Goal: Task Accomplishment & Management: Complete application form

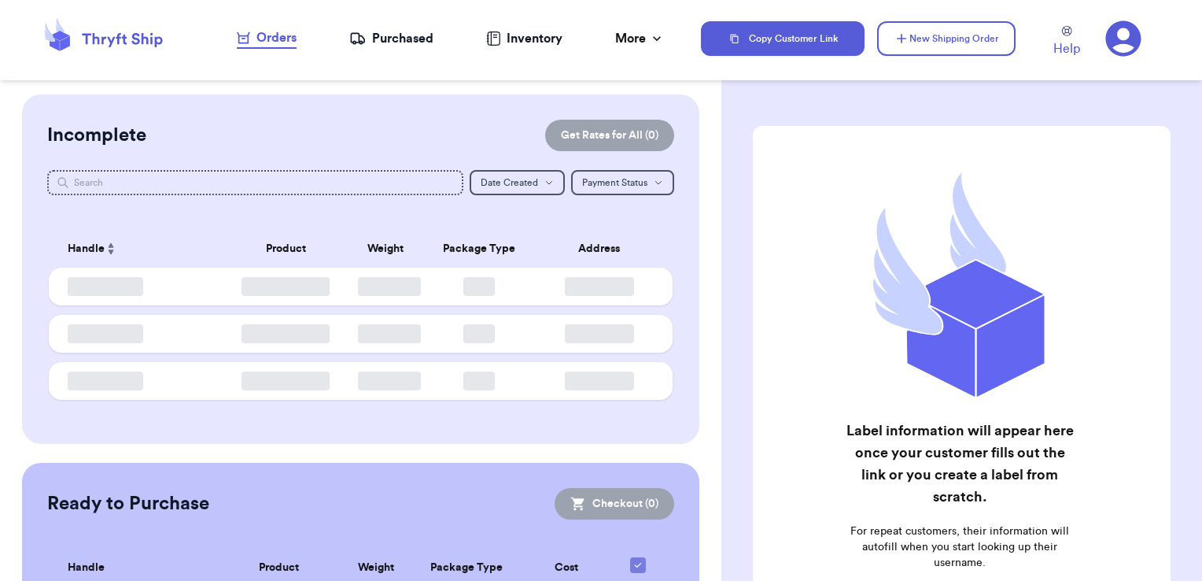
checkbox input "false"
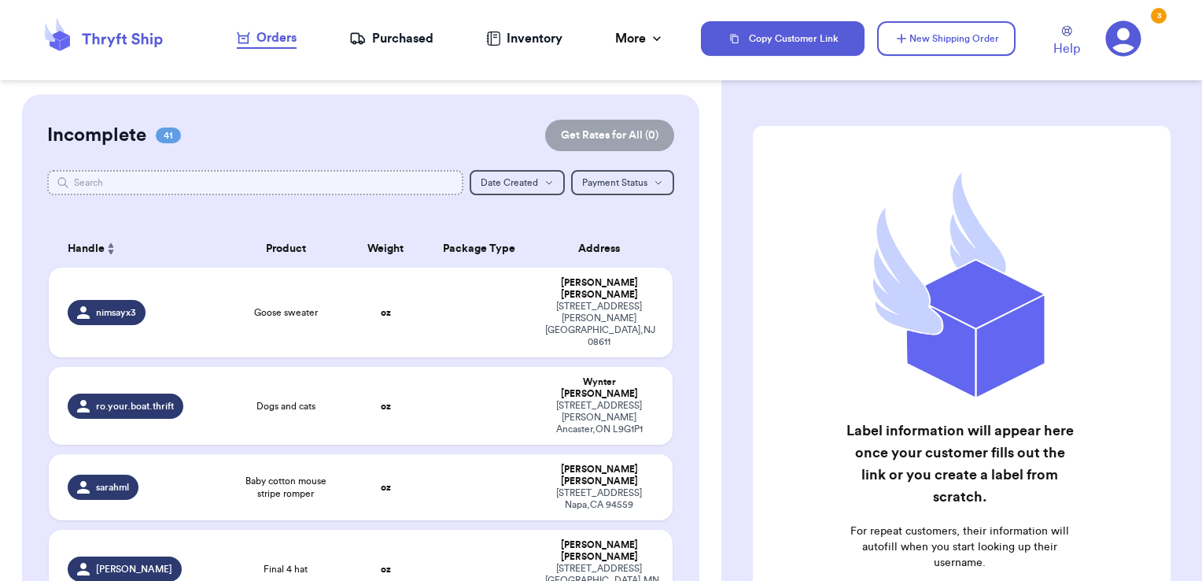
click at [145, 181] on input "text" at bounding box center [255, 182] width 417 height 25
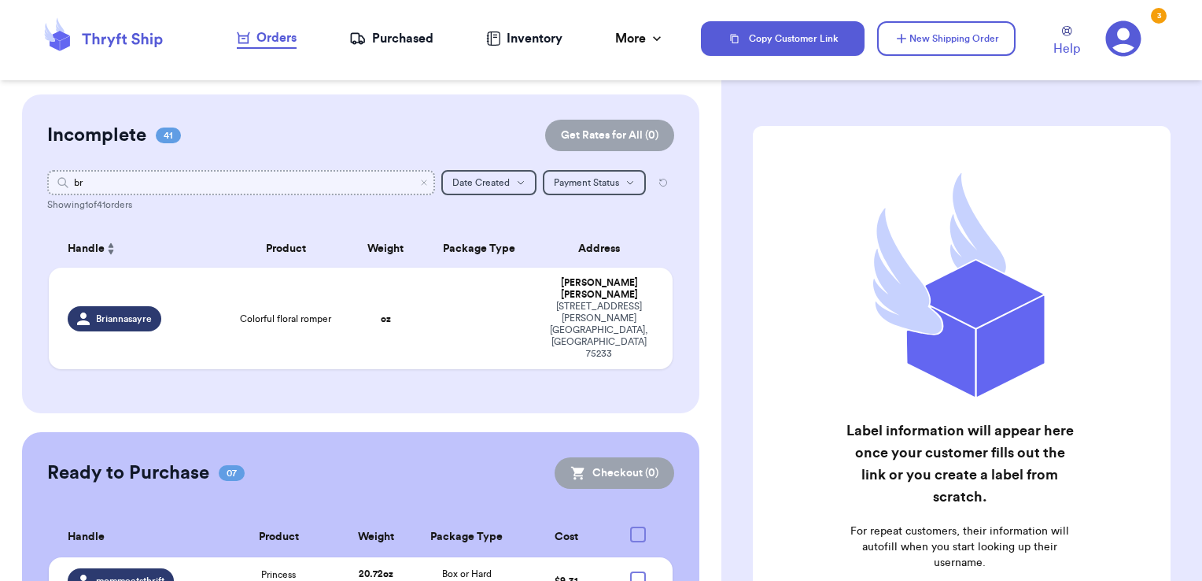
type input "b"
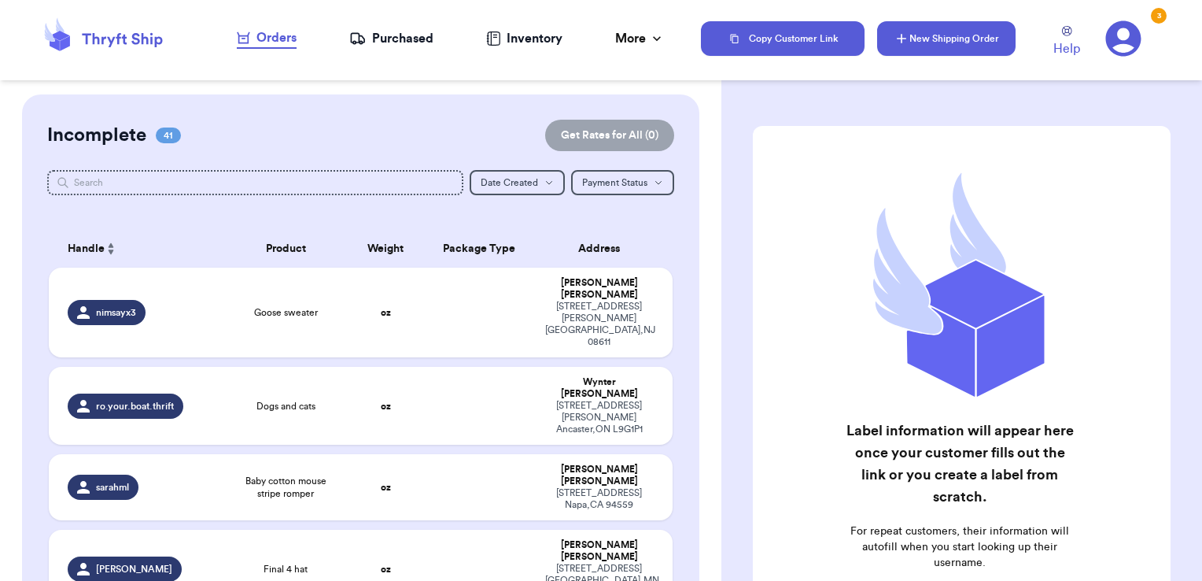
click at [916, 42] on button "New Shipping Order" at bounding box center [946, 38] width 138 height 35
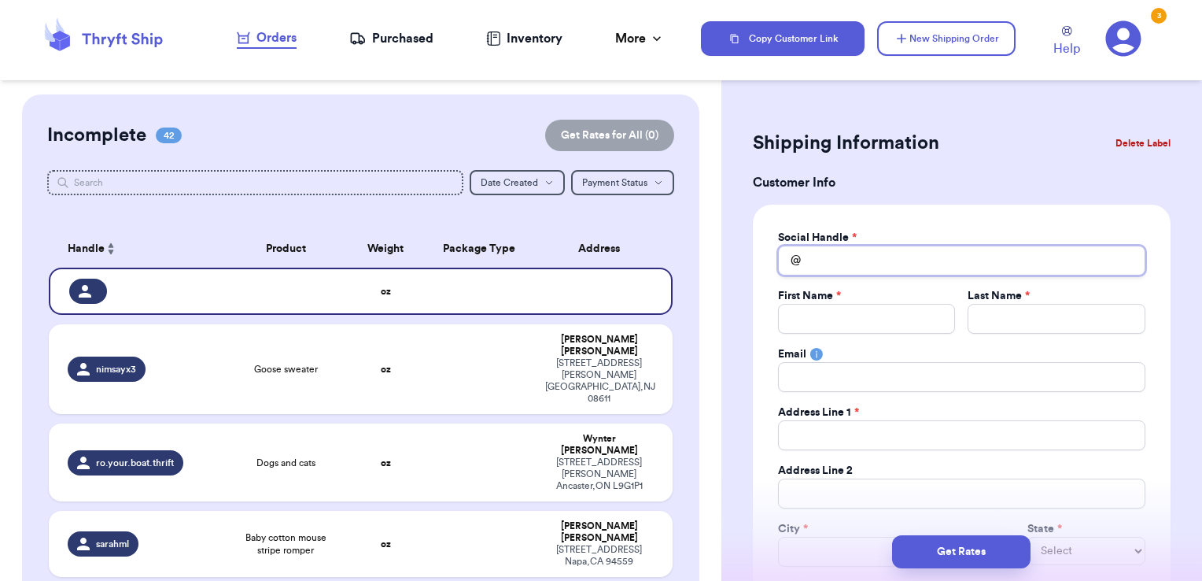
click at [838, 253] on input "Total Amount Paid" at bounding box center [961, 260] width 367 height 30
type input "b"
type input "br"
type input "bro"
type input "broo"
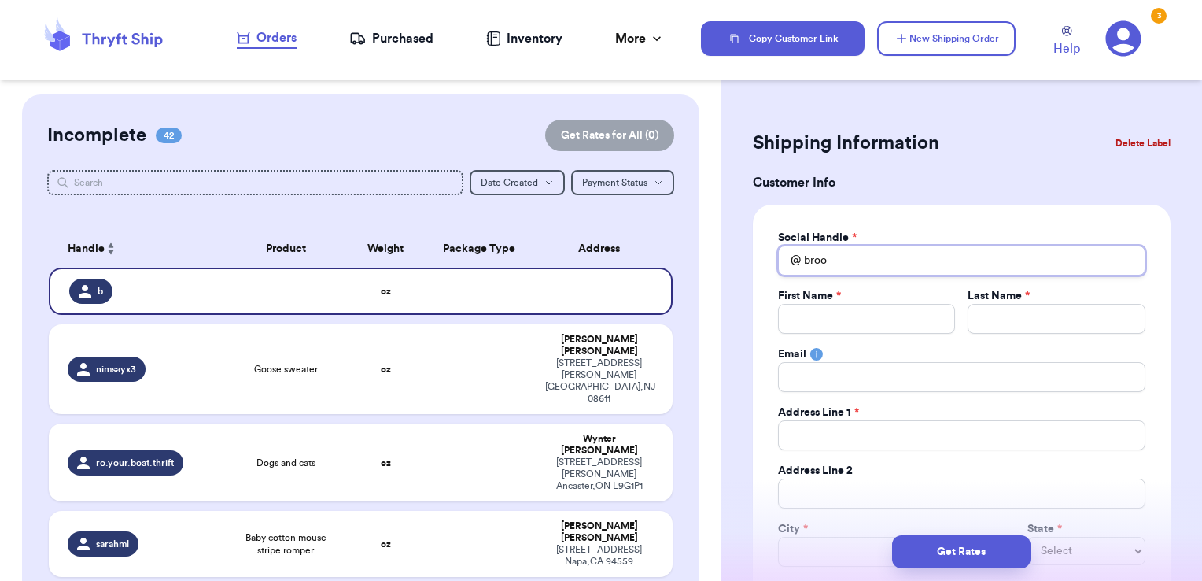
type input "brook"
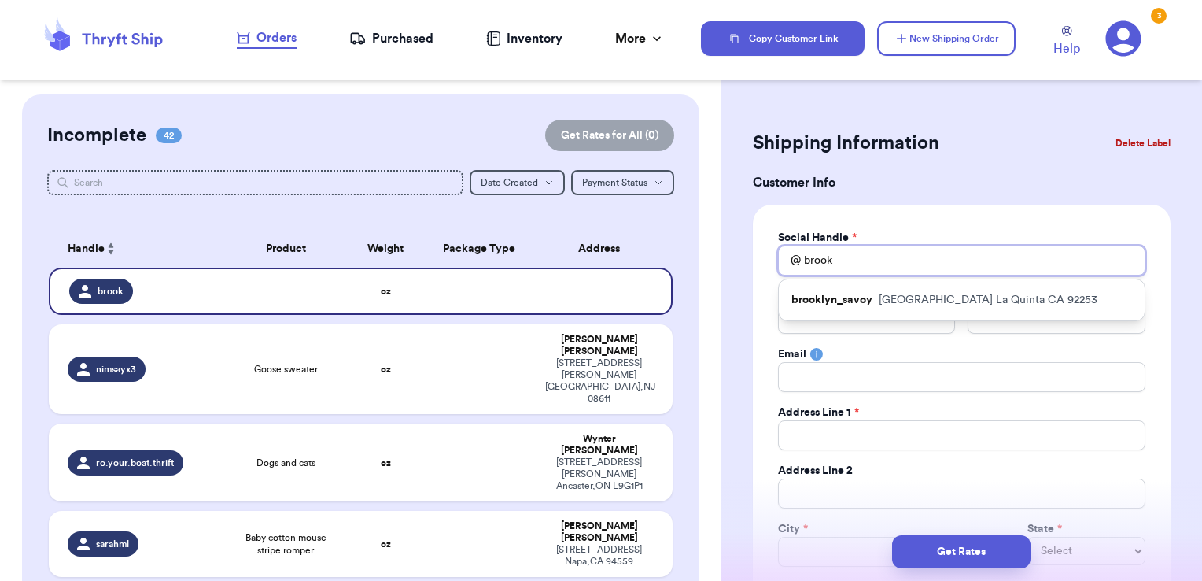
type input "brookl"
type input "brookly"
type input "brooklyn"
type input "brookly"
type input "brookl"
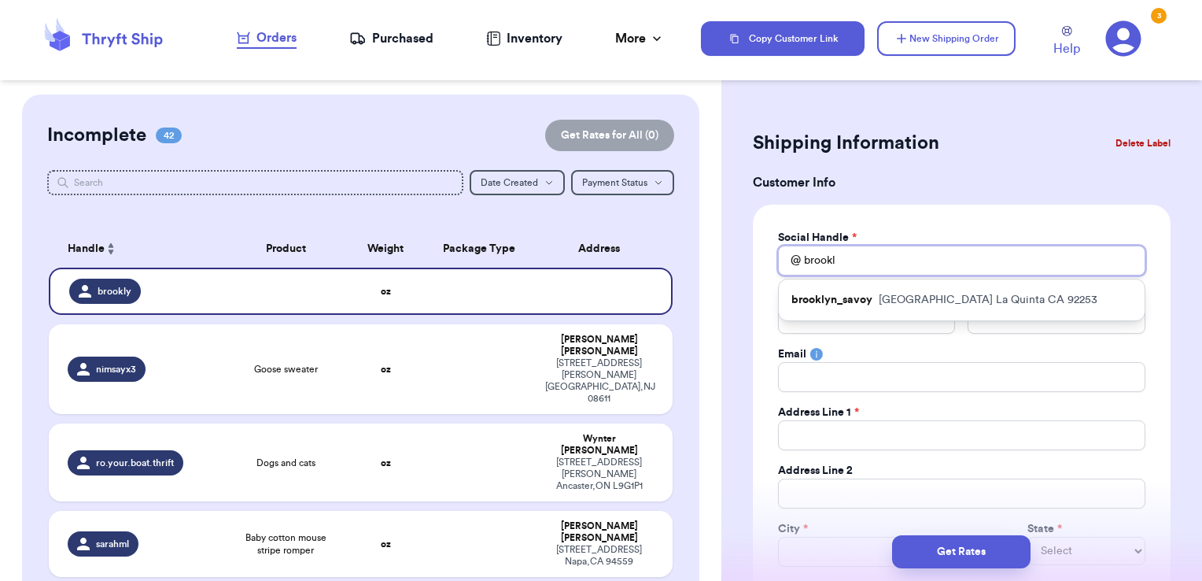
type input "brook"
type input "broo"
type input "bro"
type input "br"
type input "b"
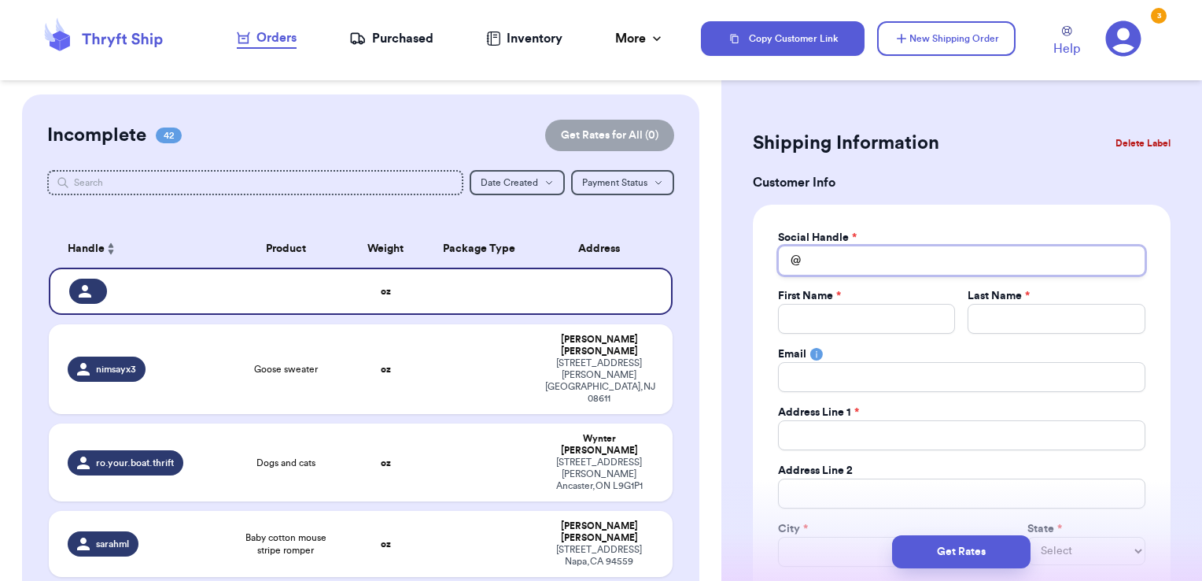
type input "v"
type input "vi"
type input "viv"
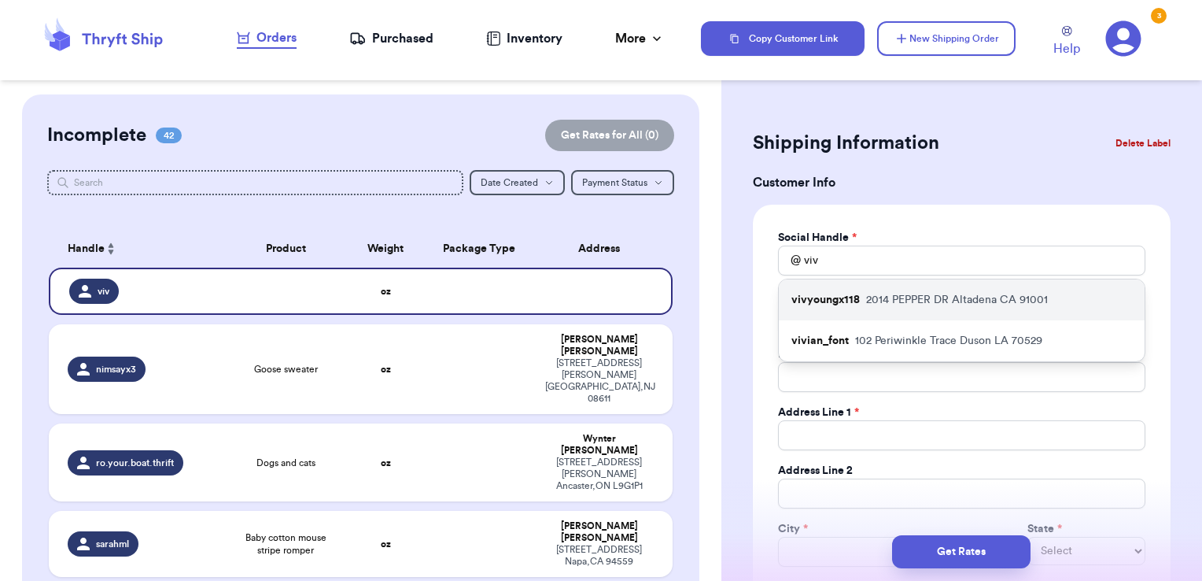
click at [909, 300] on p "2014 PEPPER DR Altadena CA 91001" at bounding box center [957, 300] width 182 height 16
type input "vivyoungx118"
type input "Vivian"
type input "Young"
type input "vyoung118@gmail.com"
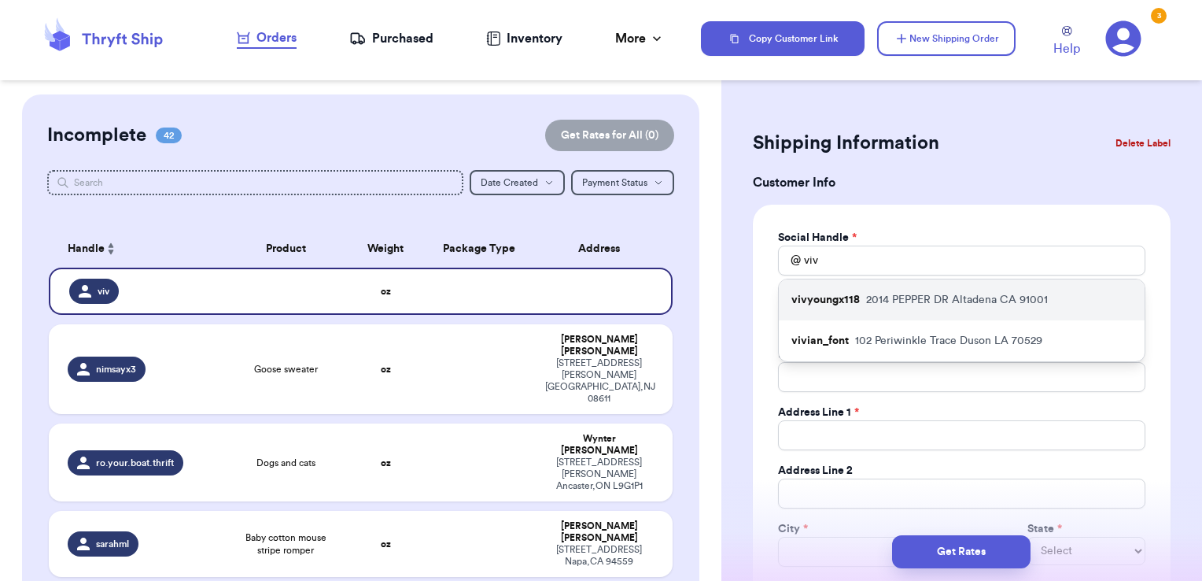
type input "2014 PEPPER DR"
type input "Altadena"
select select "CA"
type input "91001"
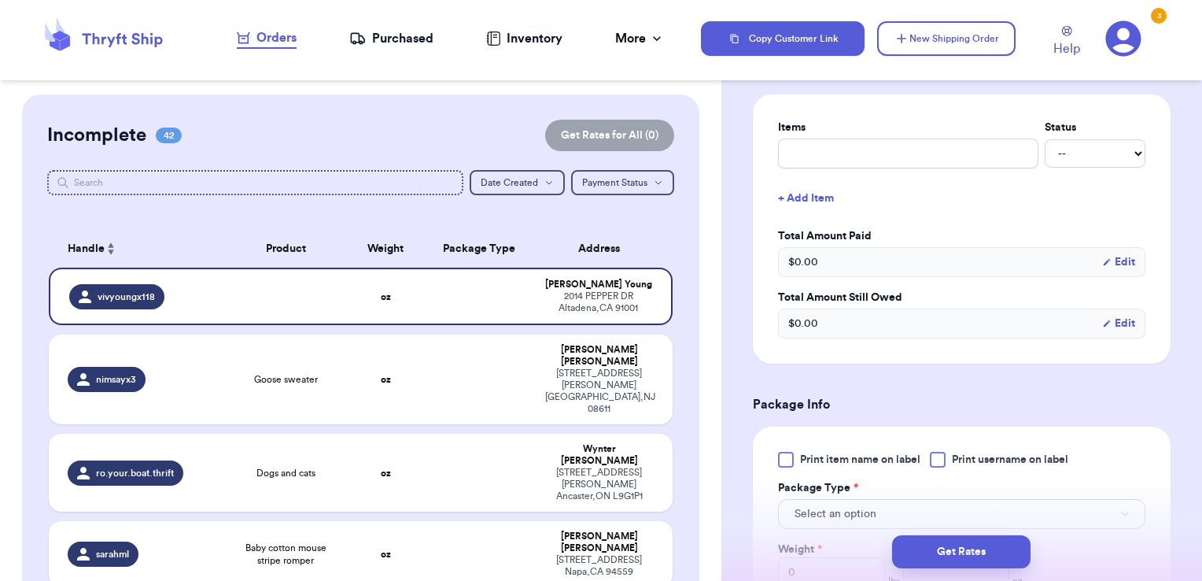
scroll to position [622, 0]
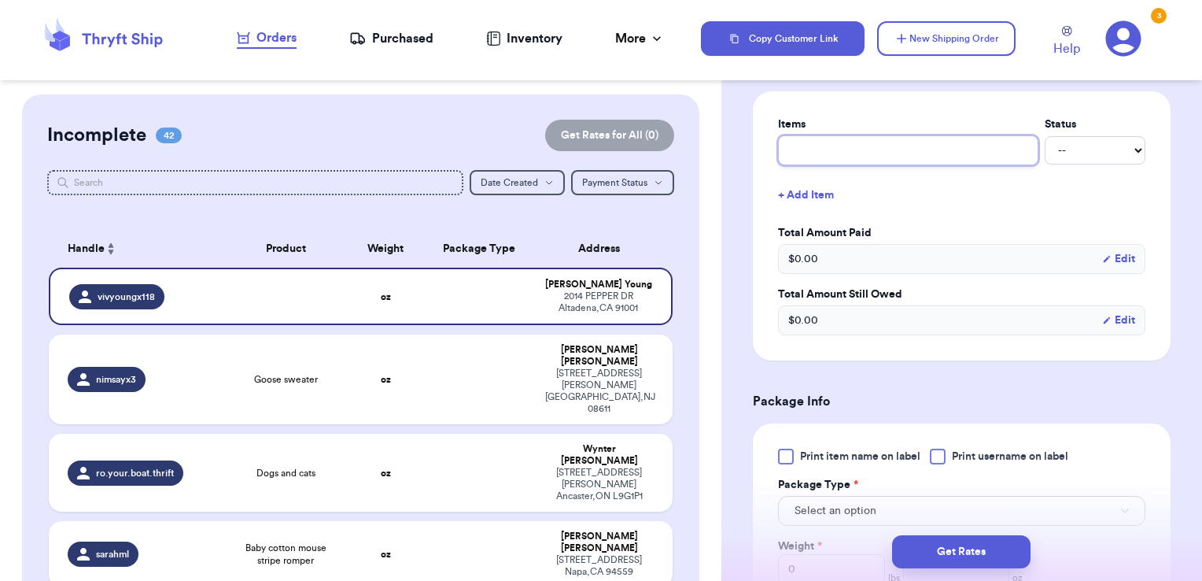
click at [868, 155] on input "text" at bounding box center [908, 150] width 260 height 30
type input "clothes- thank you!"
click at [980, 448] on span "Print username on label" at bounding box center [1010, 456] width 116 height 16
click at [0, 0] on input "Print username on label" at bounding box center [0, 0] width 0 height 0
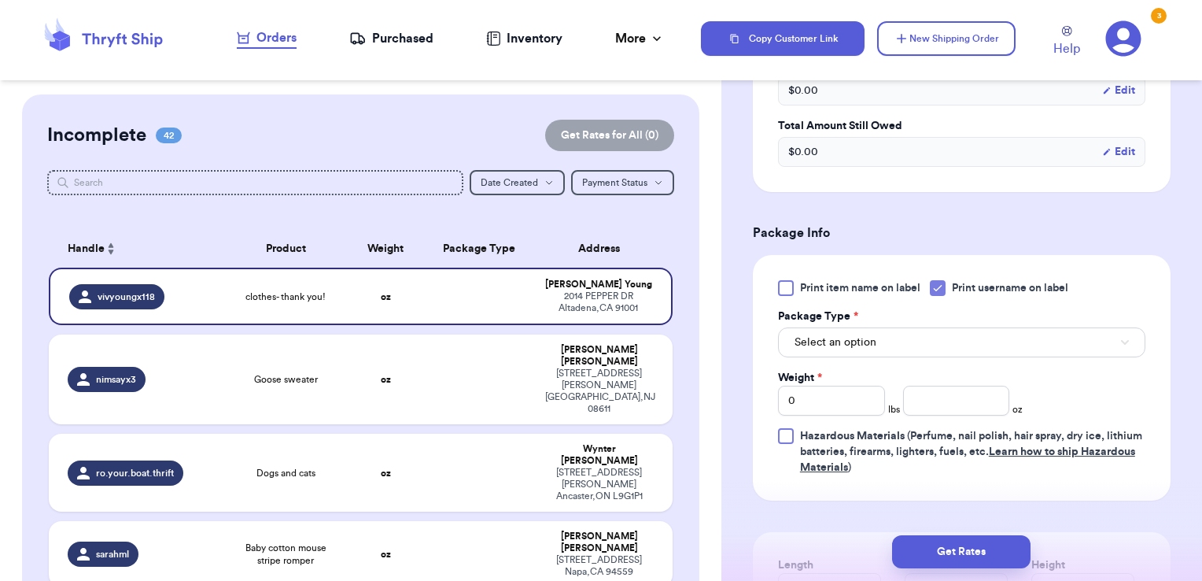
scroll to position [804, 0]
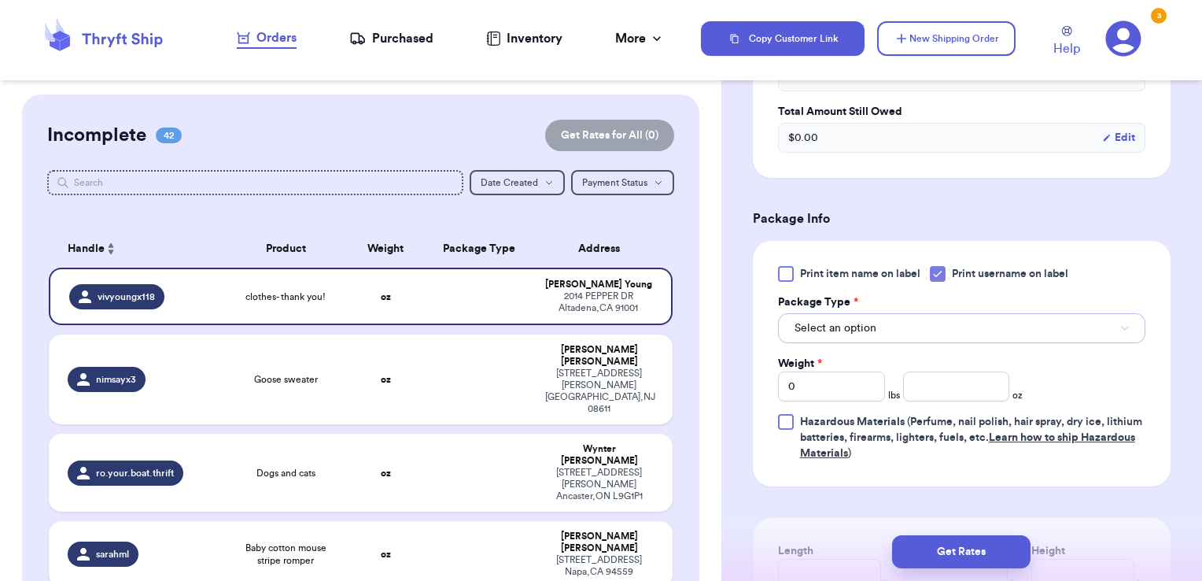
click at [862, 320] on span "Select an option" at bounding box center [836, 328] width 82 height 16
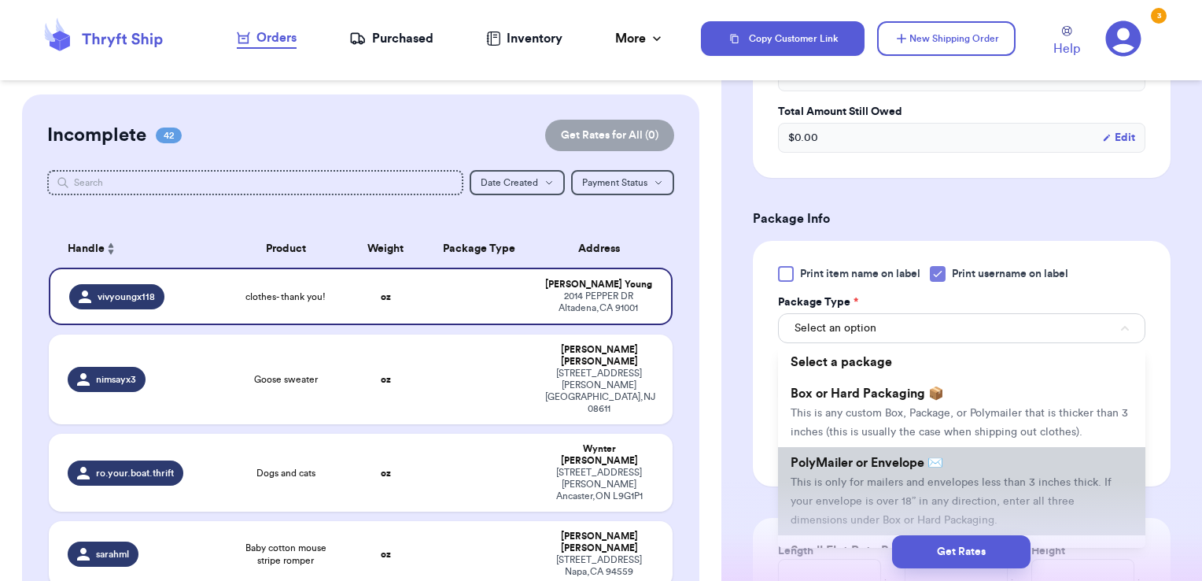
click at [861, 469] on span "PolyMailer or Envelope ✉️" at bounding box center [867, 462] width 153 height 13
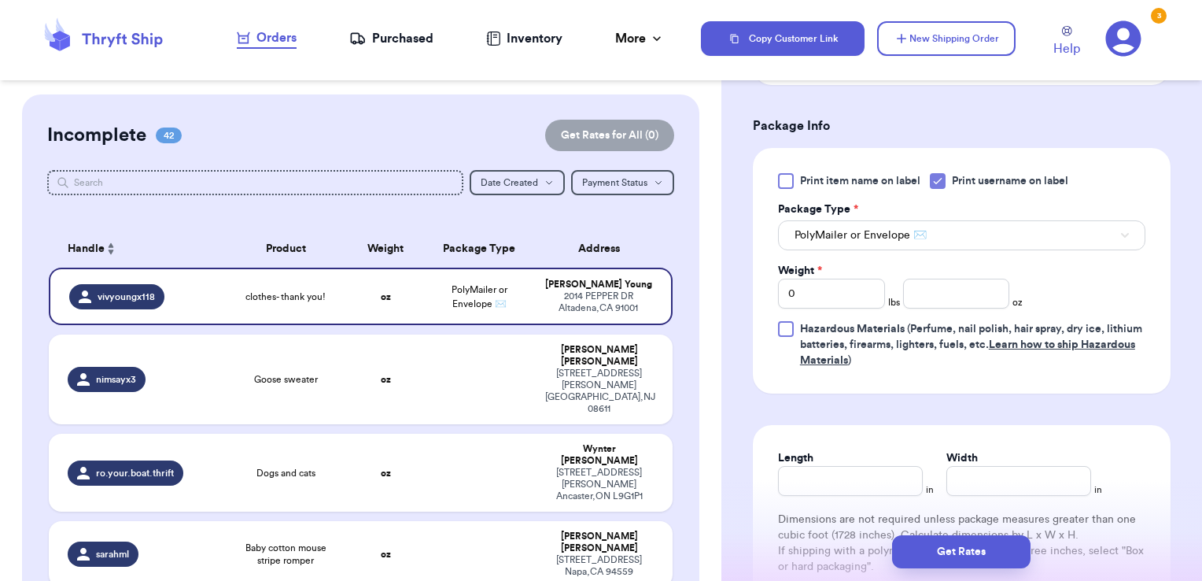
scroll to position [897, 0]
click at [941, 288] on input "number" at bounding box center [956, 294] width 107 height 30
type input "10.93"
click at [976, 548] on button "Get Rates" at bounding box center [961, 551] width 138 height 33
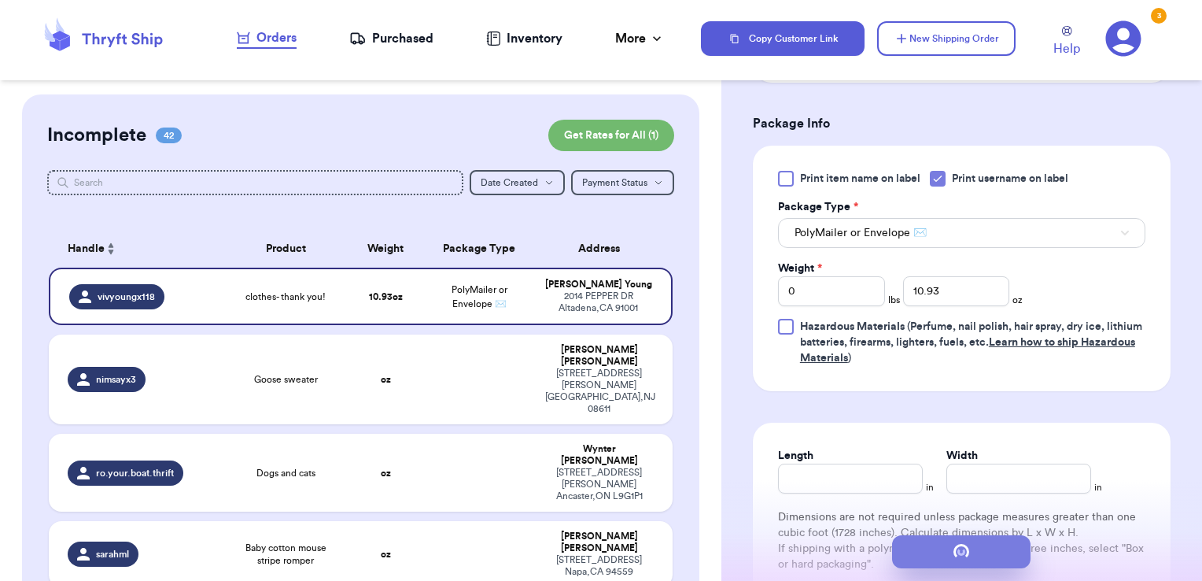
scroll to position [0, 0]
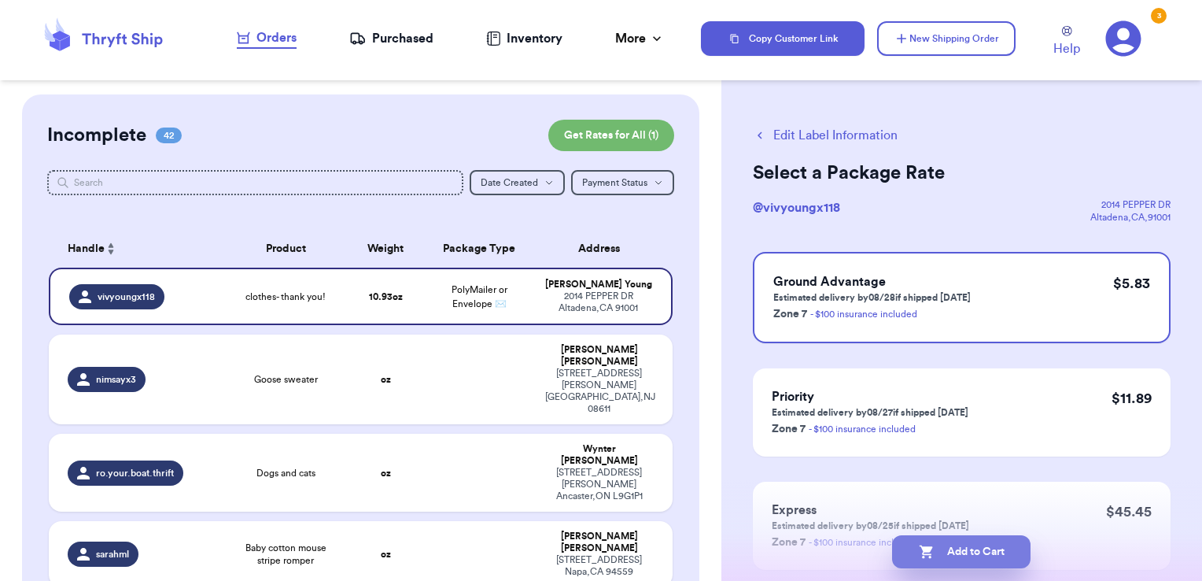
click at [1007, 549] on button "Add to Cart" at bounding box center [961, 551] width 138 height 33
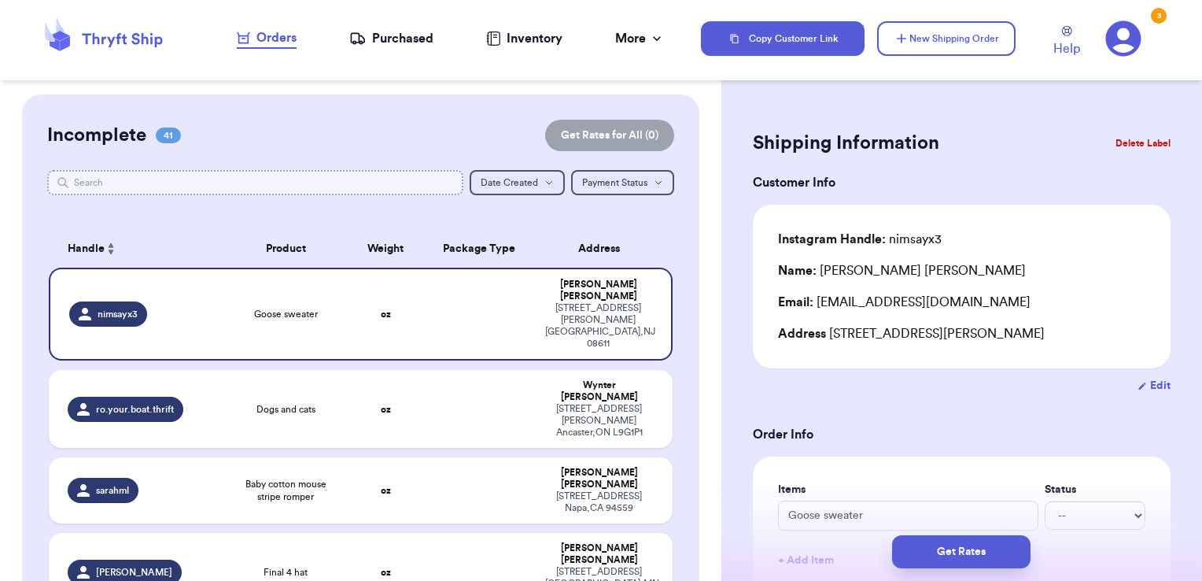
click at [321, 179] on input "text" at bounding box center [255, 182] width 417 height 25
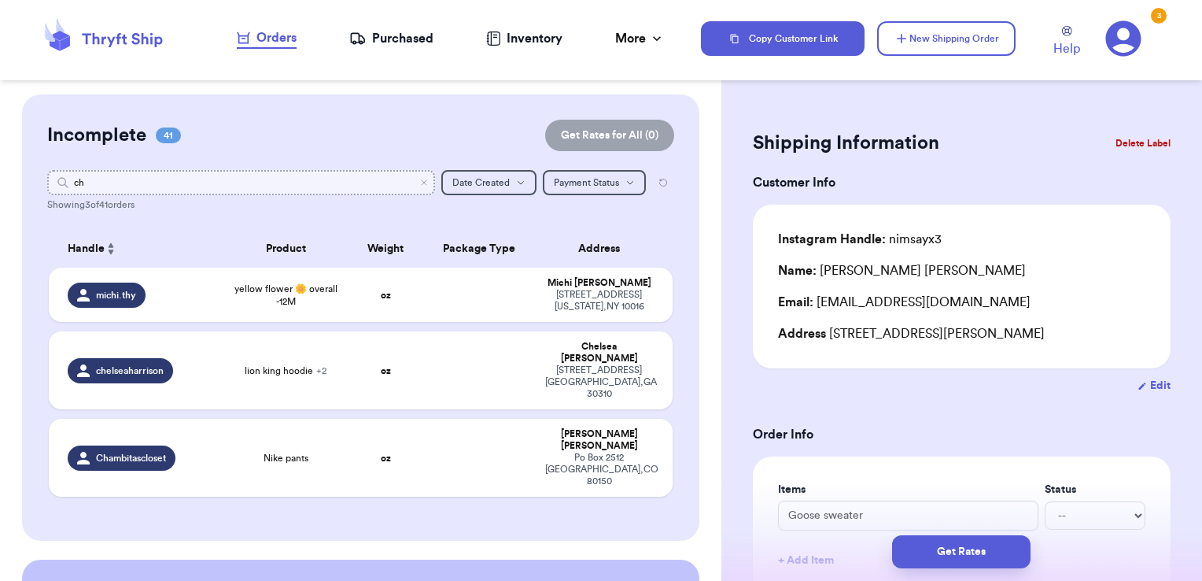
type input "c"
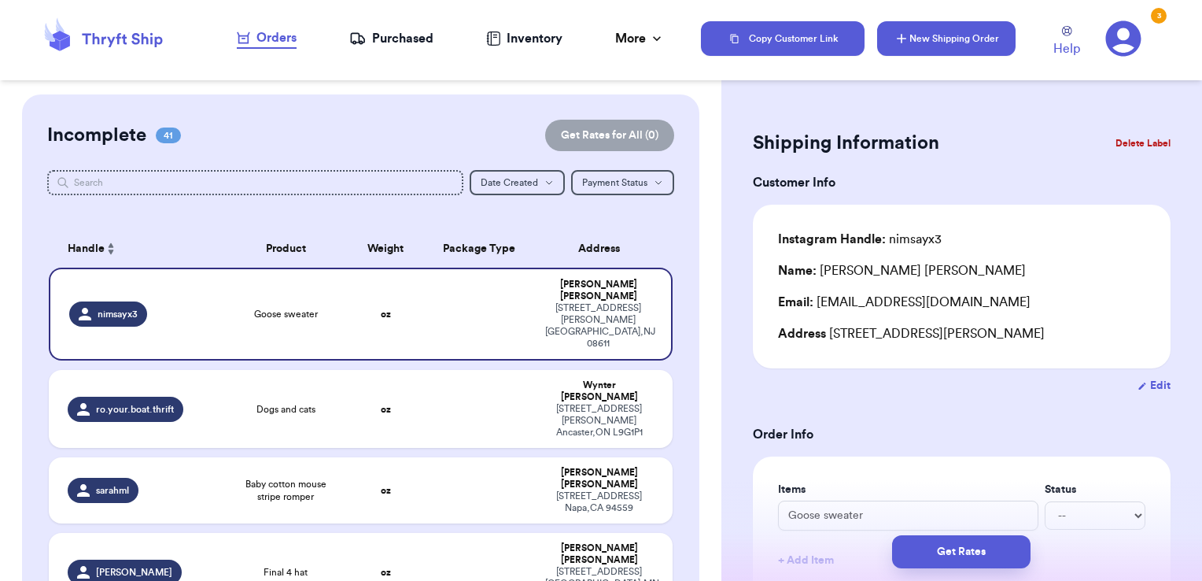
click at [935, 43] on button "New Shipping Order" at bounding box center [946, 38] width 138 height 35
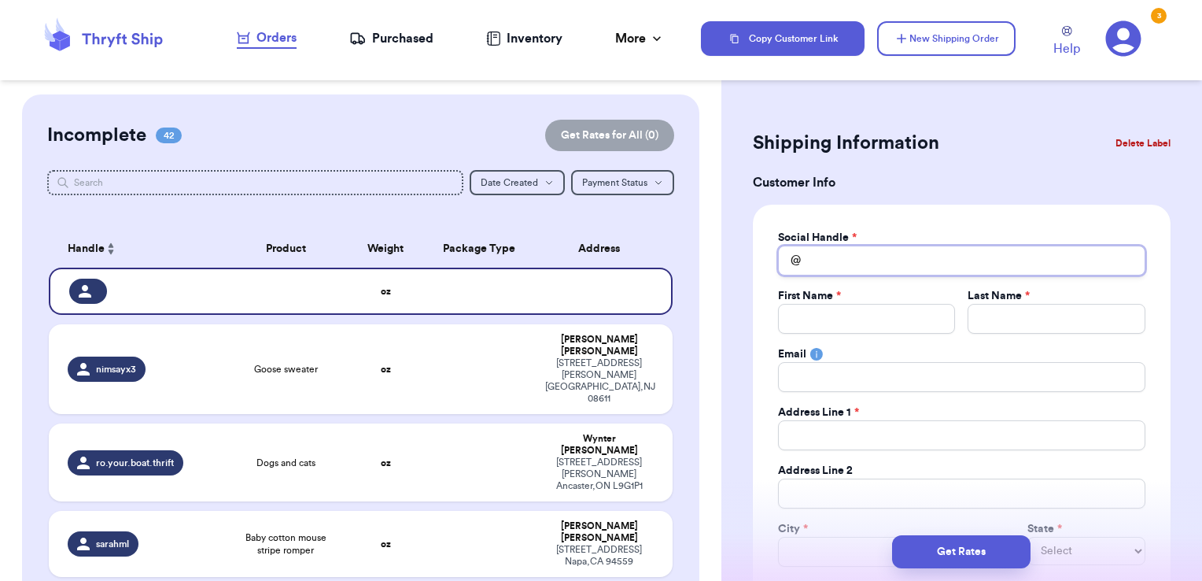
click at [834, 267] on input "Total Amount Paid" at bounding box center [961, 260] width 367 height 30
type input "c"
type input "ch"
type input "chi"
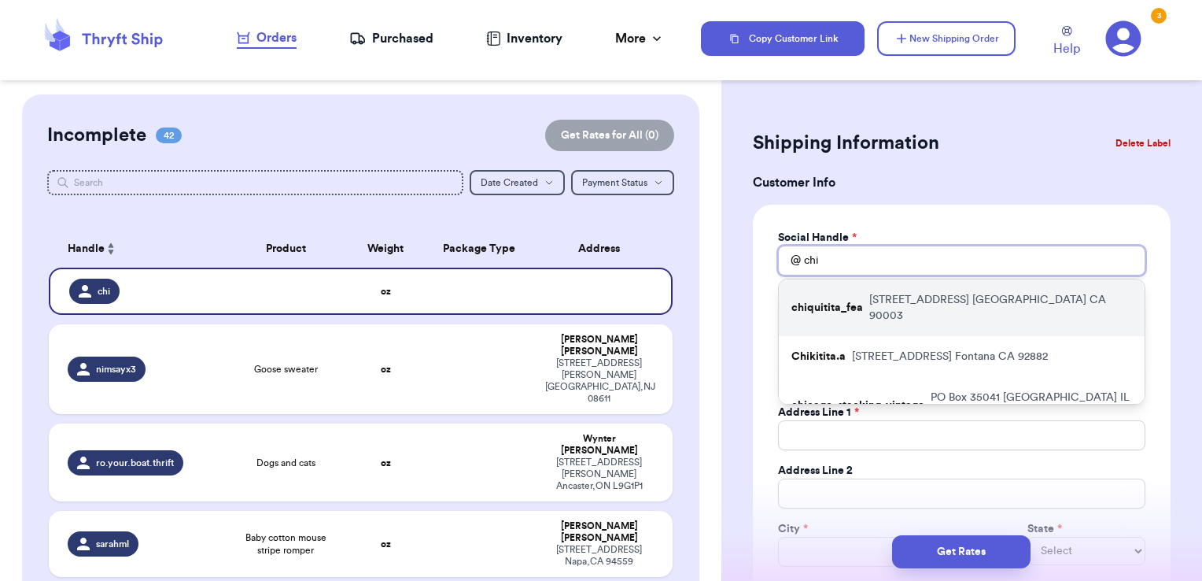
type input "chi"
click at [840, 308] on div "chiquitita_fea 314 W 84TH PL APT 10 Los Angeles CA 90003" at bounding box center [962, 307] width 366 height 57
type input "chiquitita_fea"
type input "Bernice"
type input "Benitez"
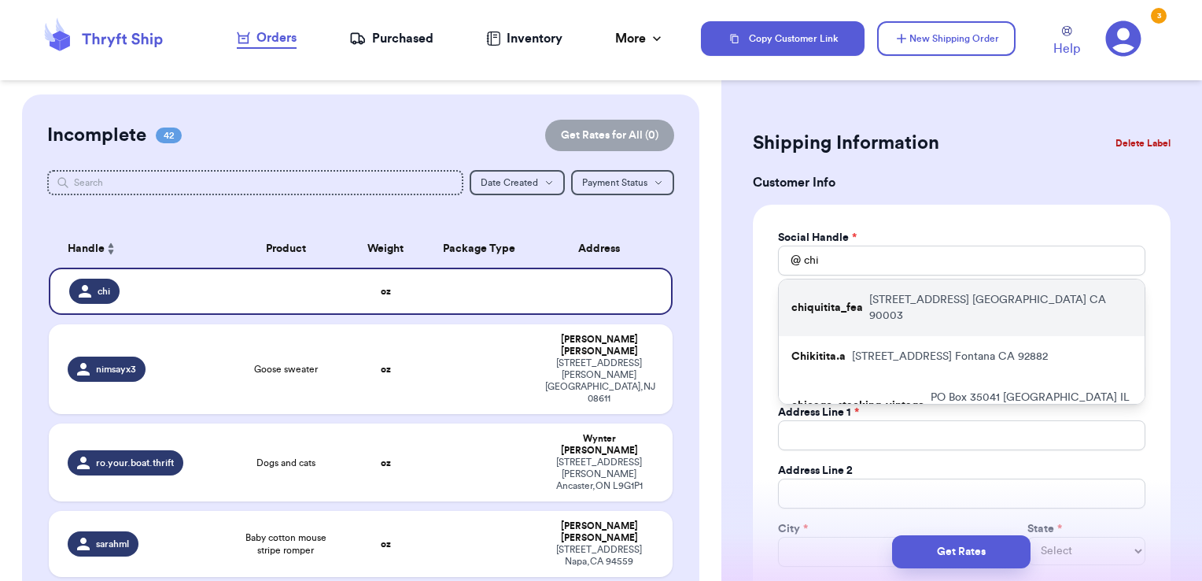
type input "bernicebenitez363@yahoo.com"
type input "314 W 84TH PL APT 10"
type input "Los Angeles"
select select "CA"
type input "90003"
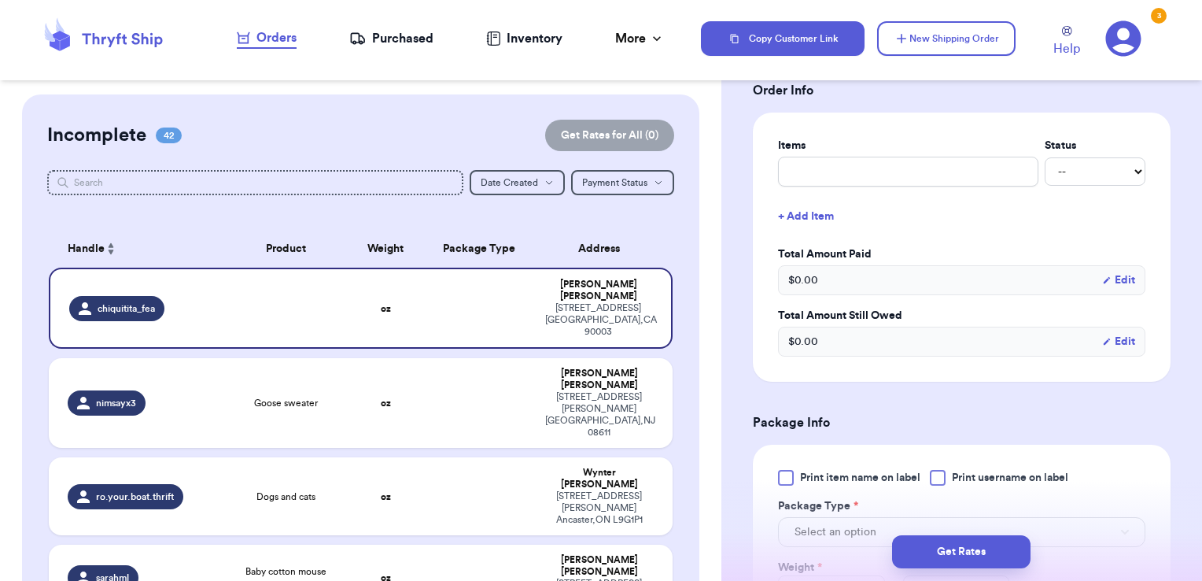
scroll to position [599, 0]
click at [850, 162] on input "text" at bounding box center [908, 173] width 260 height 30
type input "misc - thank you!"
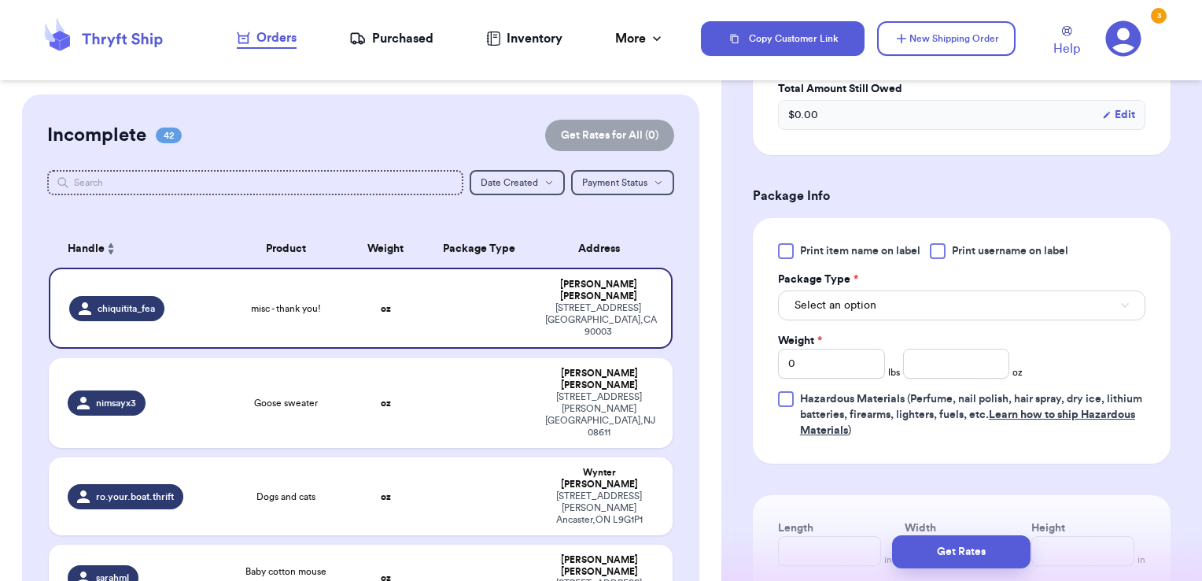
scroll to position [828, 0]
click at [944, 247] on div at bounding box center [938, 250] width 16 height 16
click at [0, 0] on input "Print username on label" at bounding box center [0, 0] width 0 height 0
click at [900, 307] on button "Select an option" at bounding box center [961, 304] width 367 height 30
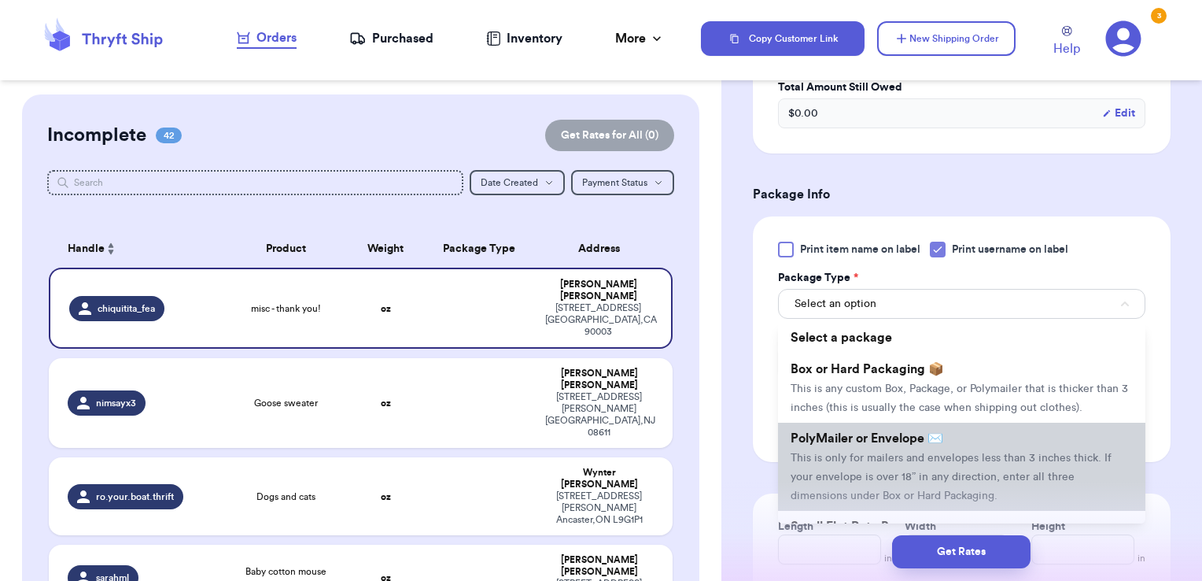
click at [862, 445] on span "PolyMailer or Envelope ✉️" at bounding box center [867, 438] width 153 height 13
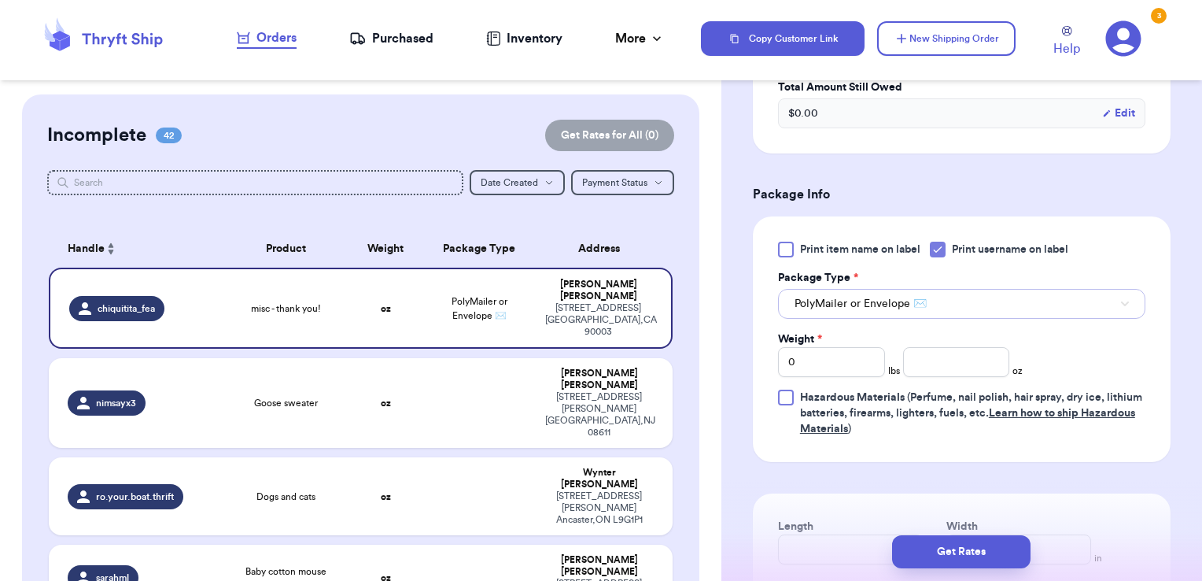
click at [915, 302] on span "PolyMailer or Envelope ✉️" at bounding box center [861, 304] width 132 height 16
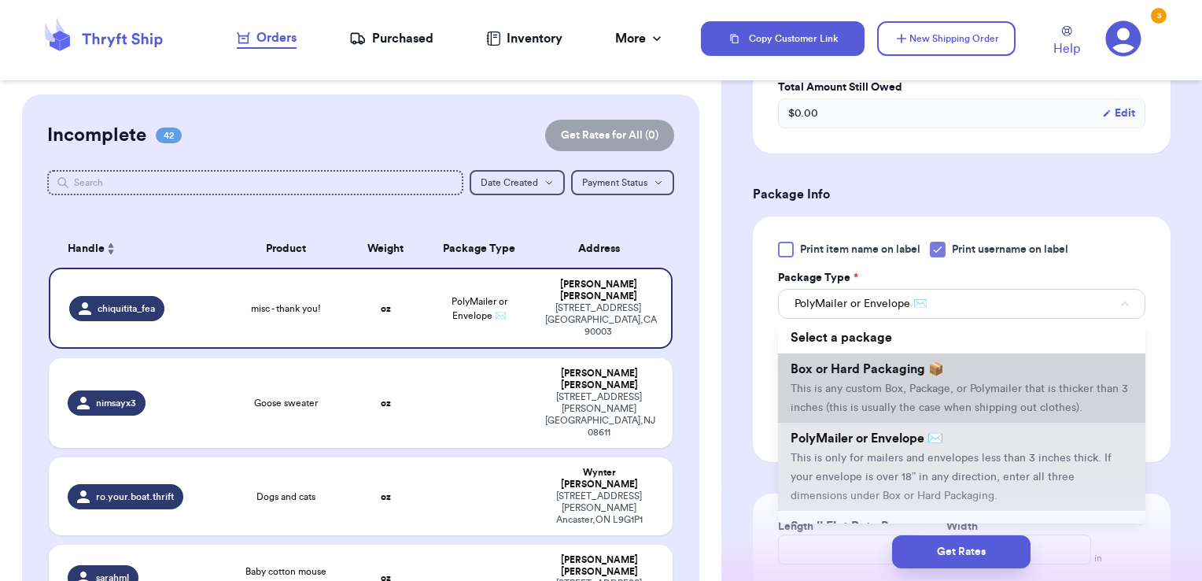
click at [915, 376] on li "Box or Hard Packaging 📦 This is any custom Box, Package, or Polymailer that is …" at bounding box center [961, 387] width 367 height 69
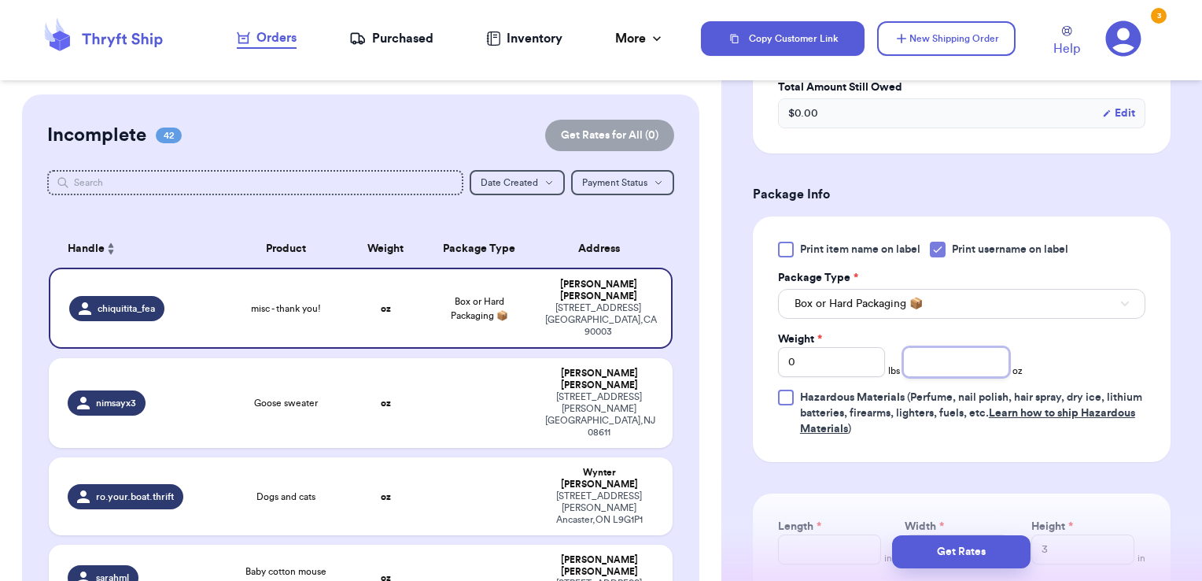
click at [954, 347] on input "number" at bounding box center [956, 362] width 107 height 30
type input "15.52"
type input "6.5"
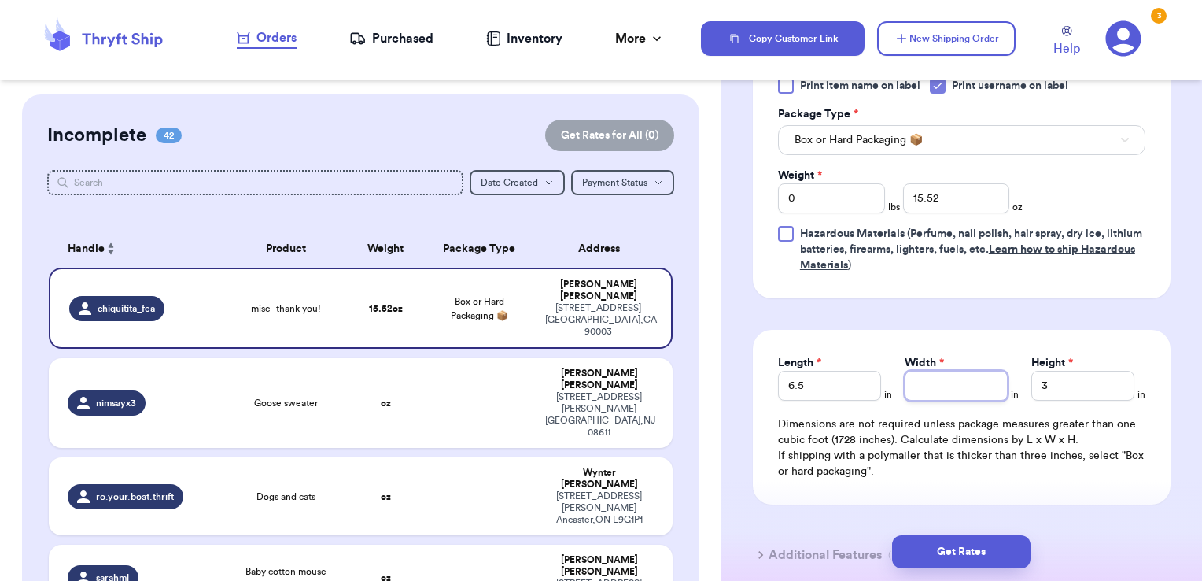
scroll to position [993, 0]
type input "8.5"
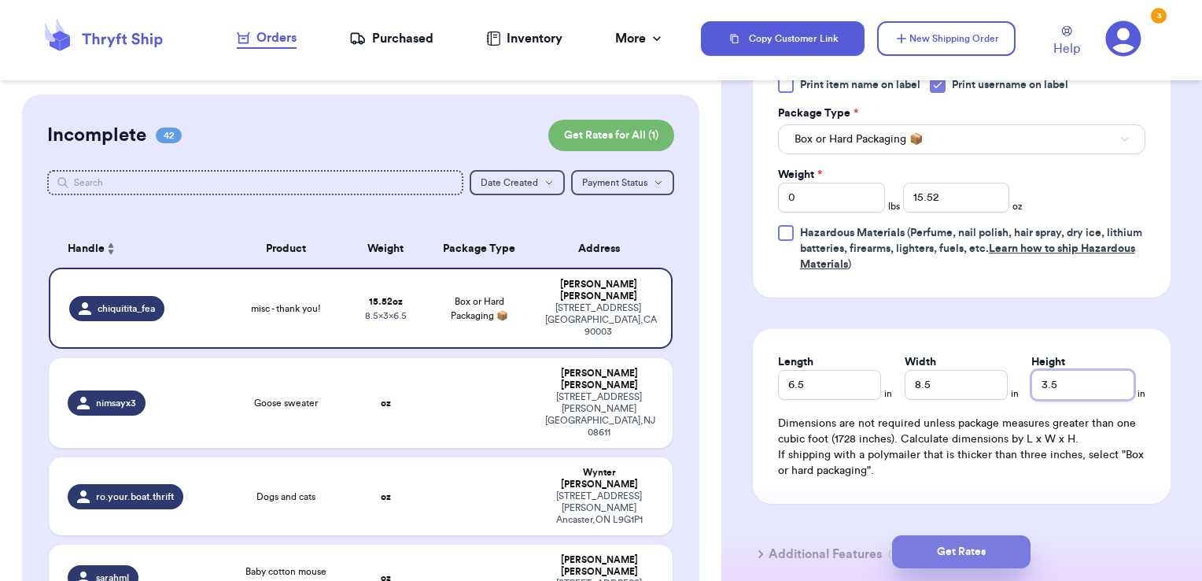
type input "3.5"
click at [1015, 555] on button "Get Rates" at bounding box center [961, 551] width 138 height 33
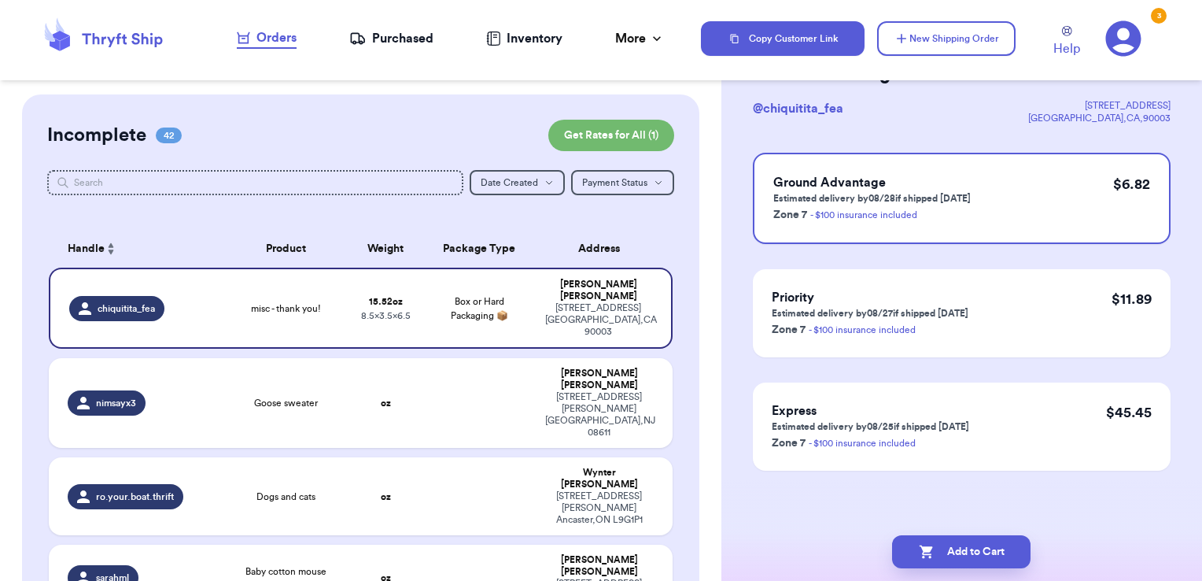
scroll to position [0, 0]
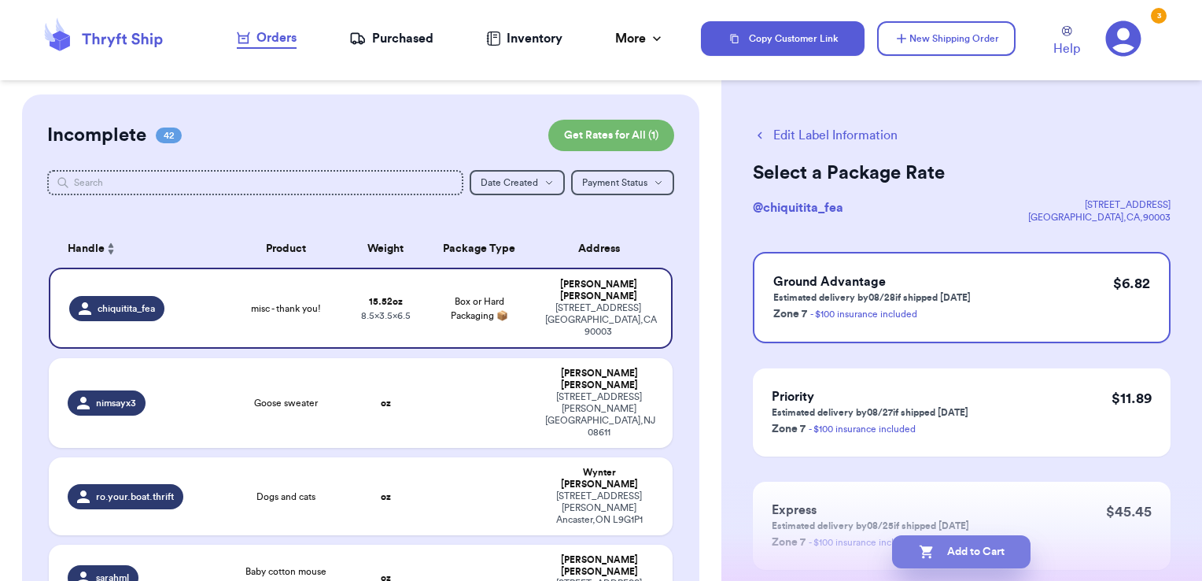
click at [972, 551] on button "Add to Cart" at bounding box center [961, 551] width 138 height 33
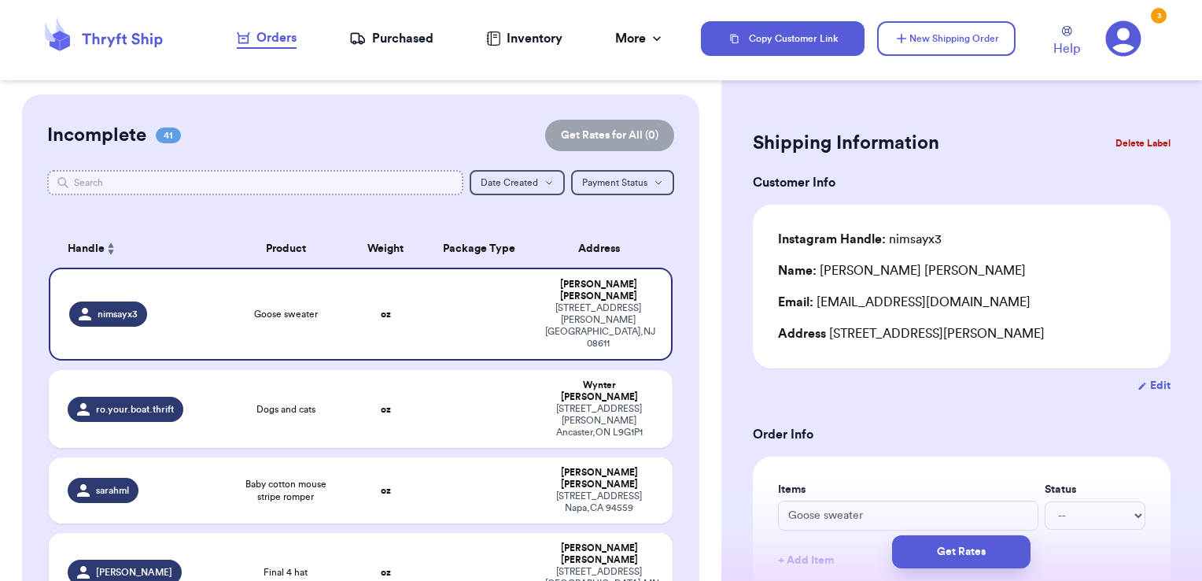
click at [327, 194] on input "text" at bounding box center [255, 182] width 417 height 25
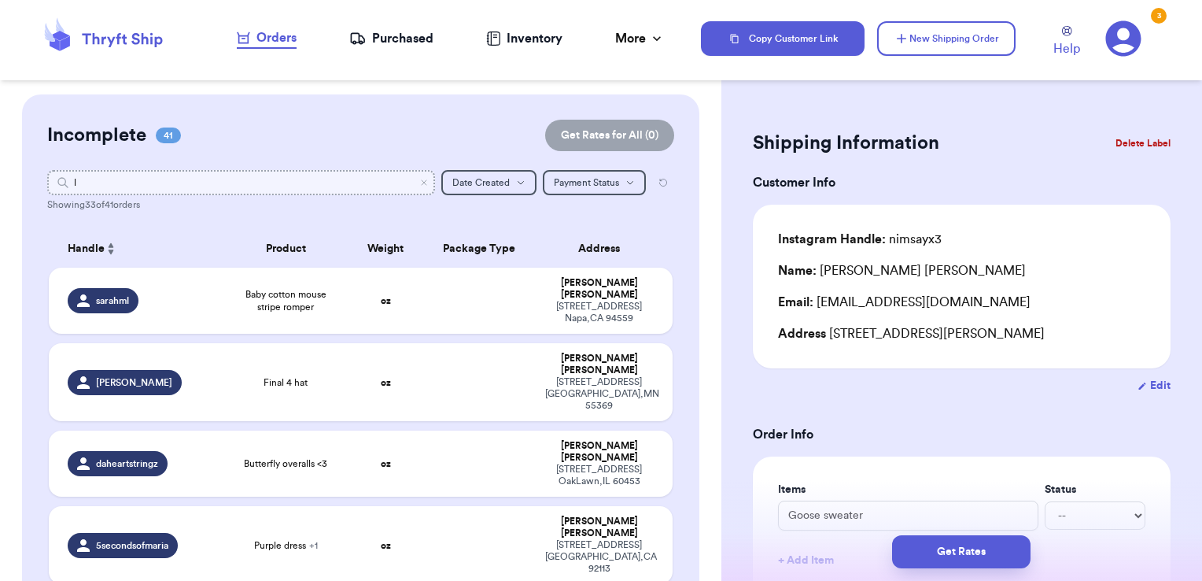
type input "le"
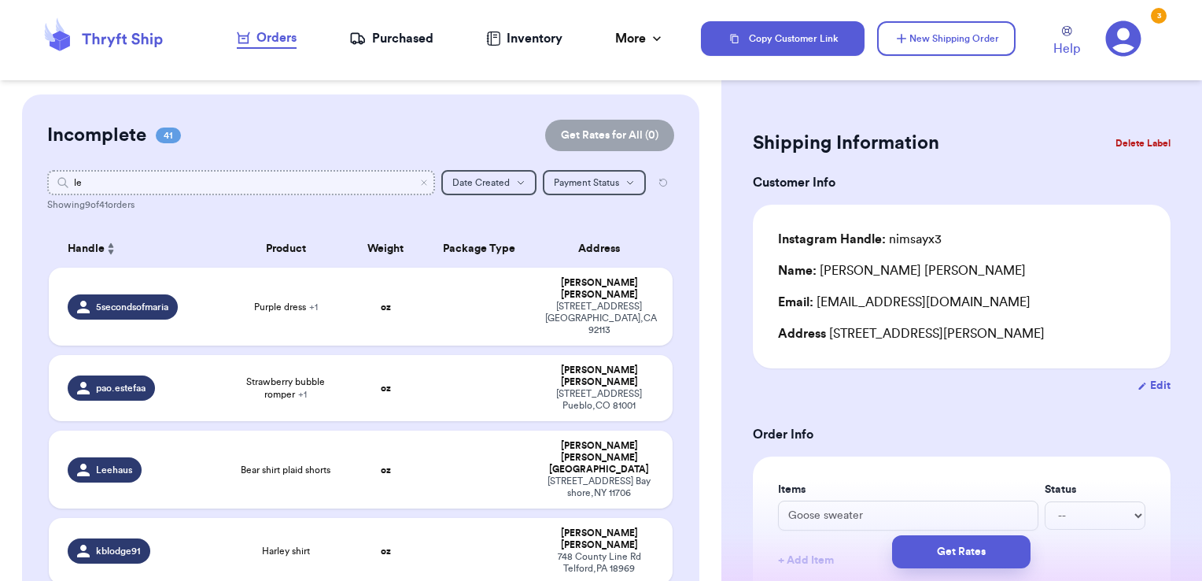
type input "lex"
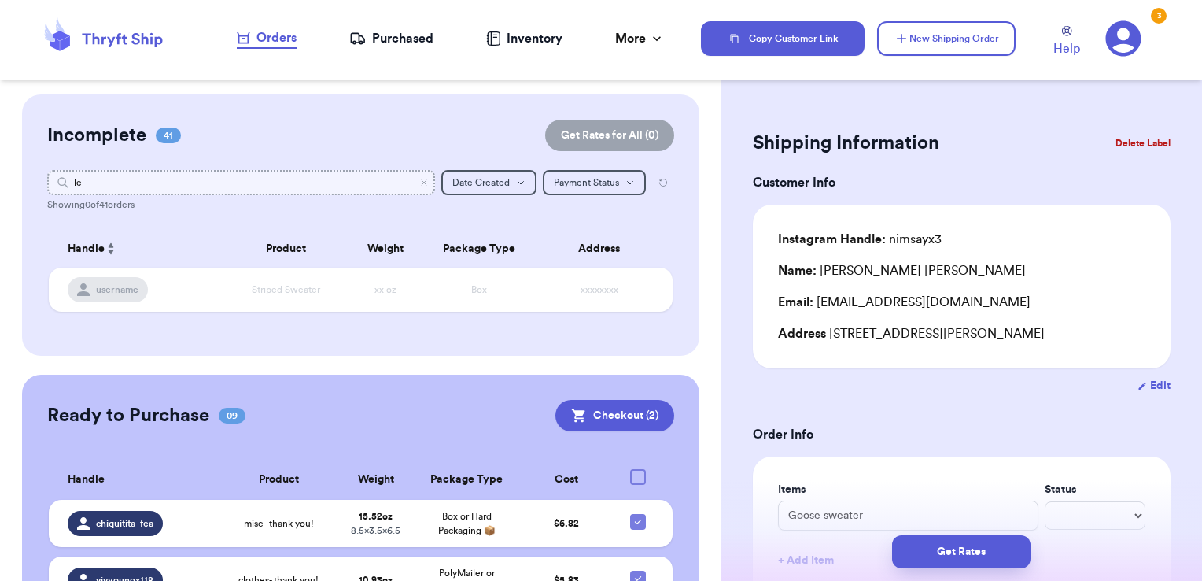
type input "l"
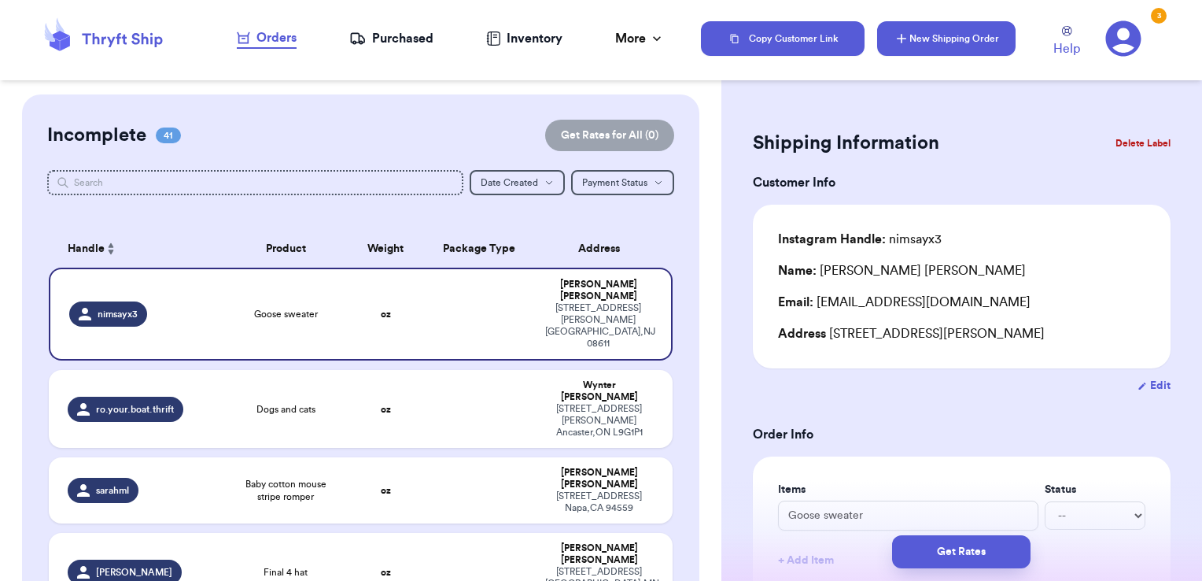
click at [963, 42] on button "New Shipping Order" at bounding box center [946, 38] width 138 height 35
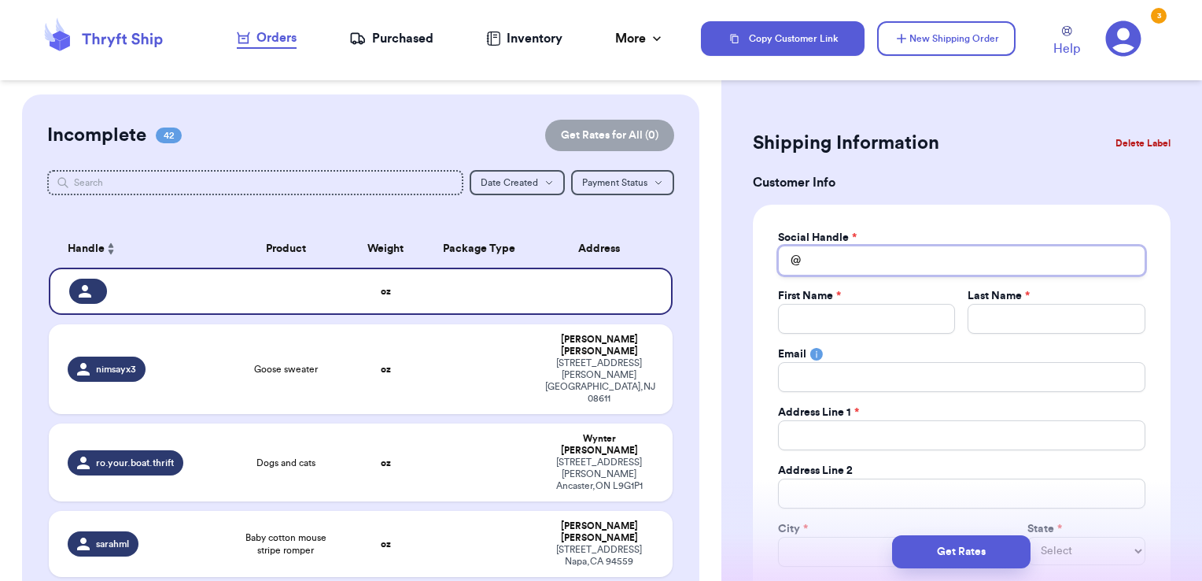
click at [876, 247] on input "Total Amount Paid" at bounding box center [961, 260] width 367 height 30
type input "l"
type input "le"
type input "lex"
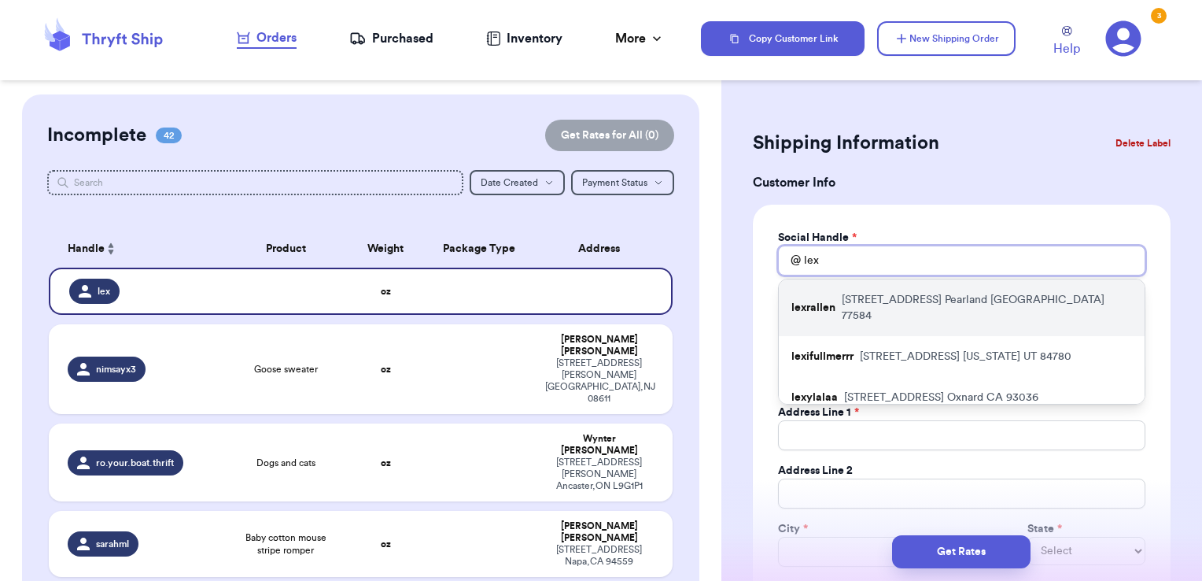
type input "lexi"
type input "lexin"
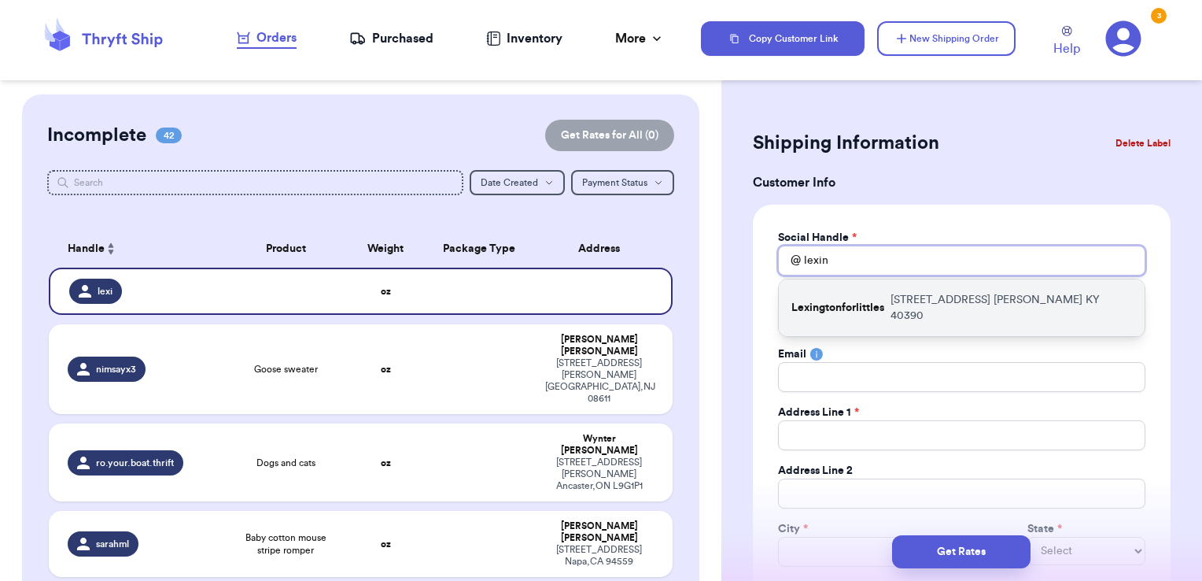
type input "lexin"
click at [927, 301] on p "303 E MAIN ST Wilmore KY 40390" at bounding box center [1012, 307] width 242 height 31
type input "Lexingtonforlittles"
type input "Fallon"
type input "O’Byrne"
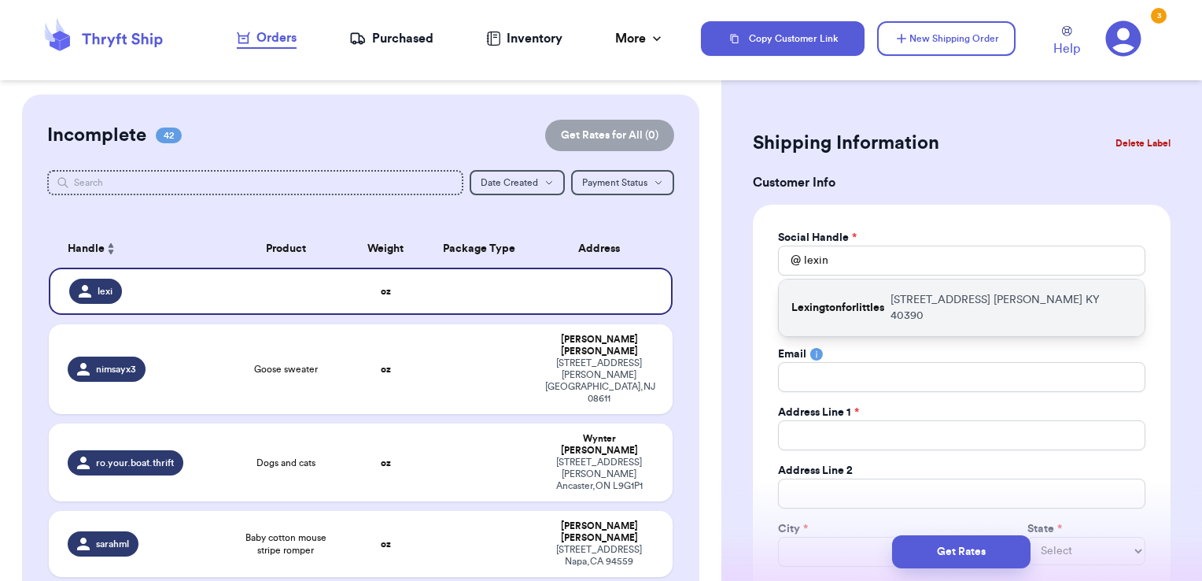
type input "fallonmay@yahoo.com"
type input "303 E MAIN ST"
type input "Wilmore"
select select "KY"
type input "40390"
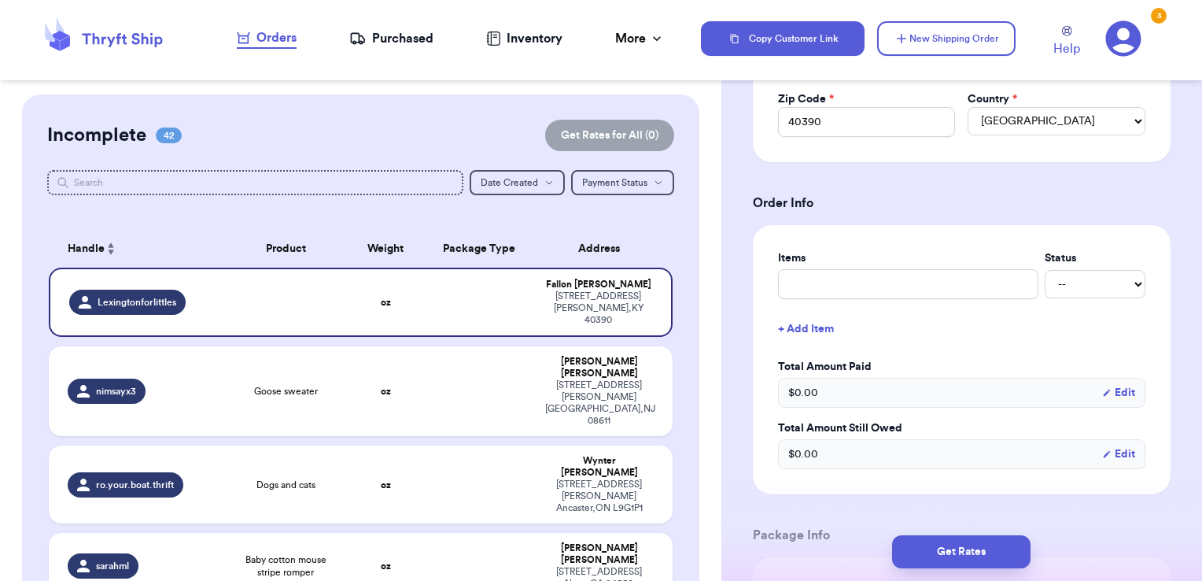
scroll to position [489, 0]
click at [911, 277] on input "text" at bounding box center [908, 283] width 260 height 30
type input "clothes- thank you!"
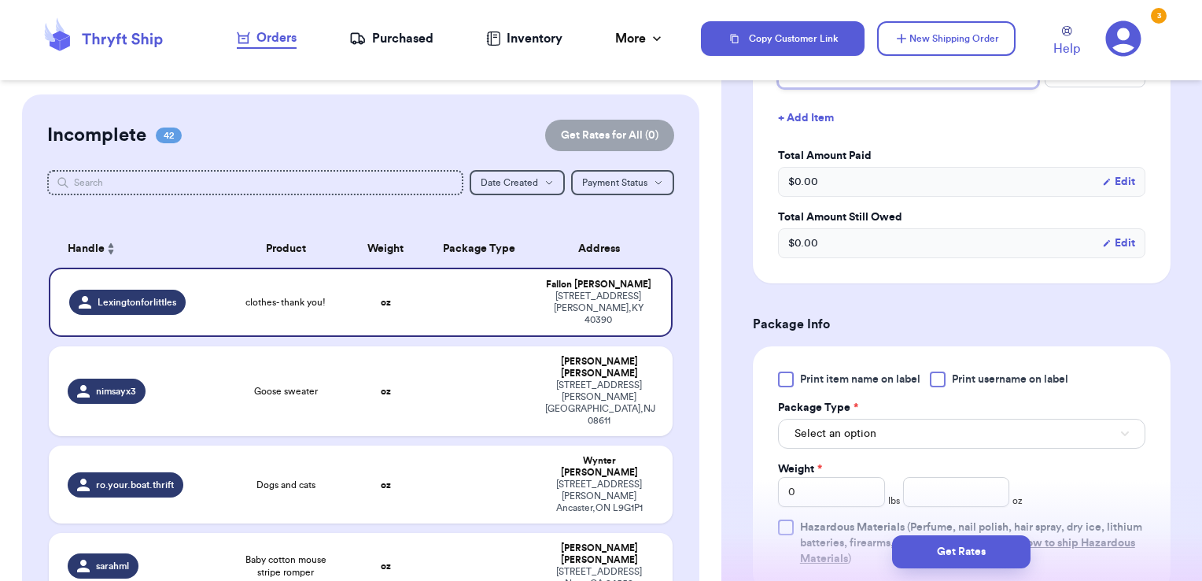
scroll to position [706, 0]
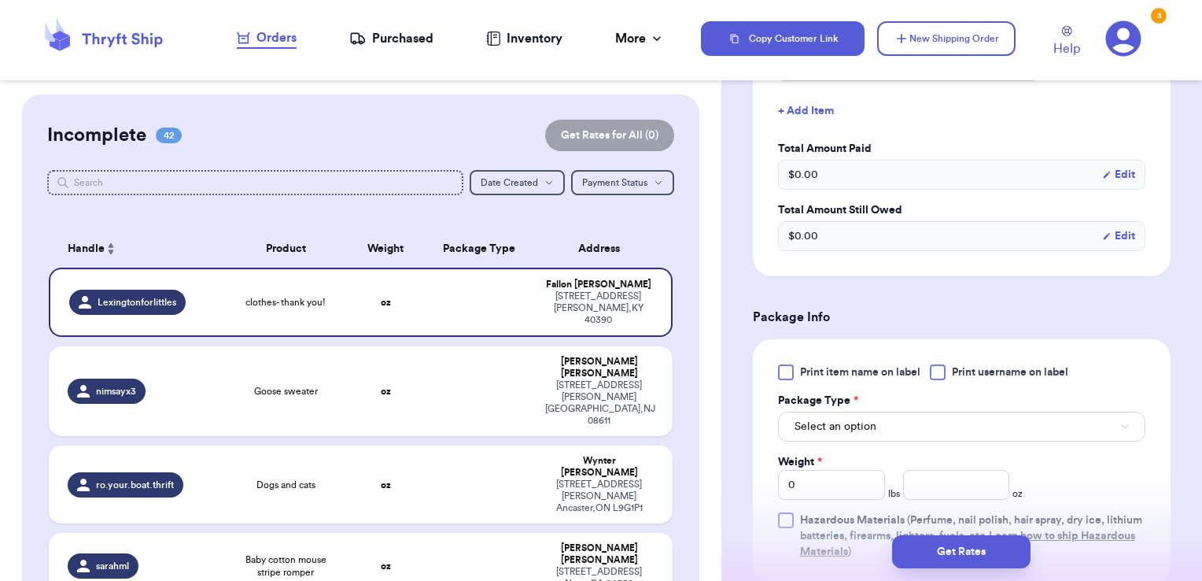
click at [976, 364] on span "Print username on label" at bounding box center [1010, 372] width 116 height 16
click at [0, 0] on input "Print username on label" at bounding box center [0, 0] width 0 height 0
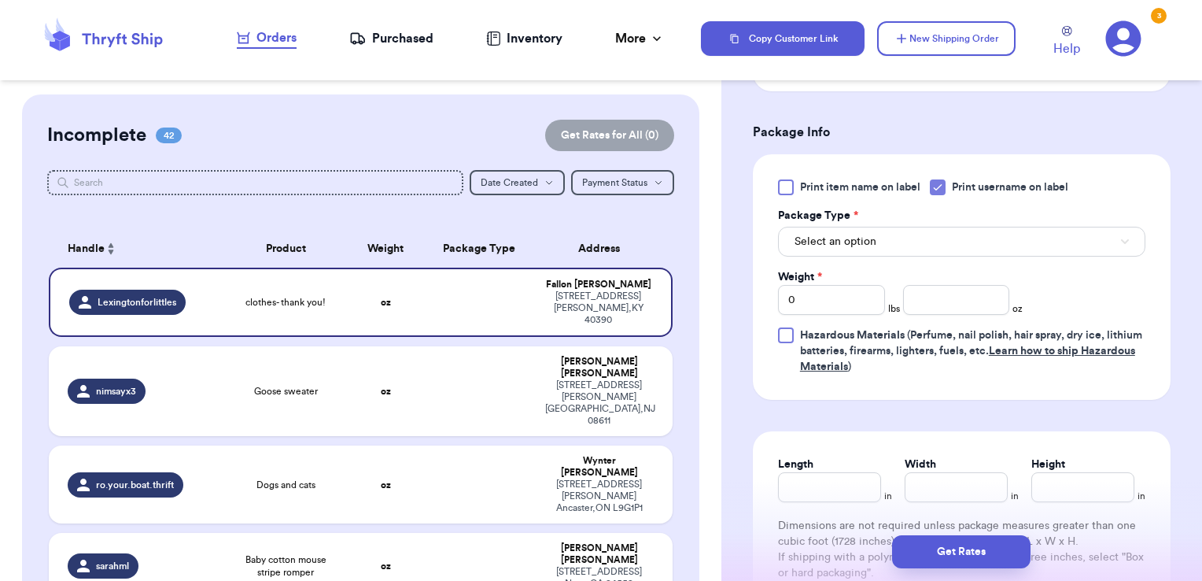
scroll to position [916, 0]
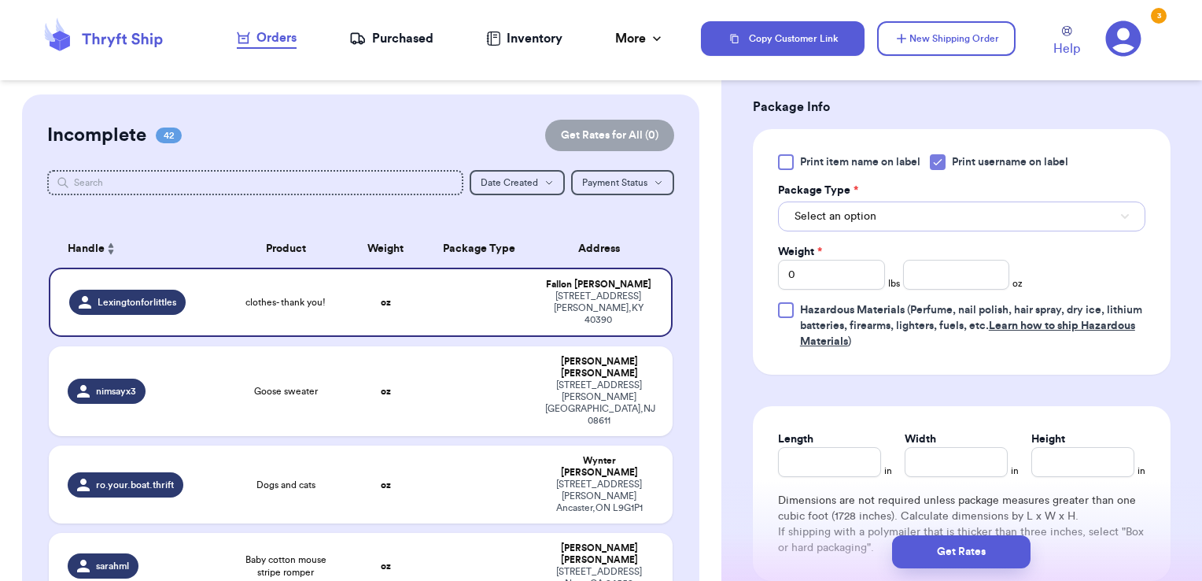
click at [913, 209] on button "Select an option" at bounding box center [961, 216] width 367 height 30
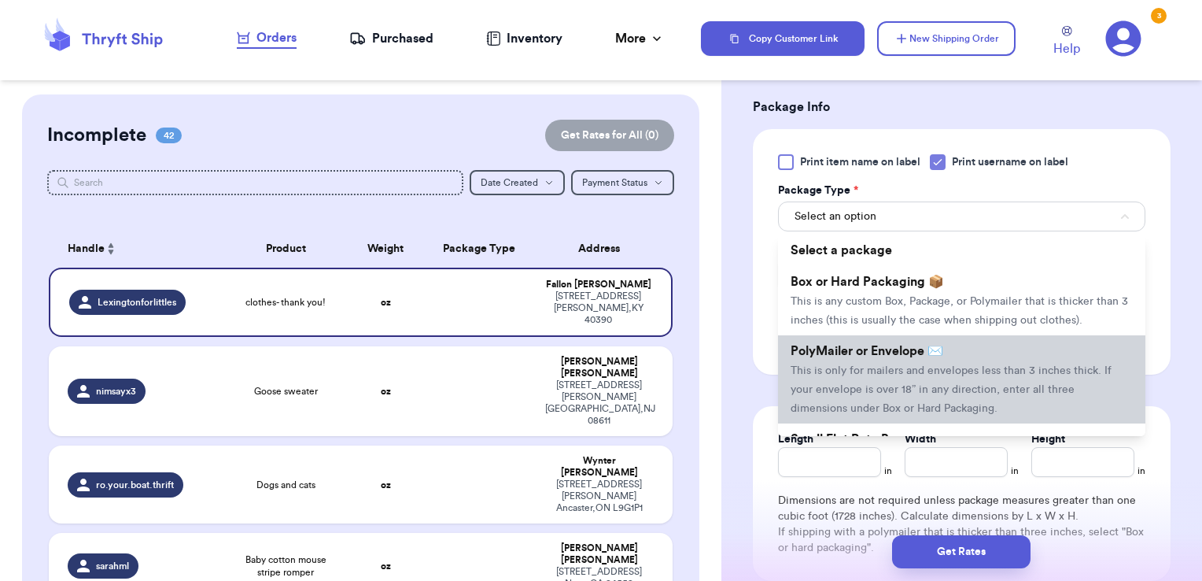
click at [891, 378] on li "PolyMailer or Envelope ✉️ This is only for mailers and envelopes less than 3 in…" at bounding box center [961, 379] width 367 height 88
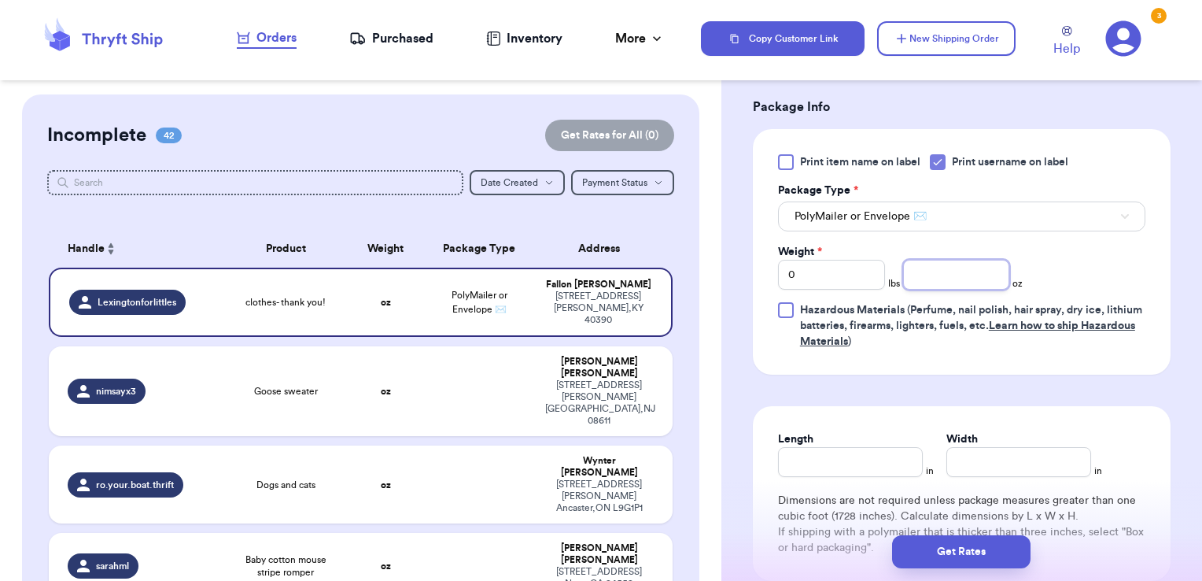
click at [939, 268] on input "number" at bounding box center [956, 275] width 107 height 30
type input "6.16"
click at [964, 546] on button "Get Rates" at bounding box center [961, 551] width 138 height 33
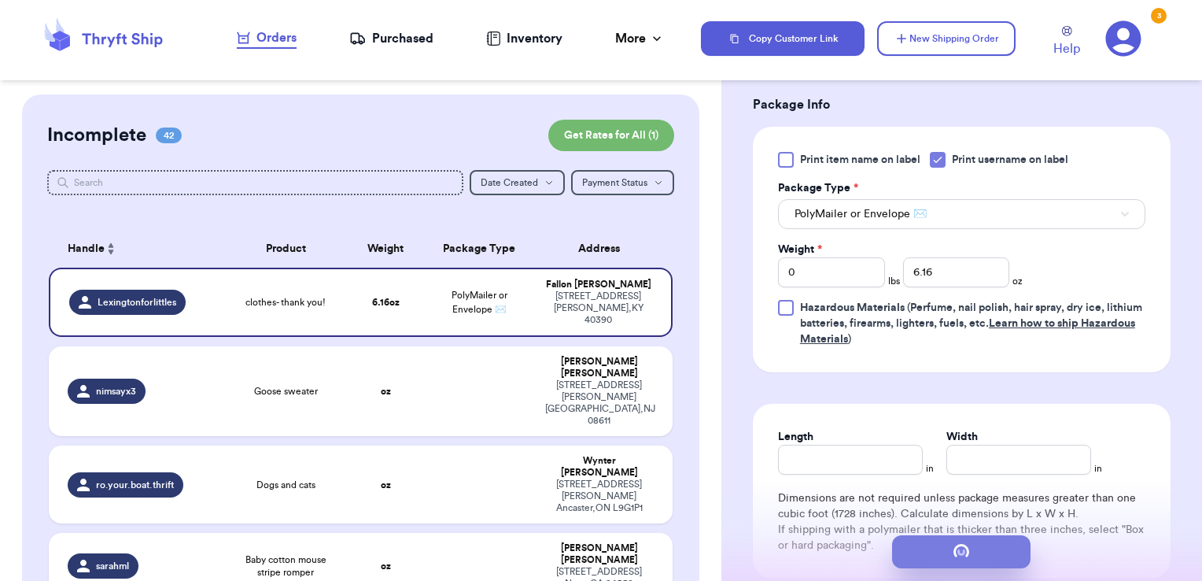
scroll to position [0, 0]
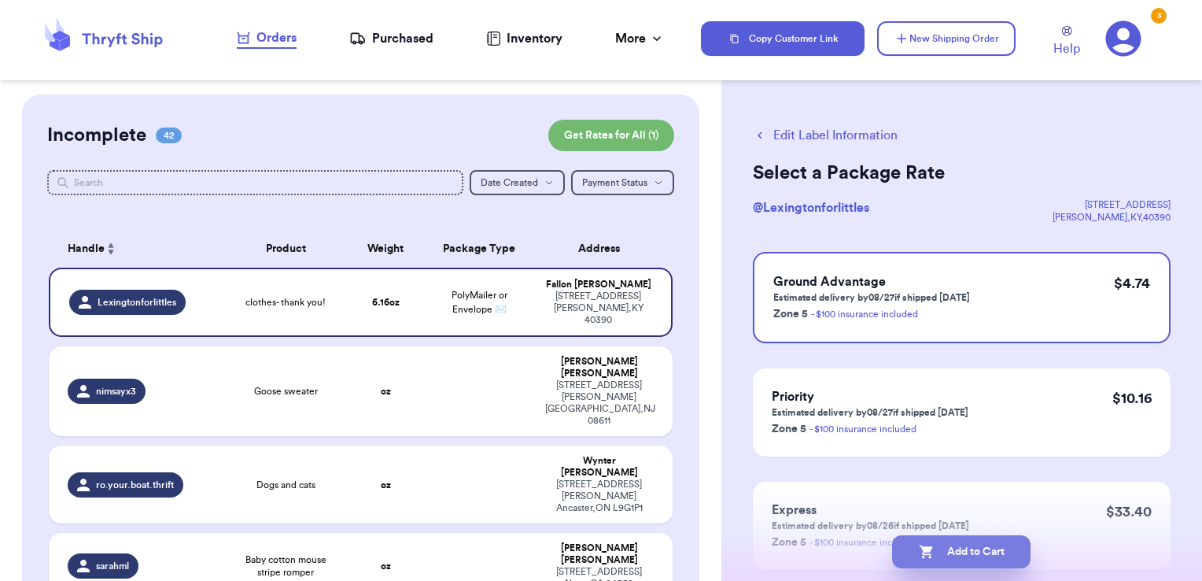
click at [985, 549] on button "Add to Cart" at bounding box center [961, 551] width 138 height 33
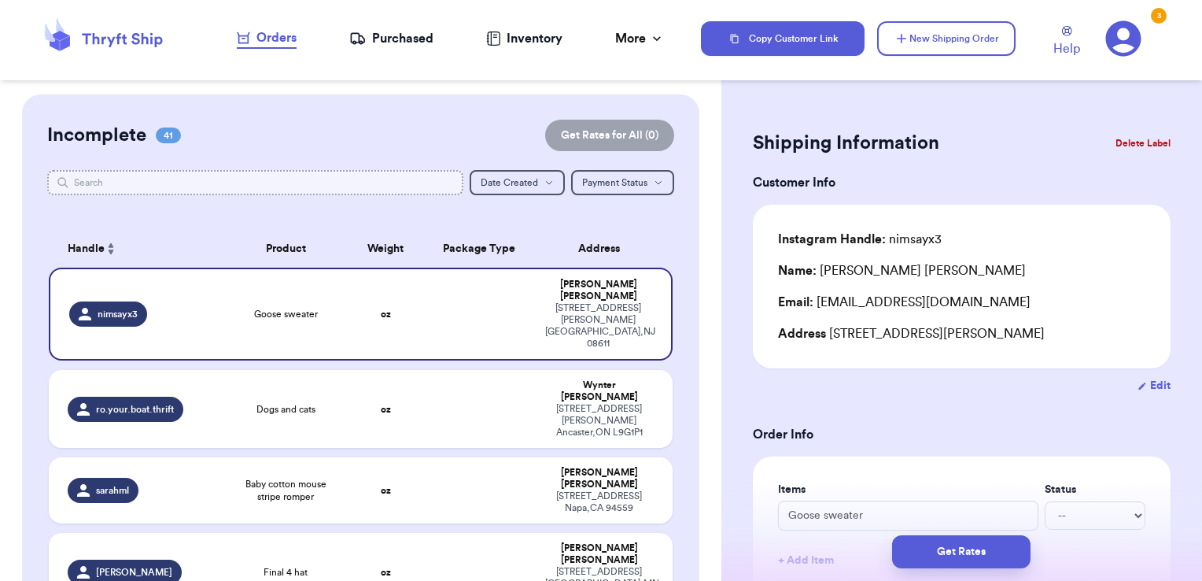
click at [120, 182] on input "text" at bounding box center [255, 182] width 417 height 25
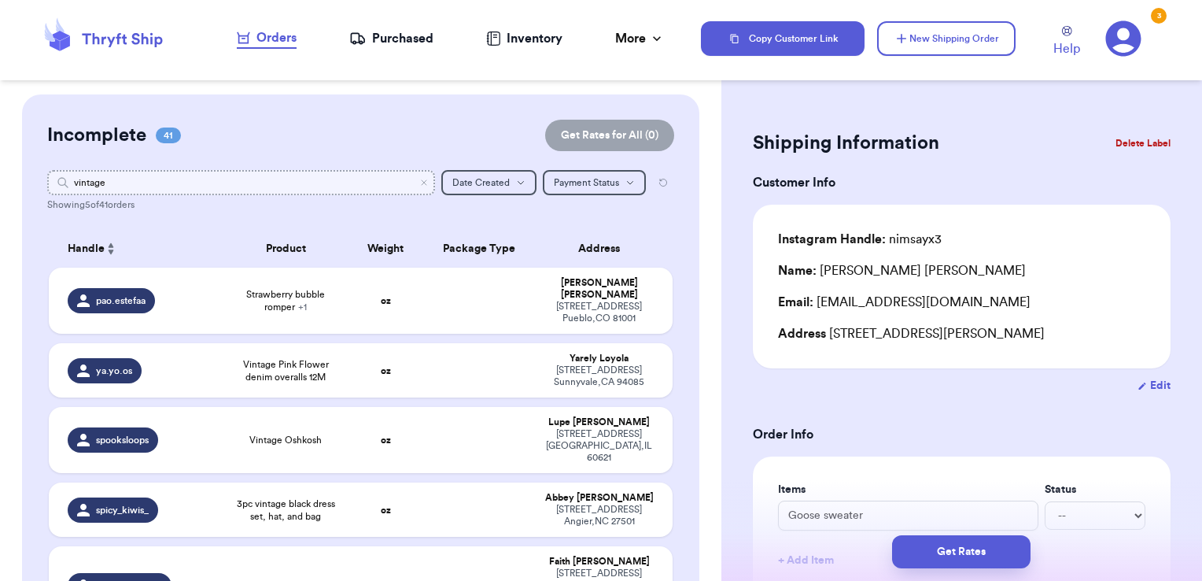
type input "vintageb"
type input "v"
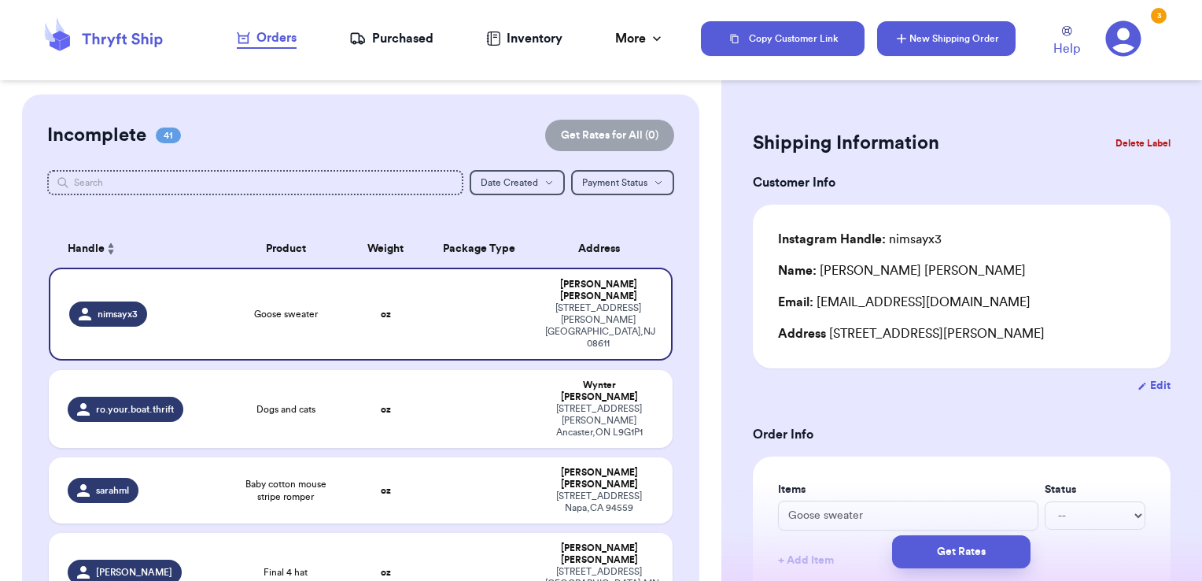
click at [921, 46] on button "New Shipping Order" at bounding box center [946, 38] width 138 height 35
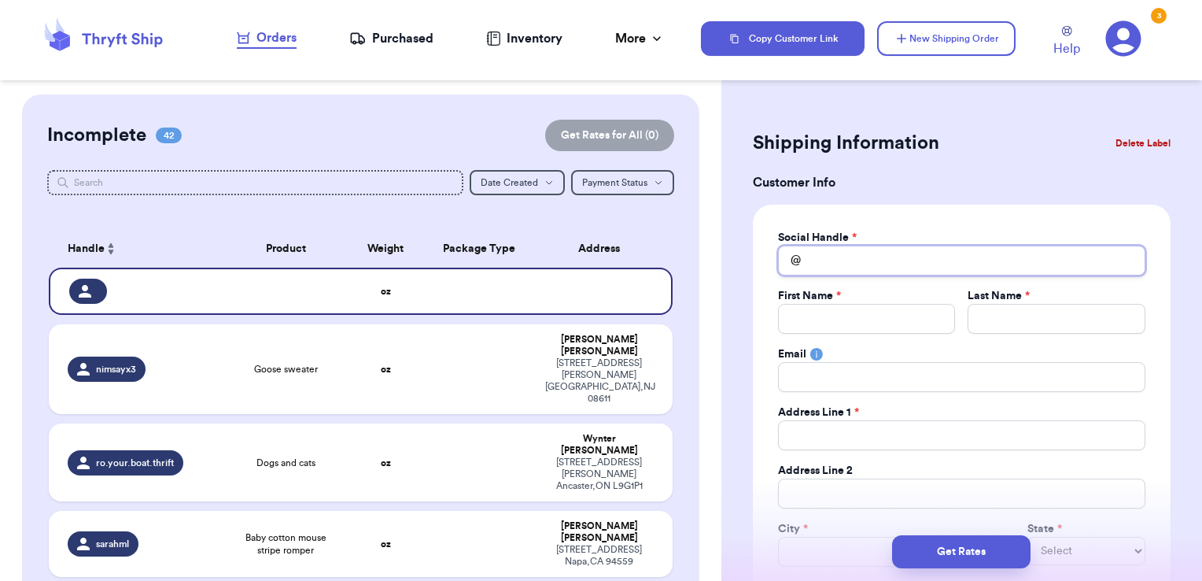
click at [839, 258] on input "Total Amount Paid" at bounding box center [961, 260] width 367 height 30
type input "v"
type input "vi"
type input "vin"
type input "vint"
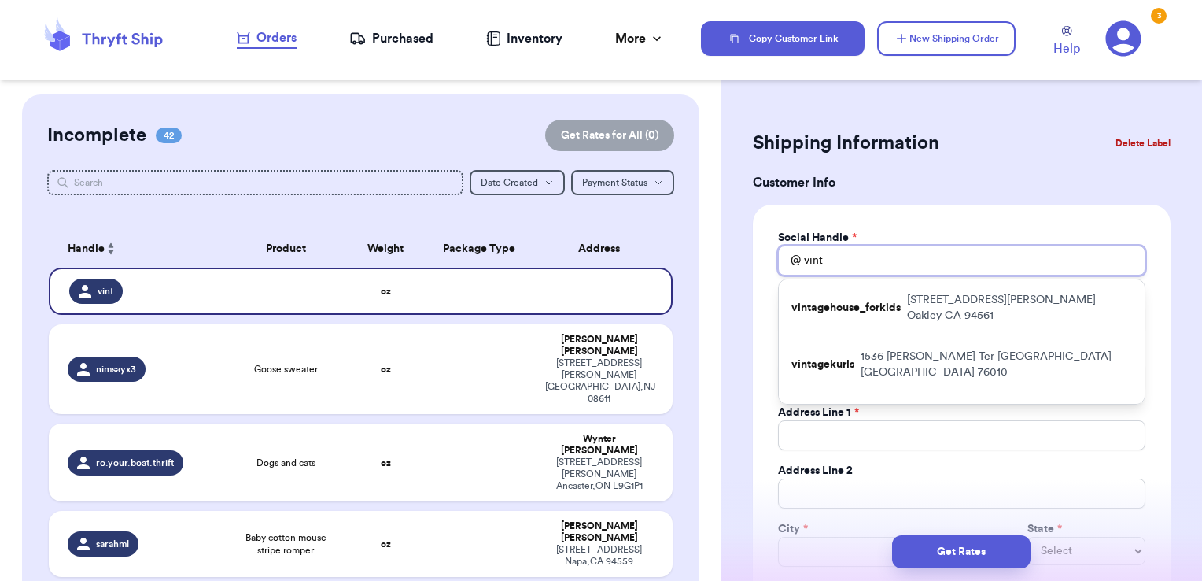
type input "vinta"
type input "vintag"
type input "vintage"
type input "vintageb"
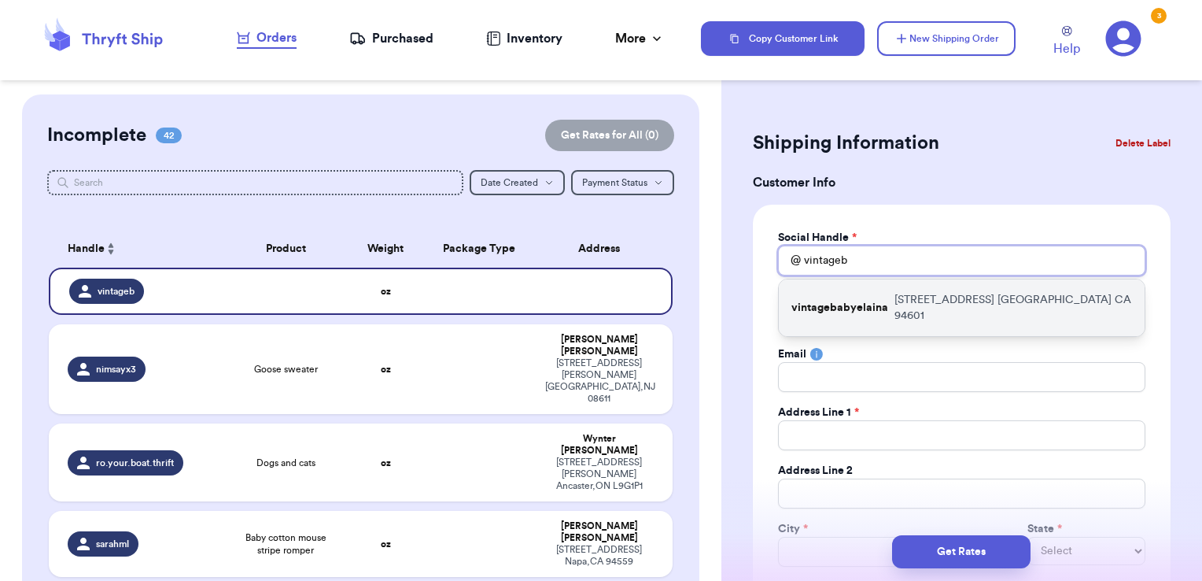
type input "vintageb"
click at [864, 300] on p "vintagebabyelaina" at bounding box center [839, 308] width 97 height 16
type input "vintagebabyelaina"
type input "Beverly"
type input "Martínez"
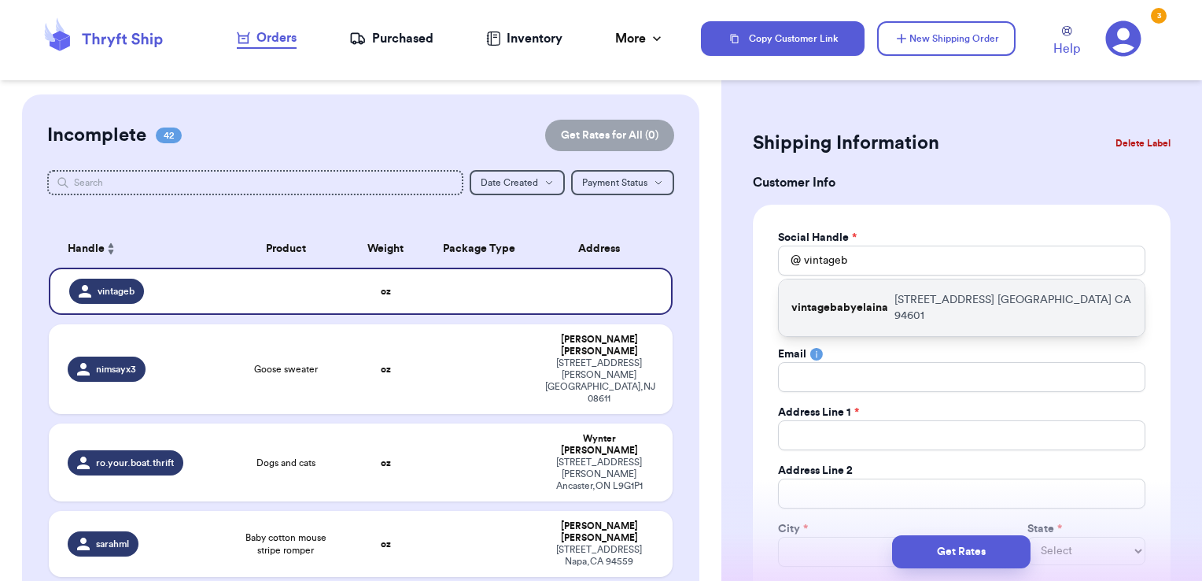
type input "bevismar2001@gmail.com"
type input "1833 40th Ave"
type input "Oakland"
select select "CA"
type input "94601"
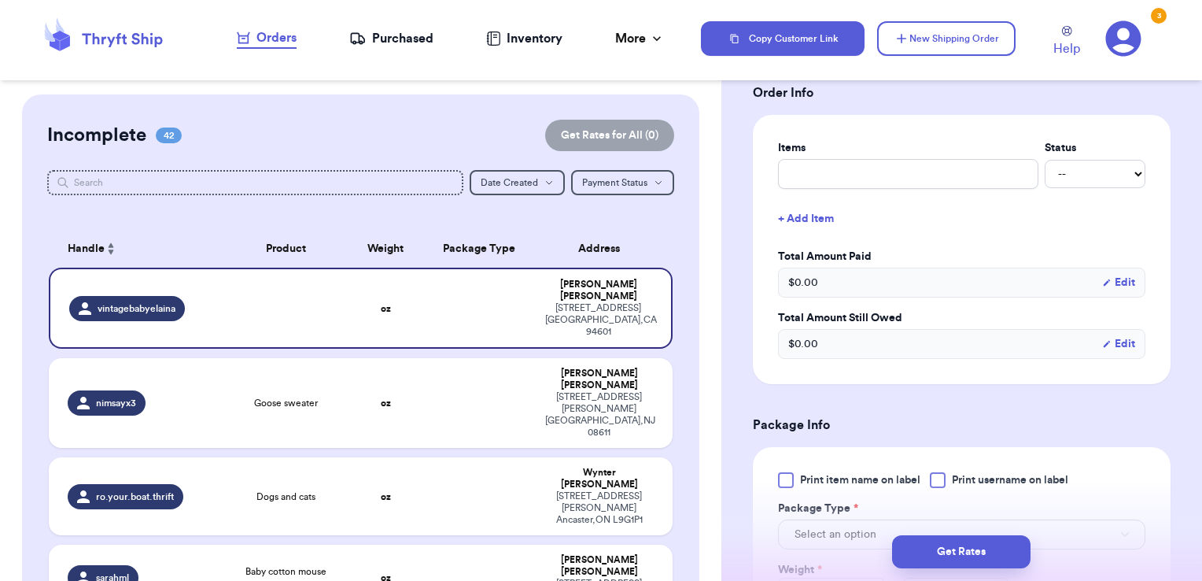
scroll to position [629, 0]
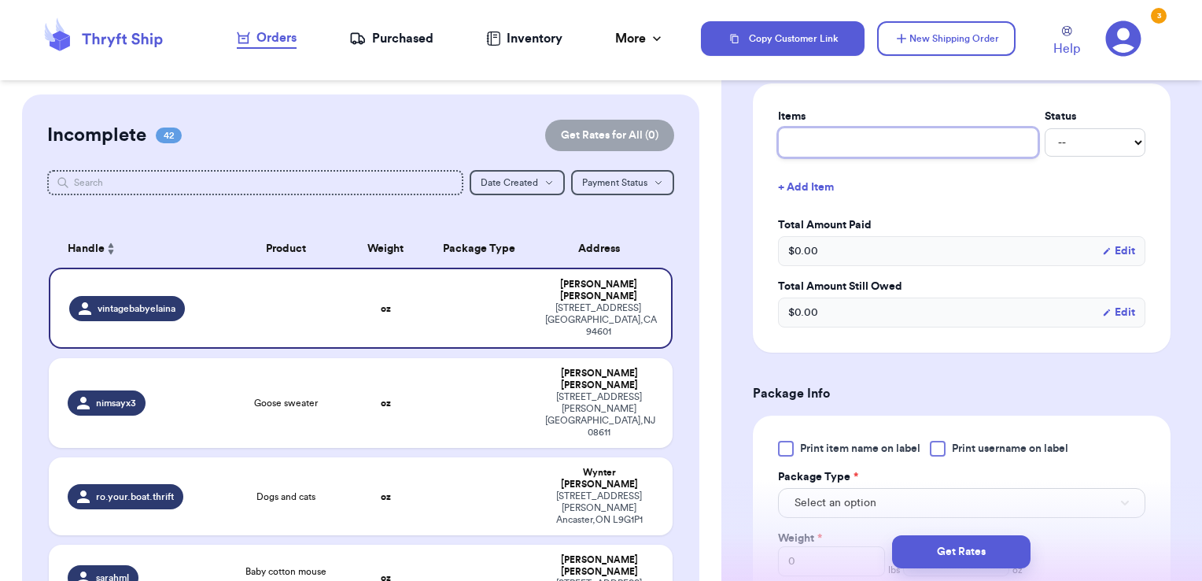
click at [848, 131] on input "text" at bounding box center [908, 142] width 260 height 30
type input "clothes- thank you!"
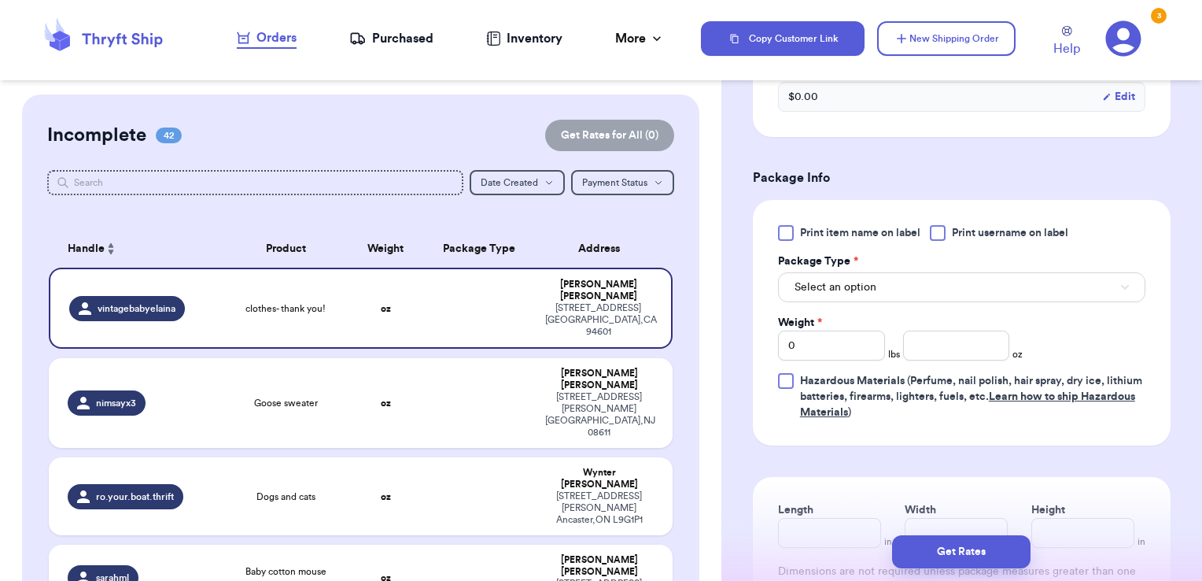
scroll to position [853, 0]
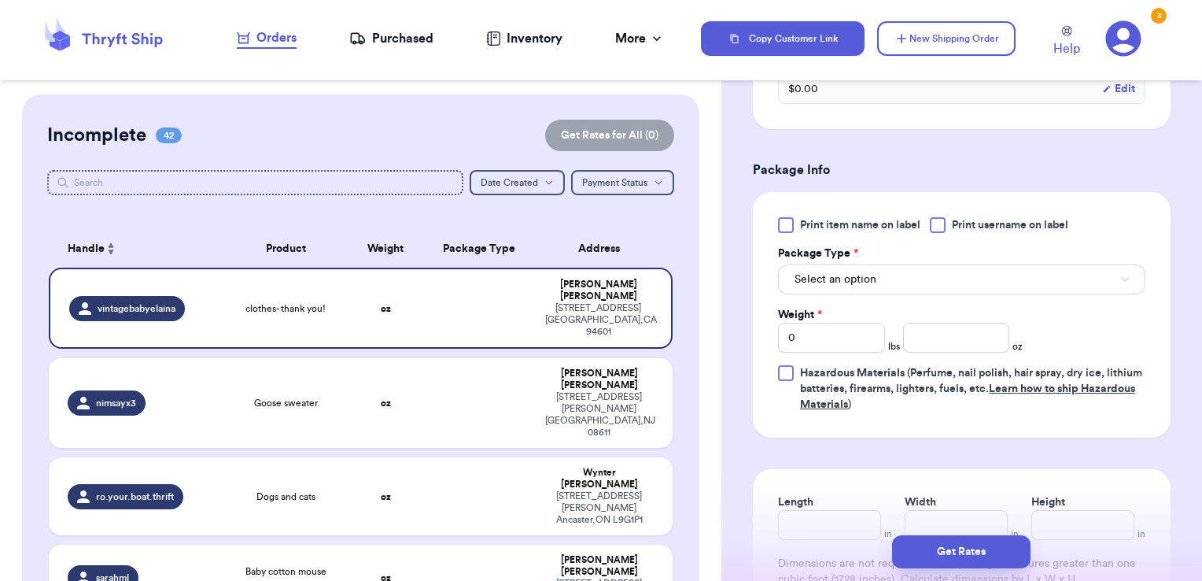
click at [964, 217] on span "Print username on label" at bounding box center [1010, 225] width 116 height 16
click at [0, 0] on input "Print username on label" at bounding box center [0, 0] width 0 height 0
click at [892, 272] on button "Select an option" at bounding box center [961, 279] width 367 height 30
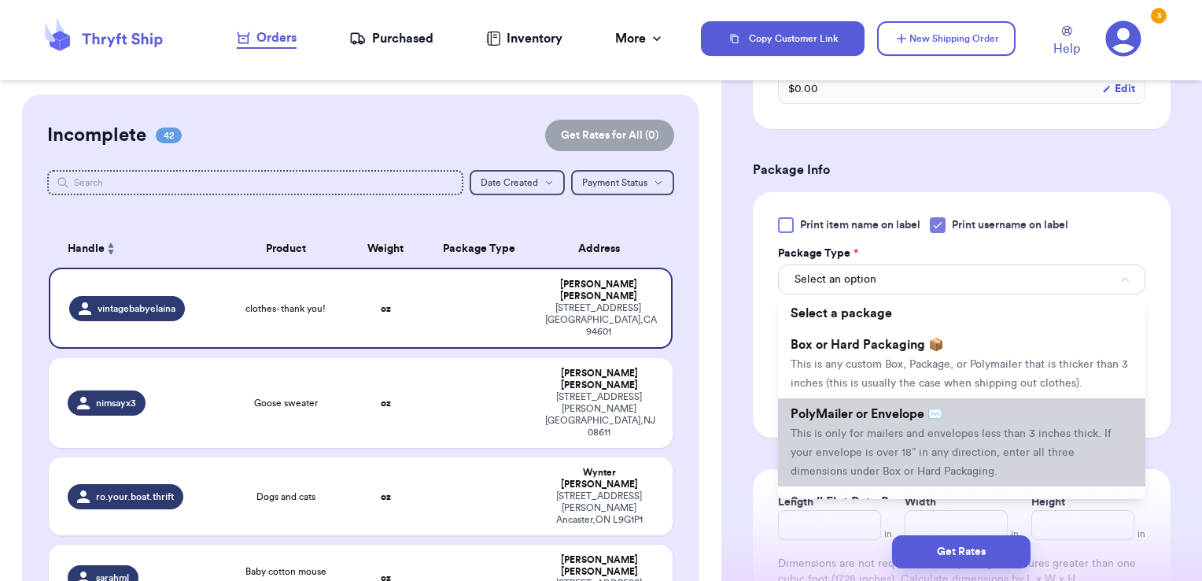
click at [869, 420] on span "PolyMailer or Envelope ✉️" at bounding box center [867, 414] width 153 height 13
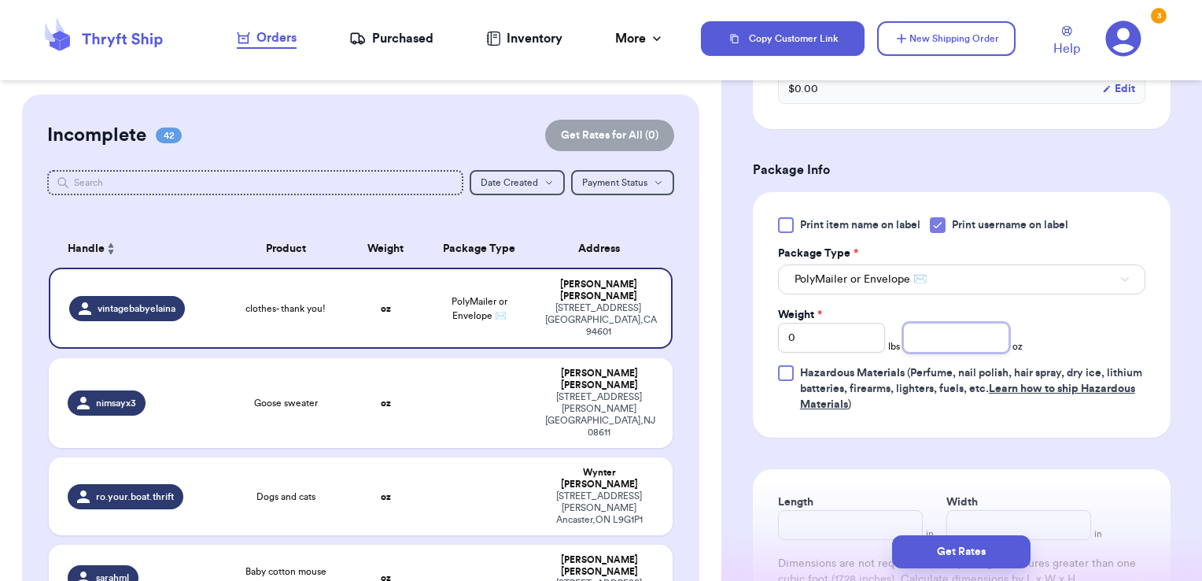
click at [939, 327] on input "number" at bounding box center [956, 338] width 107 height 30
type input "5.71"
click at [953, 552] on button "Get Rates" at bounding box center [961, 551] width 138 height 33
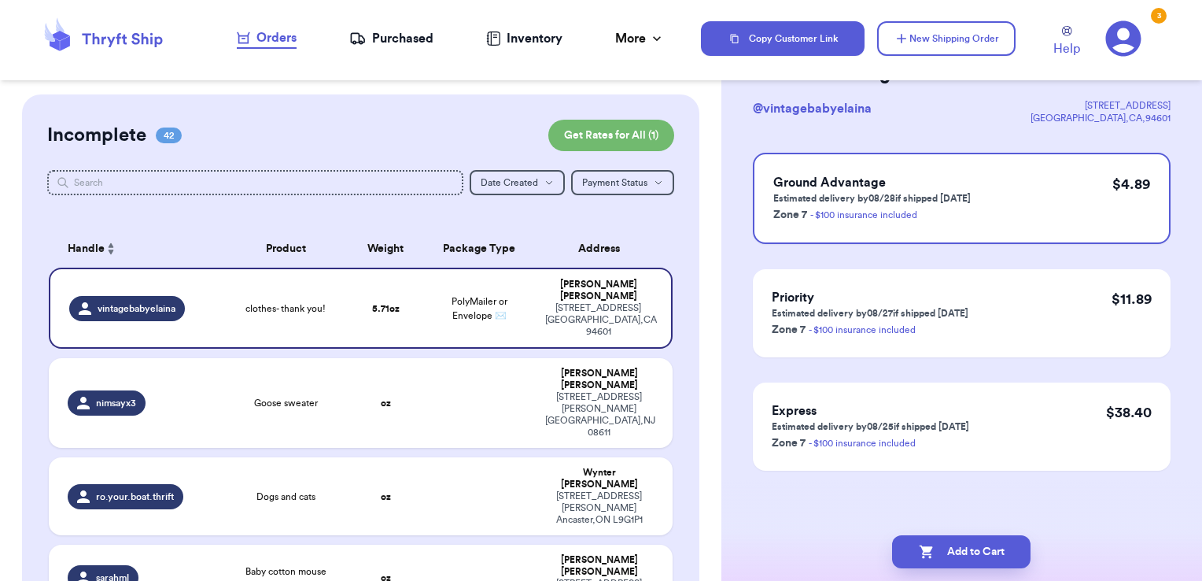
scroll to position [0, 0]
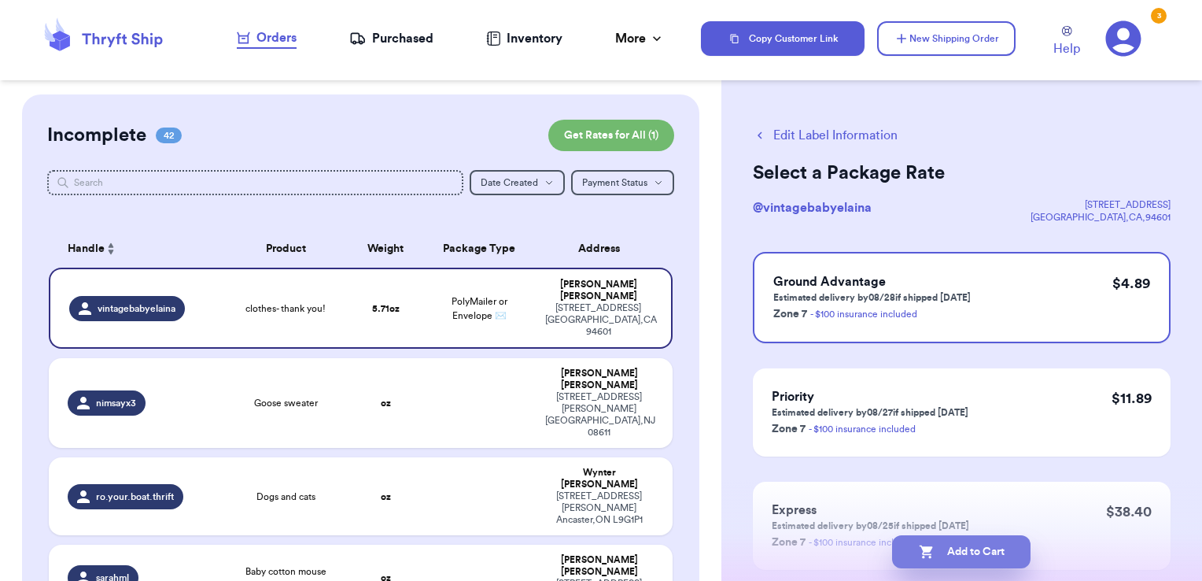
click at [1011, 558] on button "Add to Cart" at bounding box center [961, 551] width 138 height 33
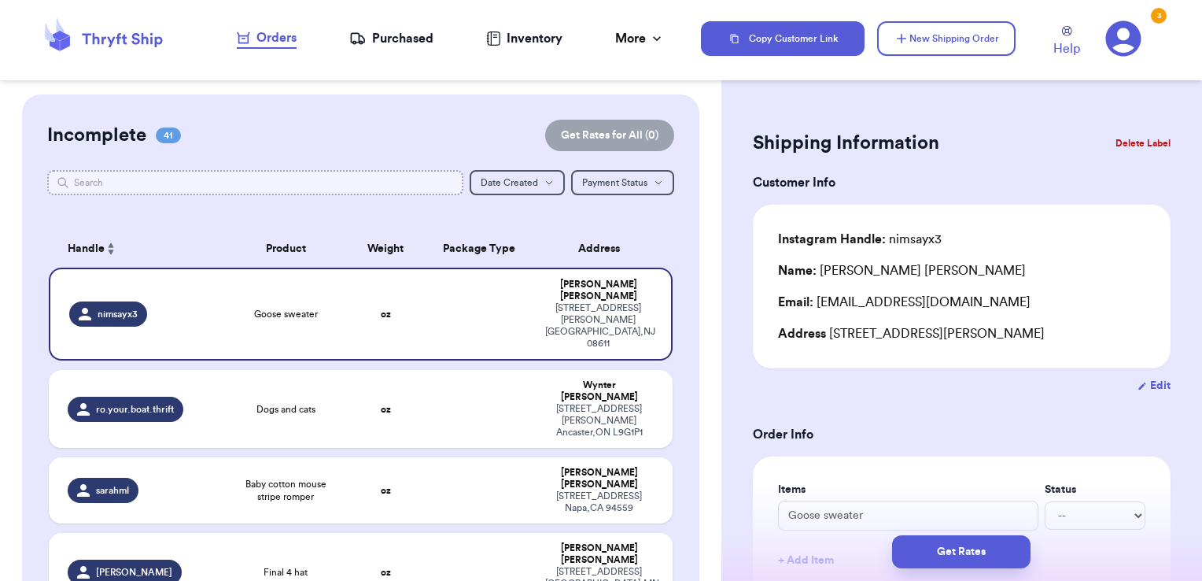
click at [363, 176] on input "text" at bounding box center [255, 182] width 417 height 25
type input "h"
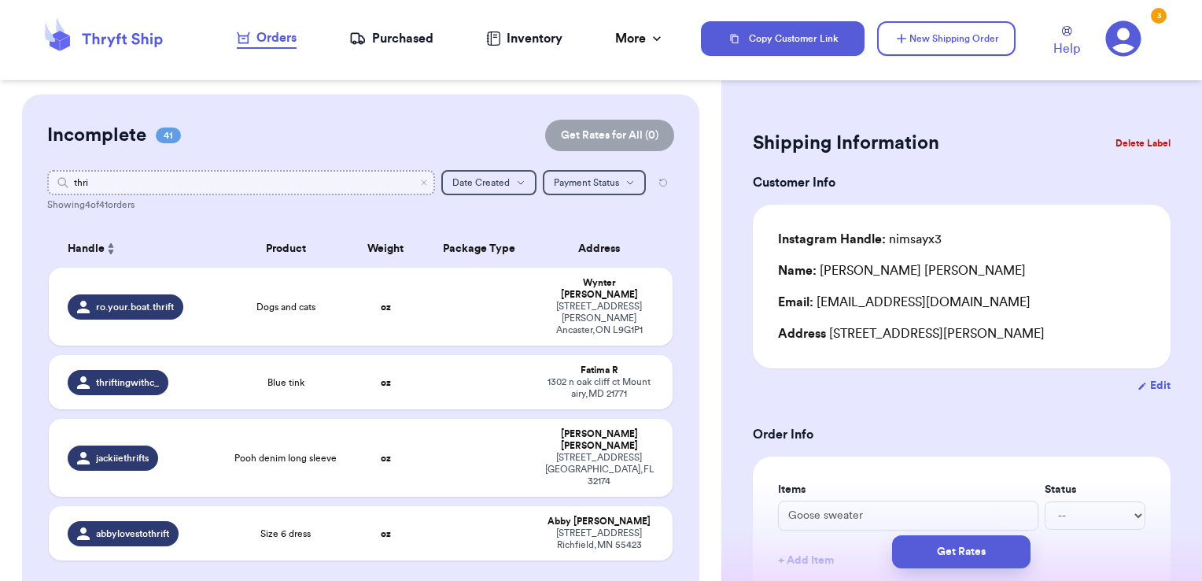
type input "thrif"
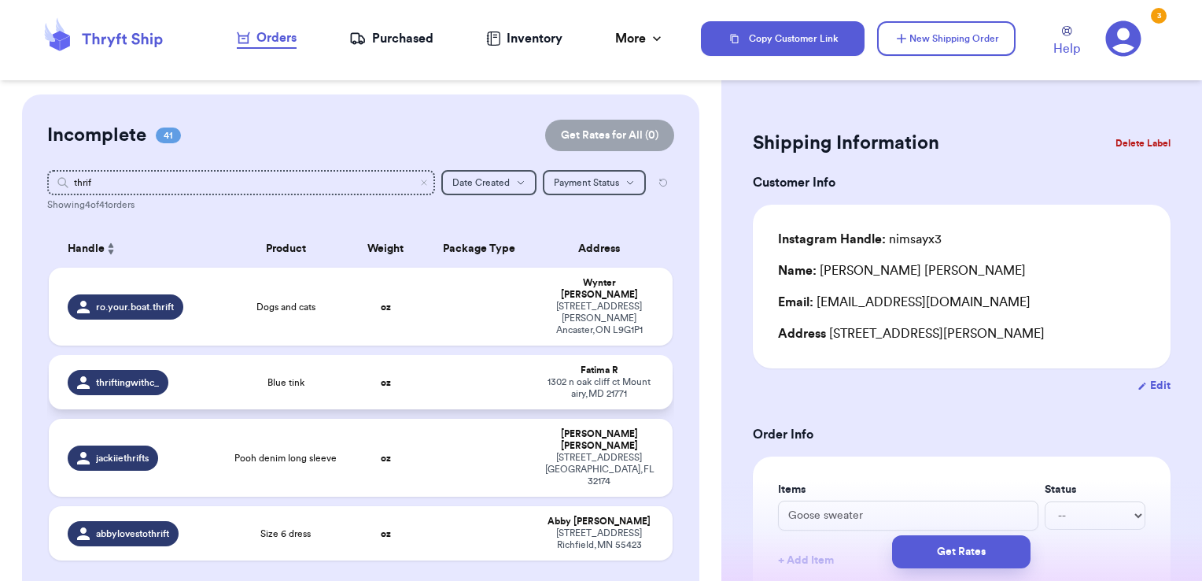
click at [509, 362] on td at bounding box center [479, 382] width 113 height 54
type input "Blue tink"
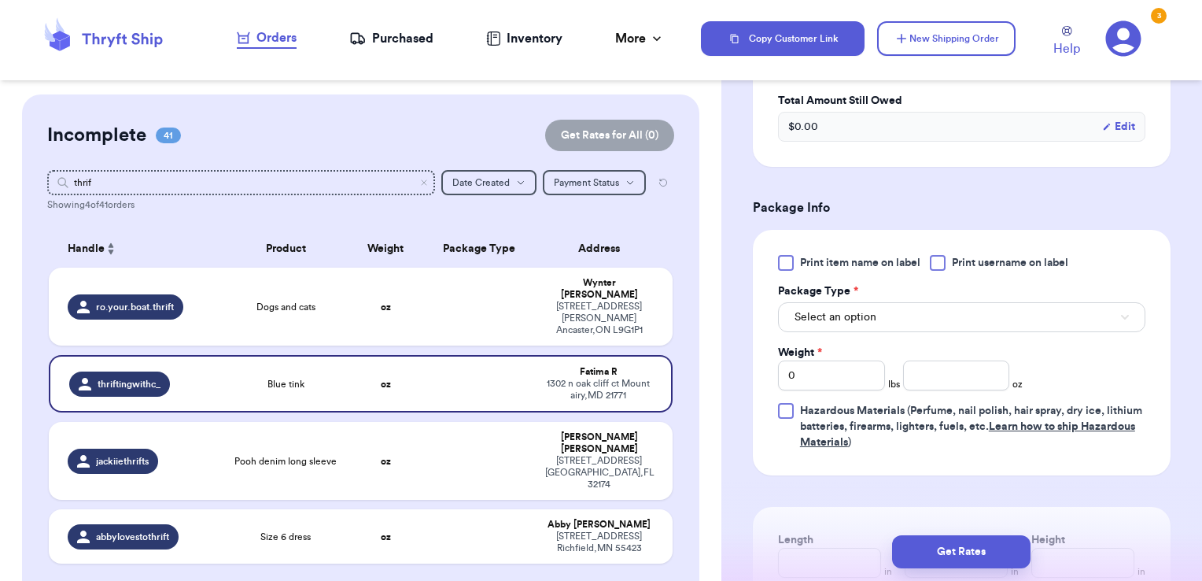
scroll to position [566, 0]
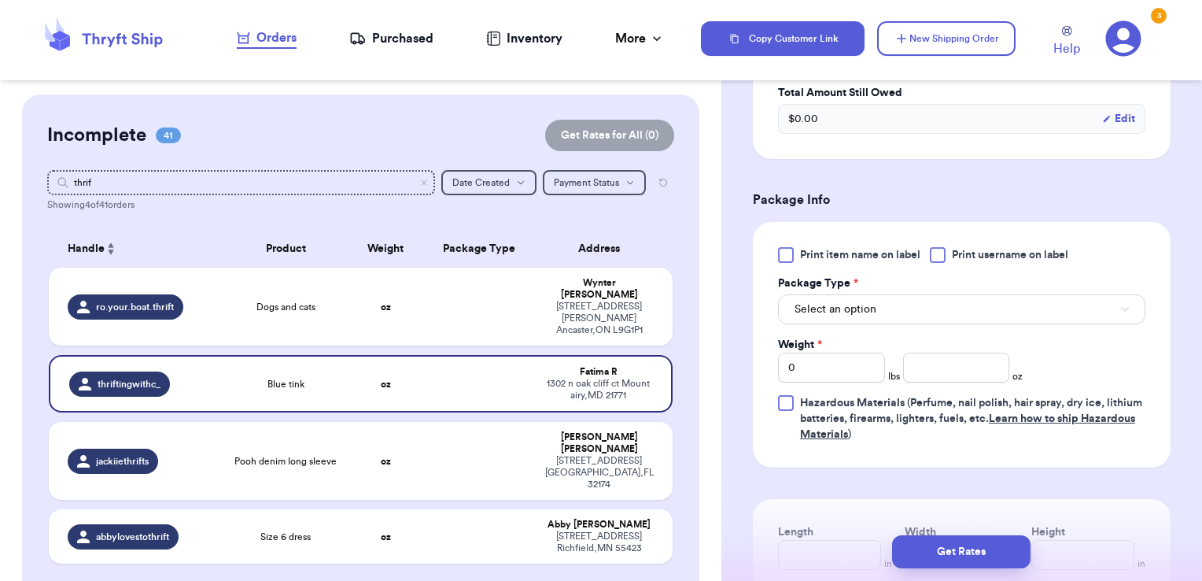
click at [960, 256] on span "Print username on label" at bounding box center [1010, 255] width 116 height 16
click at [0, 0] on input "Print username on label" at bounding box center [0, 0] width 0 height 0
click at [932, 304] on button "Select an option" at bounding box center [961, 309] width 367 height 30
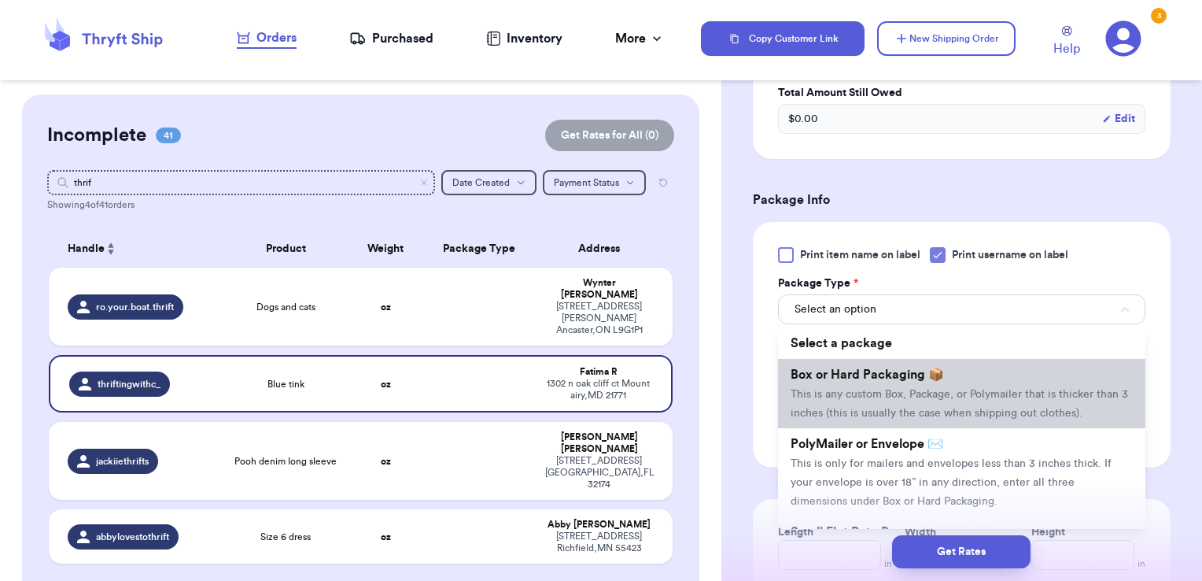
click at [898, 428] on li "Box or Hard Packaging 📦 This is any custom Box, Package, or Polymailer that is …" at bounding box center [961, 393] width 367 height 69
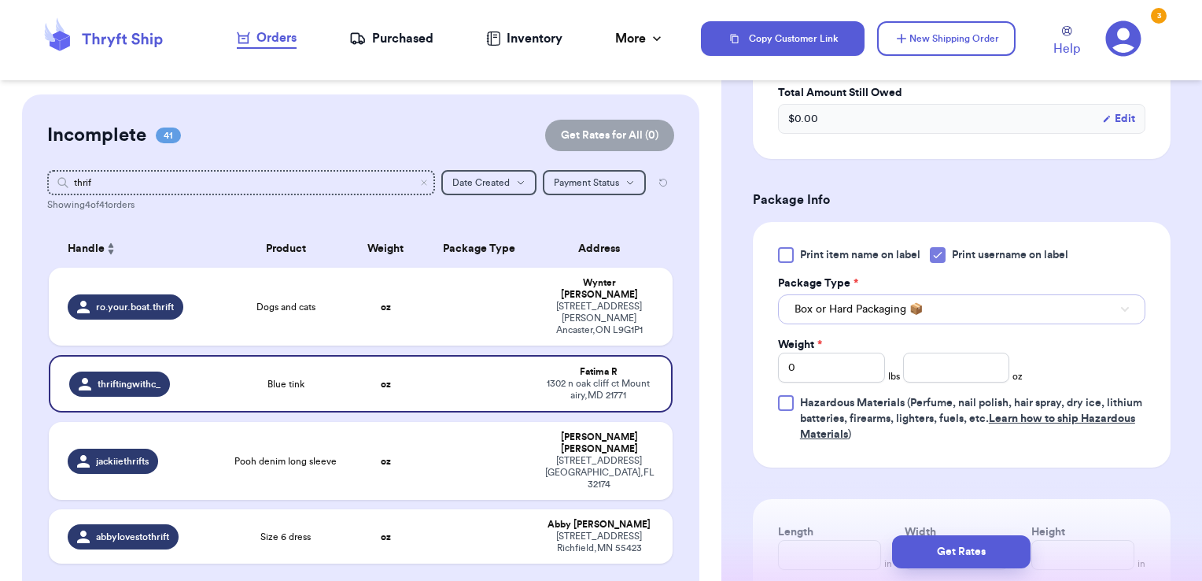
click at [884, 307] on span "Box or Hard Packaging 📦" at bounding box center [859, 309] width 128 height 16
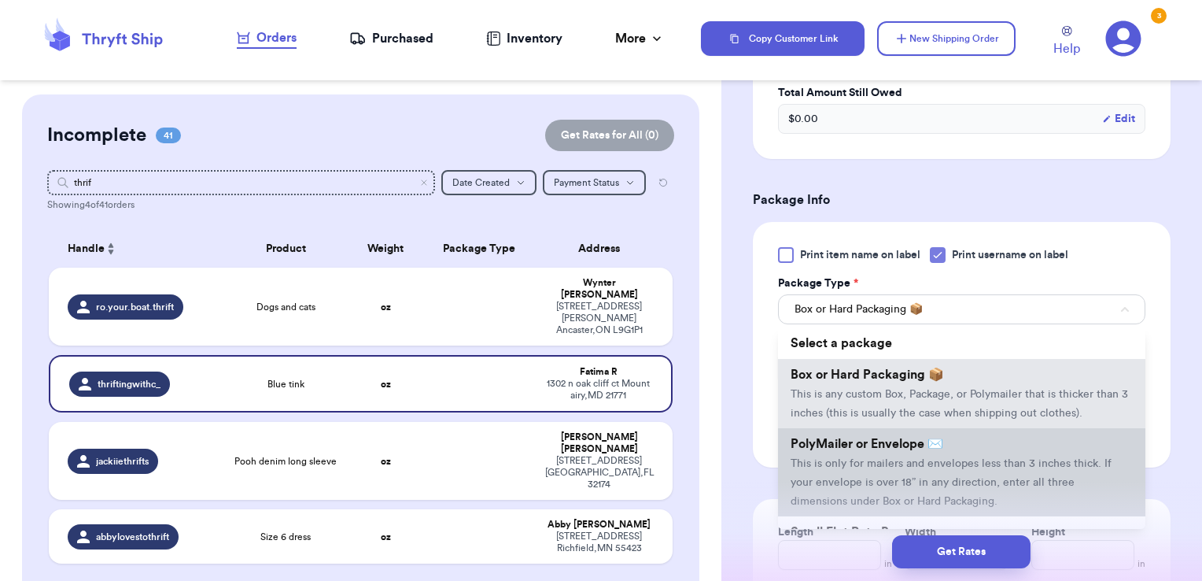
click at [866, 468] on li "PolyMailer or Envelope ✉️ This is only for mailers and envelopes less than 3 in…" at bounding box center [961, 472] width 367 height 88
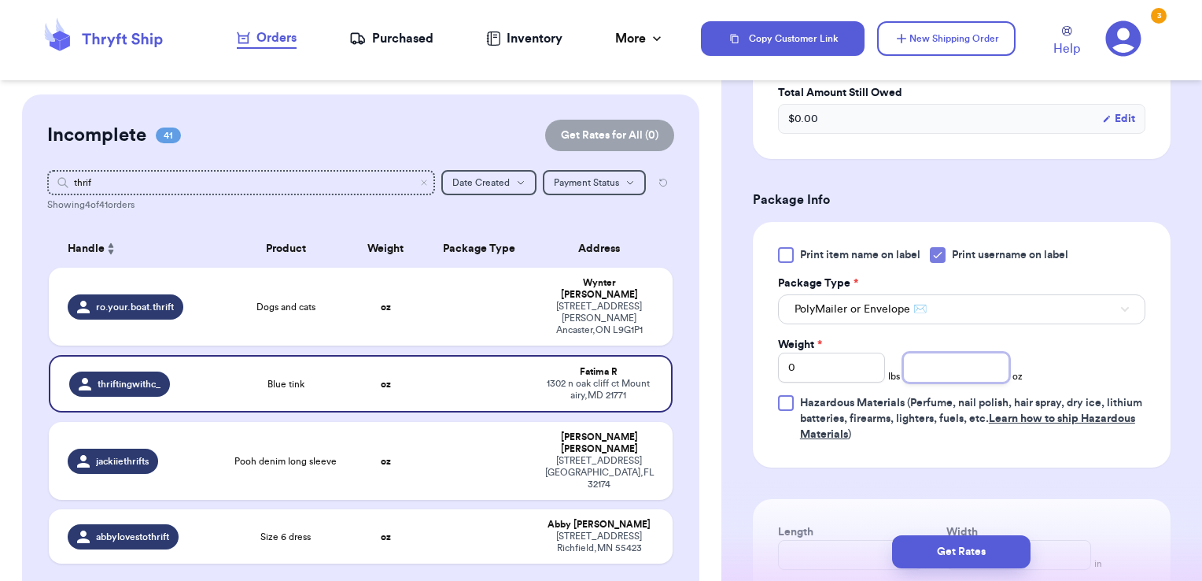
click at [950, 366] on input "number" at bounding box center [956, 367] width 107 height 30
type input "6.54"
click at [980, 552] on button "Get Rates" at bounding box center [961, 551] width 138 height 33
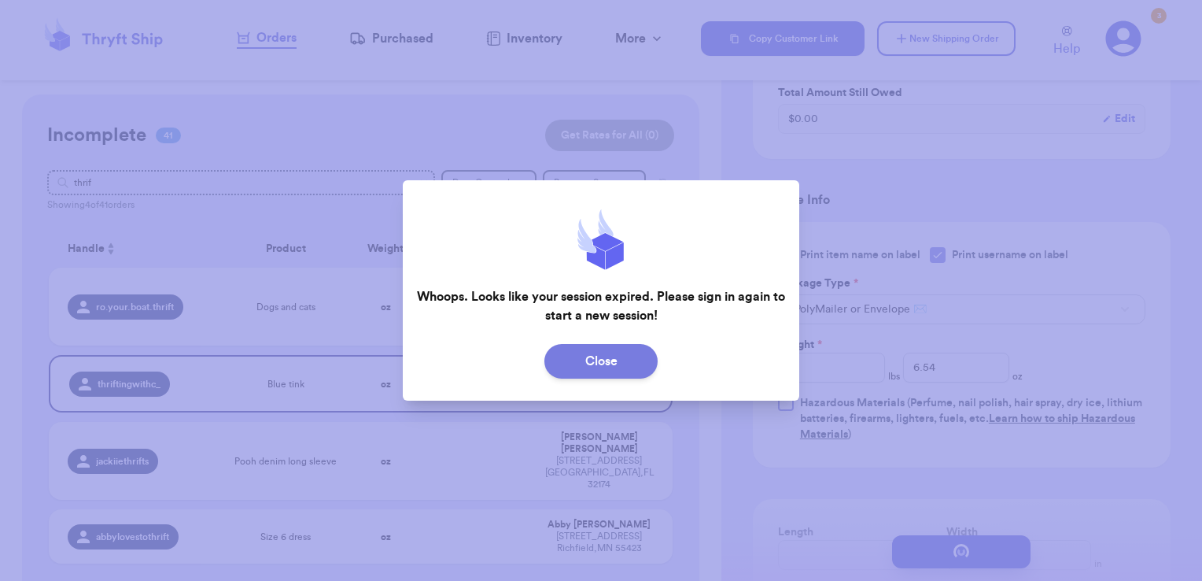
click at [641, 357] on button "Close" at bounding box center [600, 361] width 113 height 35
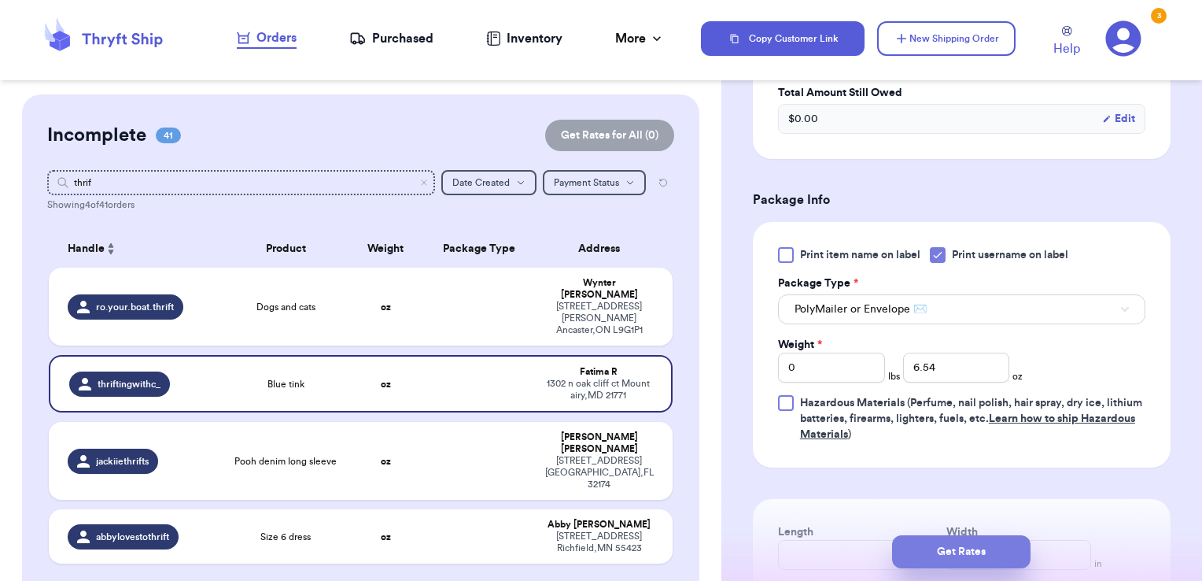
click at [942, 549] on button "Get Rates" at bounding box center [961, 551] width 138 height 33
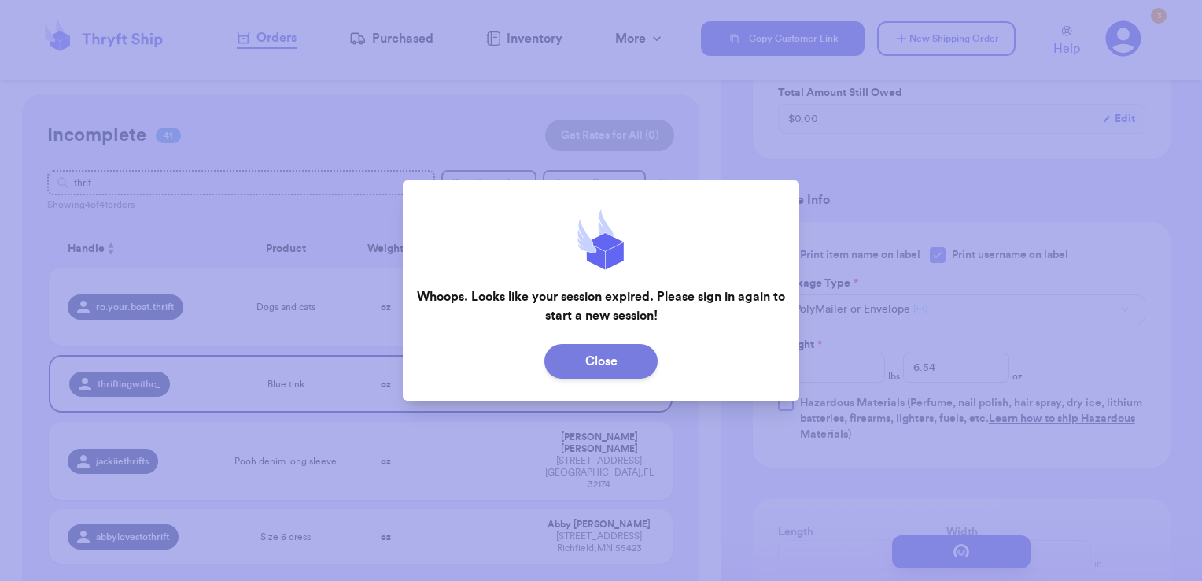
click at [596, 348] on button "Close" at bounding box center [600, 361] width 113 height 35
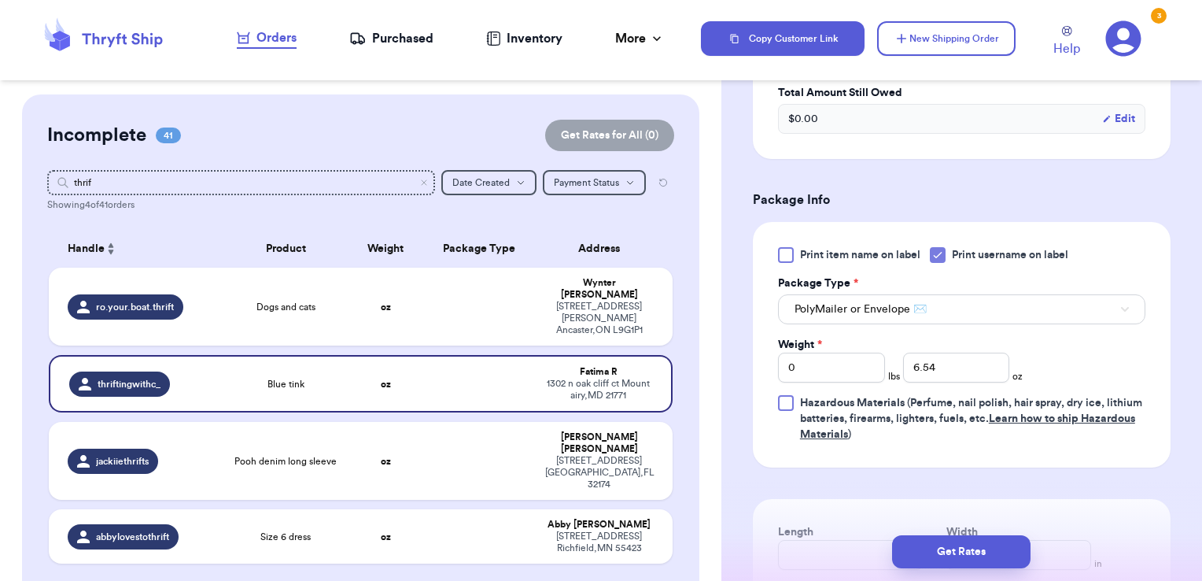
click at [1136, 37] on icon at bounding box center [1123, 38] width 35 height 35
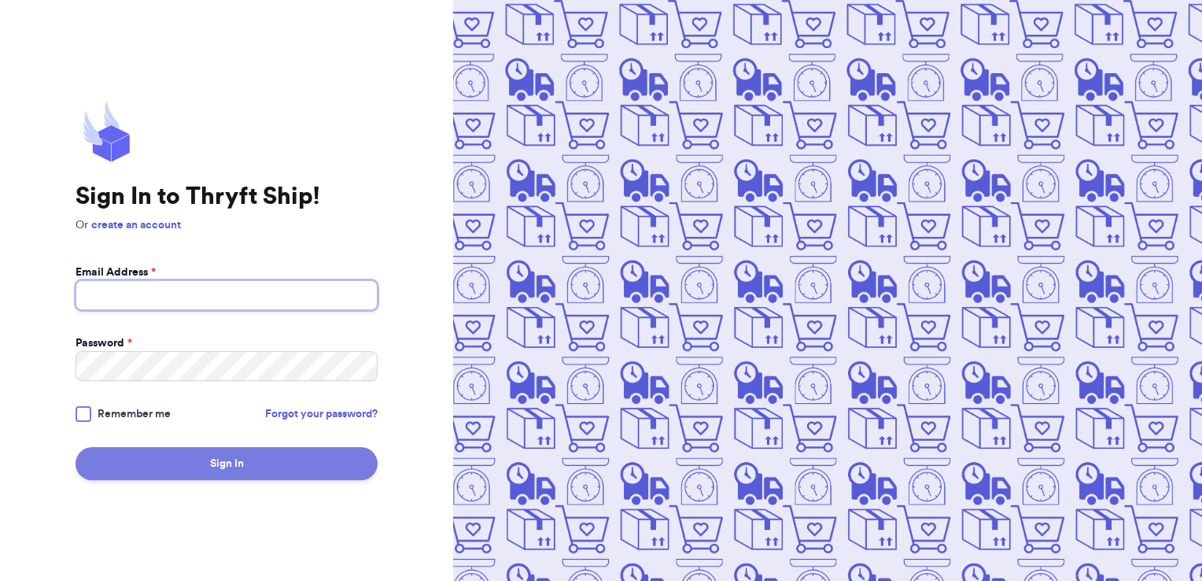
type input "[PERSON_NAME][EMAIL_ADDRESS][PERSON_NAME][DOMAIN_NAME]"
click at [286, 455] on button "Sign In" at bounding box center [227, 463] width 302 height 33
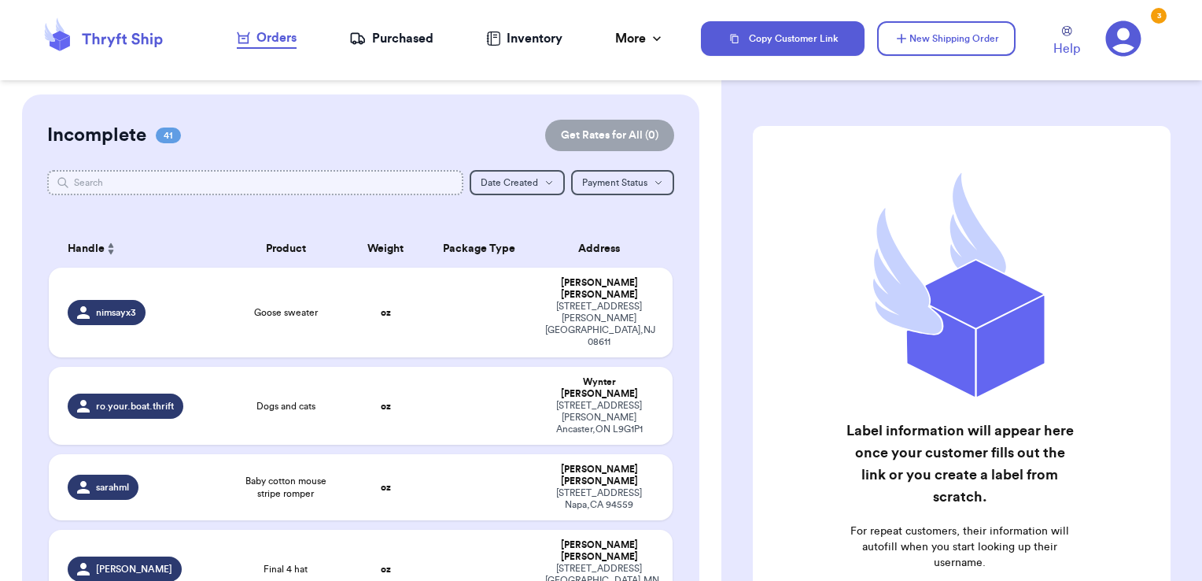
click at [413, 184] on input "text" at bounding box center [255, 182] width 417 height 25
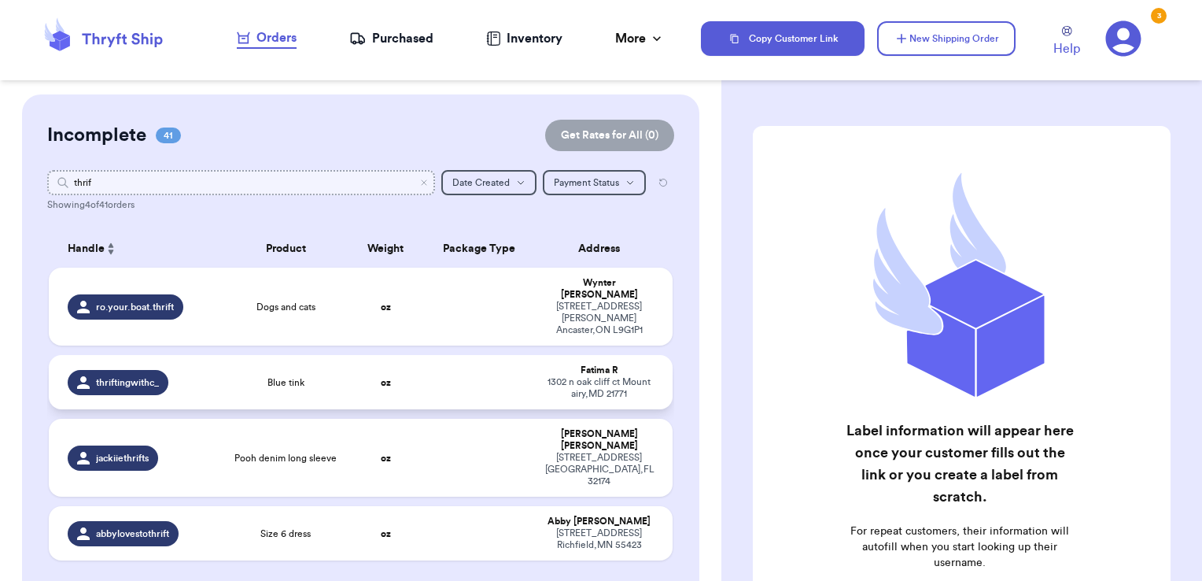
type input "thrif"
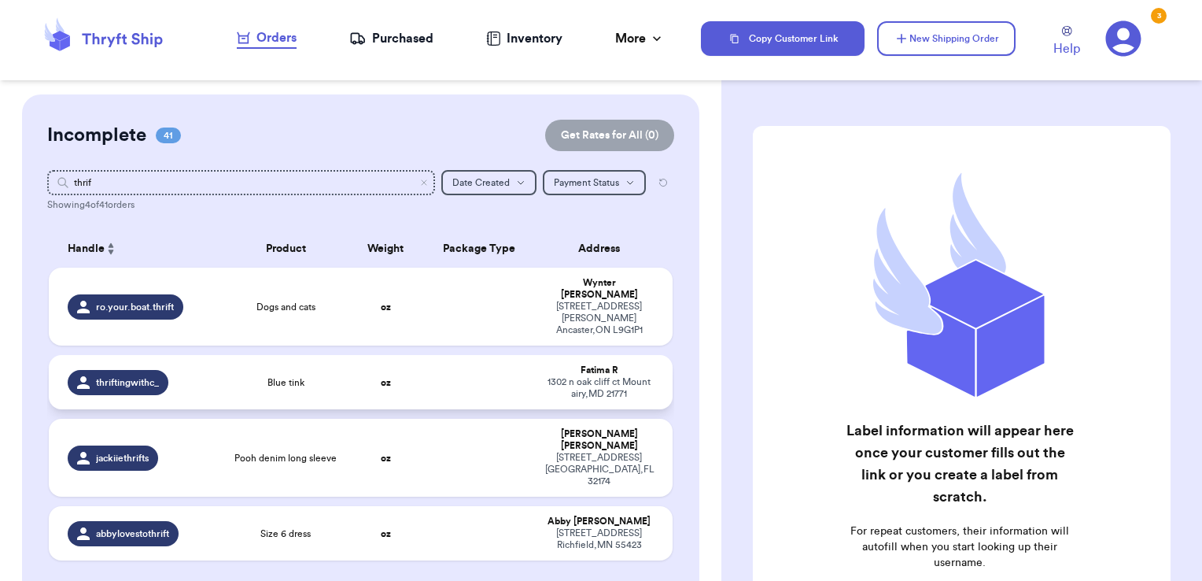
click at [491, 357] on td at bounding box center [479, 382] width 113 height 54
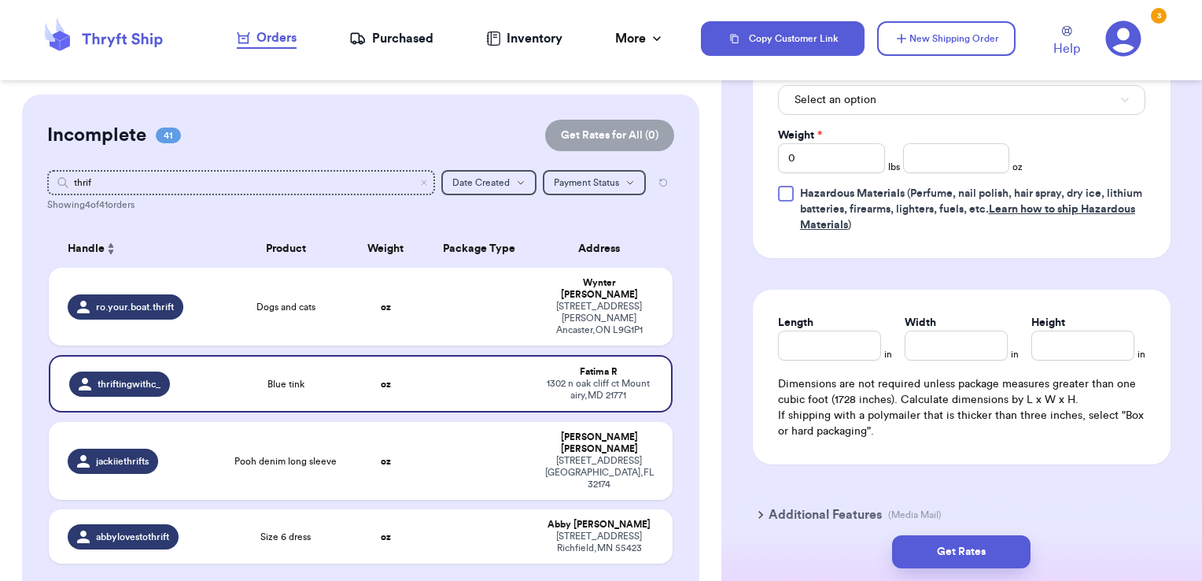
scroll to position [777, 0]
click at [924, 142] on input "number" at bounding box center [956, 157] width 107 height 30
type input "6.54"
click at [937, 549] on button "Get Rates" at bounding box center [961, 551] width 138 height 33
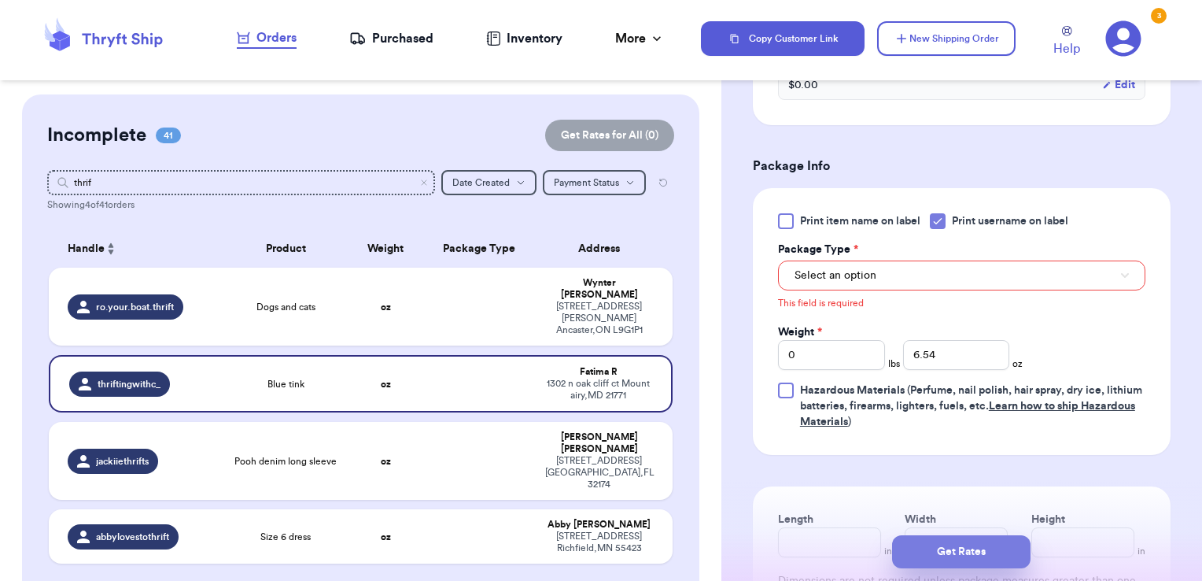
scroll to position [585, 0]
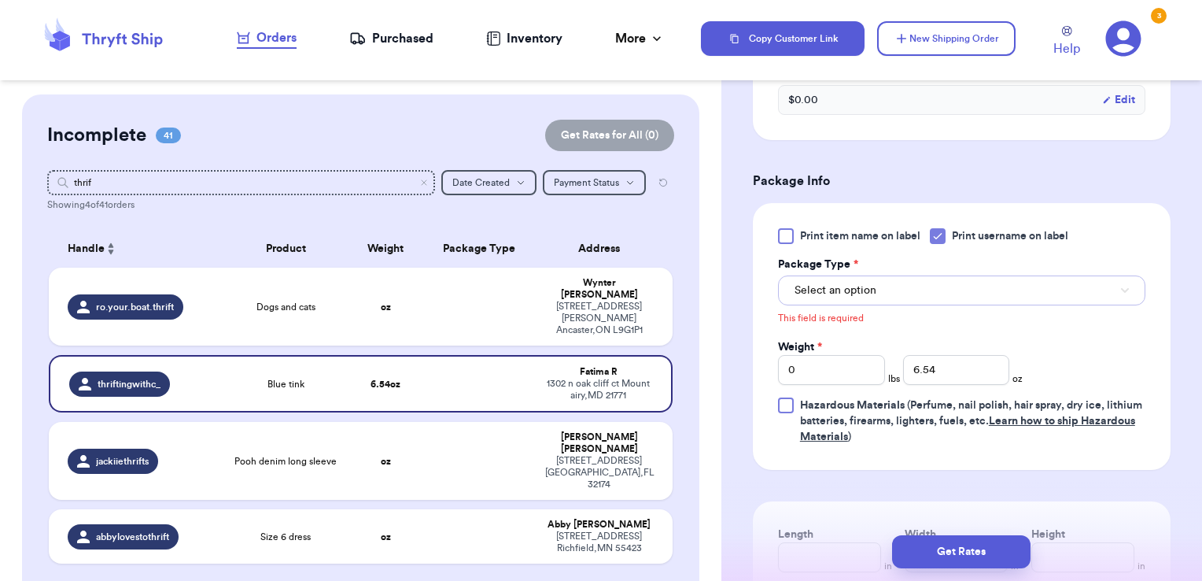
click at [938, 300] on button "Select an option" at bounding box center [961, 290] width 367 height 30
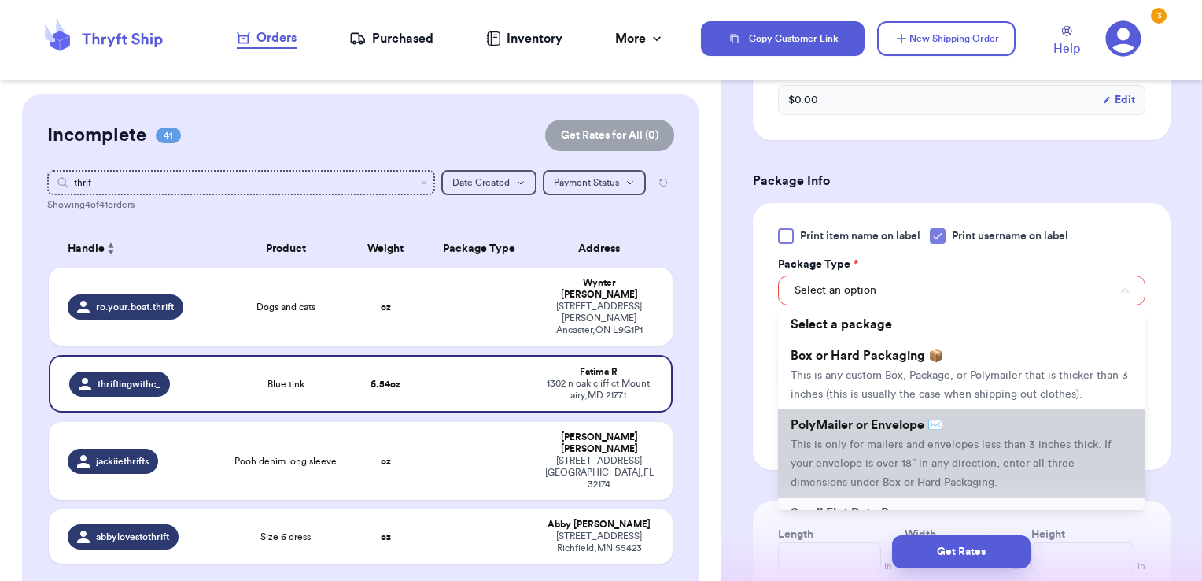
click at [894, 431] on span "PolyMailer or Envelope ✉️" at bounding box center [867, 425] width 153 height 13
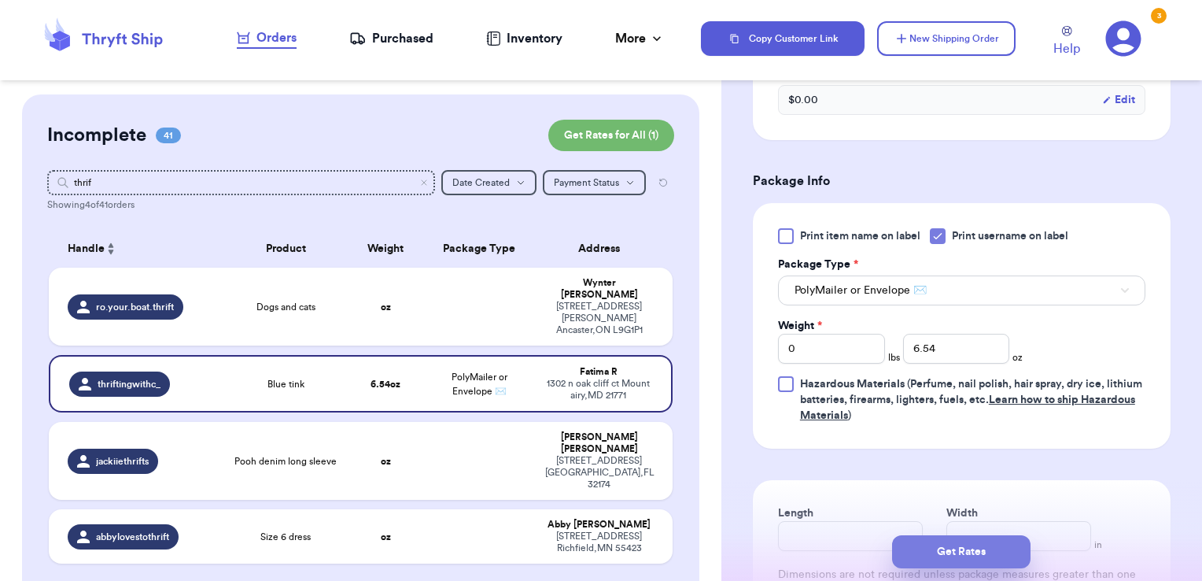
click at [980, 537] on button "Get Rates" at bounding box center [961, 551] width 138 height 33
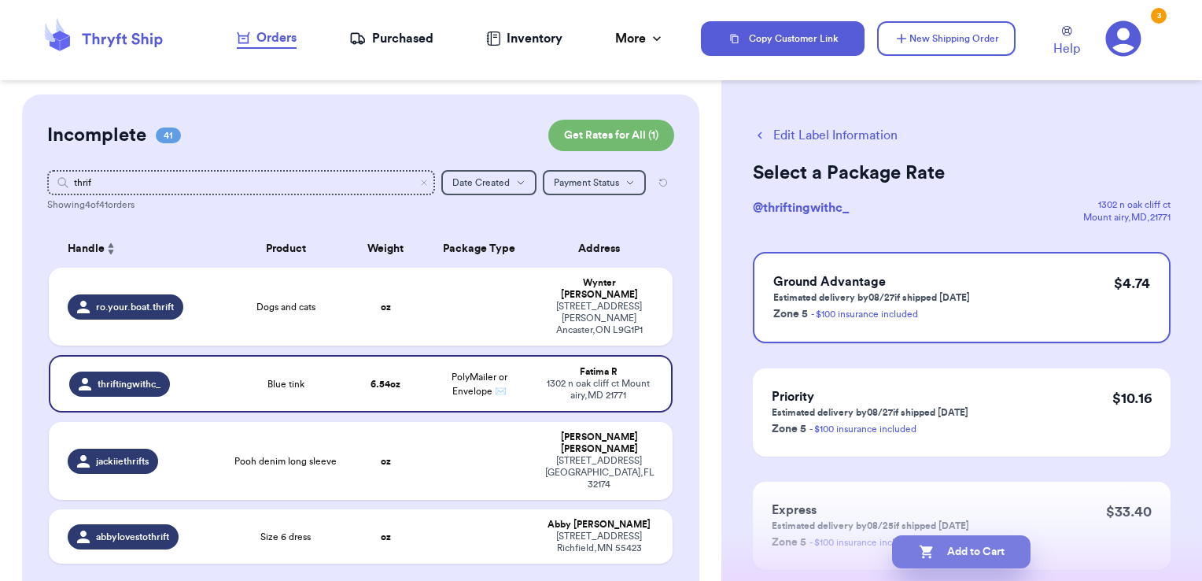
click at [1010, 549] on button "Add to Cart" at bounding box center [961, 551] width 138 height 33
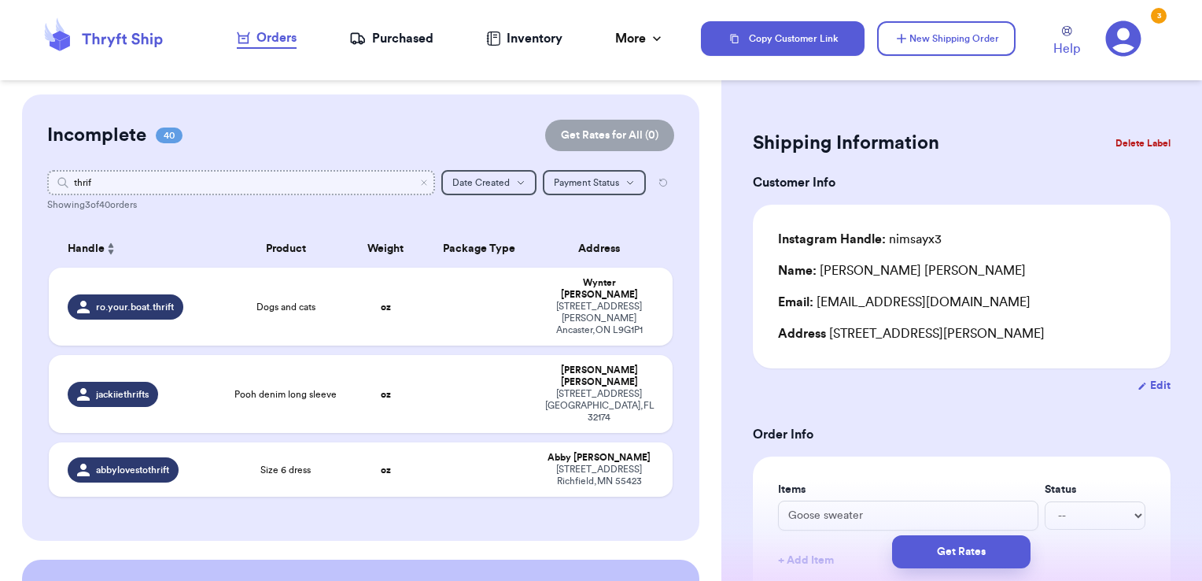
drag, startPoint x: 108, startPoint y: 186, endPoint x: -3, endPoint y: 179, distance: 111.2
click at [0, 179] on html "Orders Purchased Inventory More Stats Completed Orders Copy Customer Link New S…" at bounding box center [601, 290] width 1202 height 581
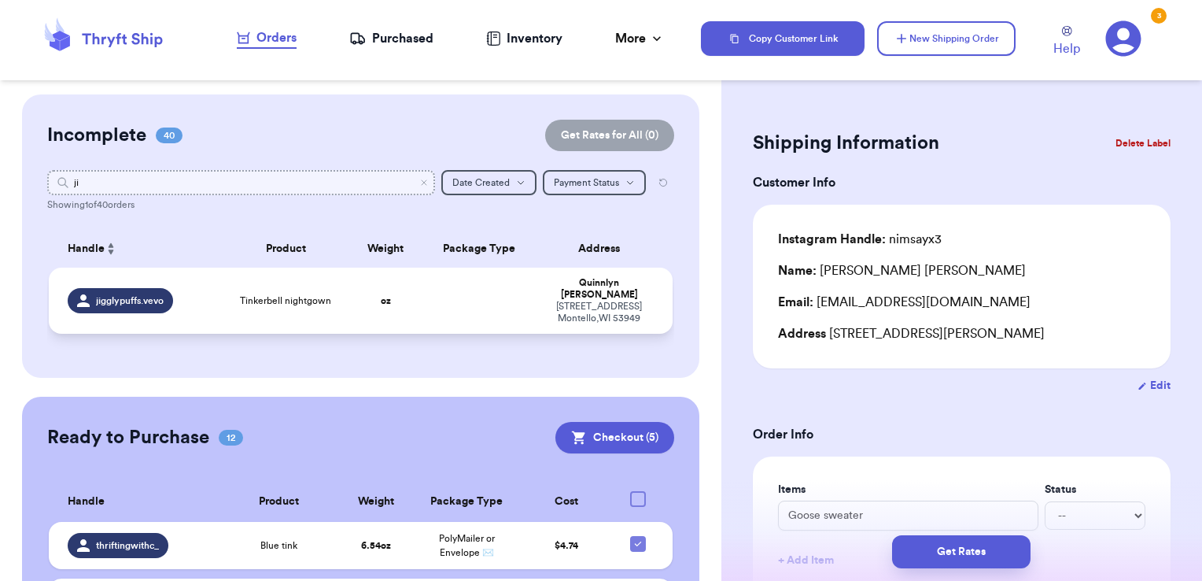
type input "ji"
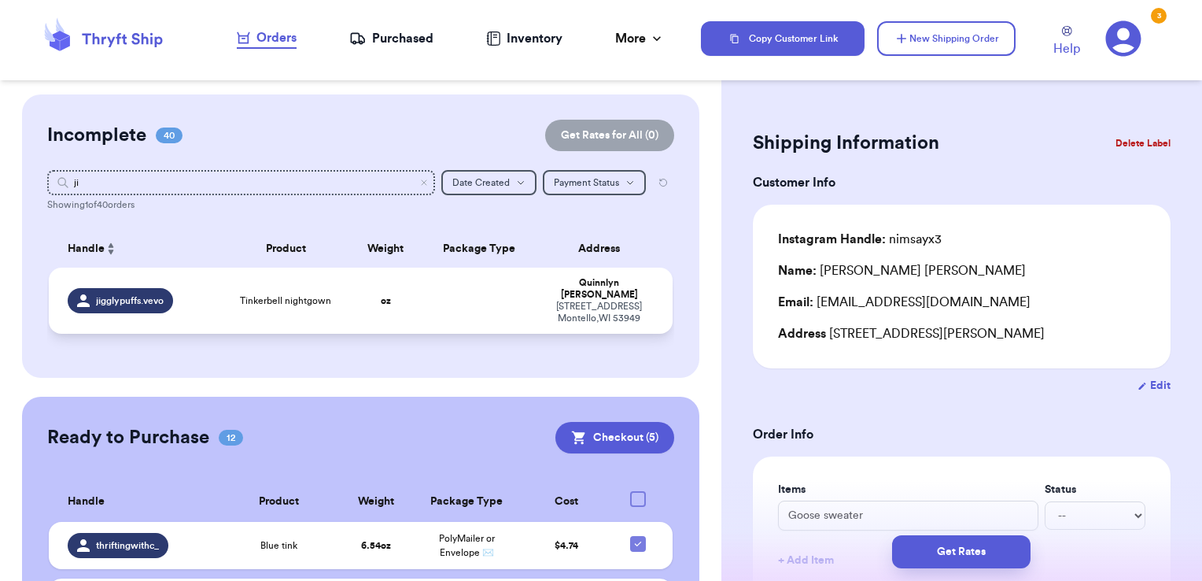
click at [440, 290] on td at bounding box center [479, 300] width 113 height 66
type input "Tinkerbell nightgown"
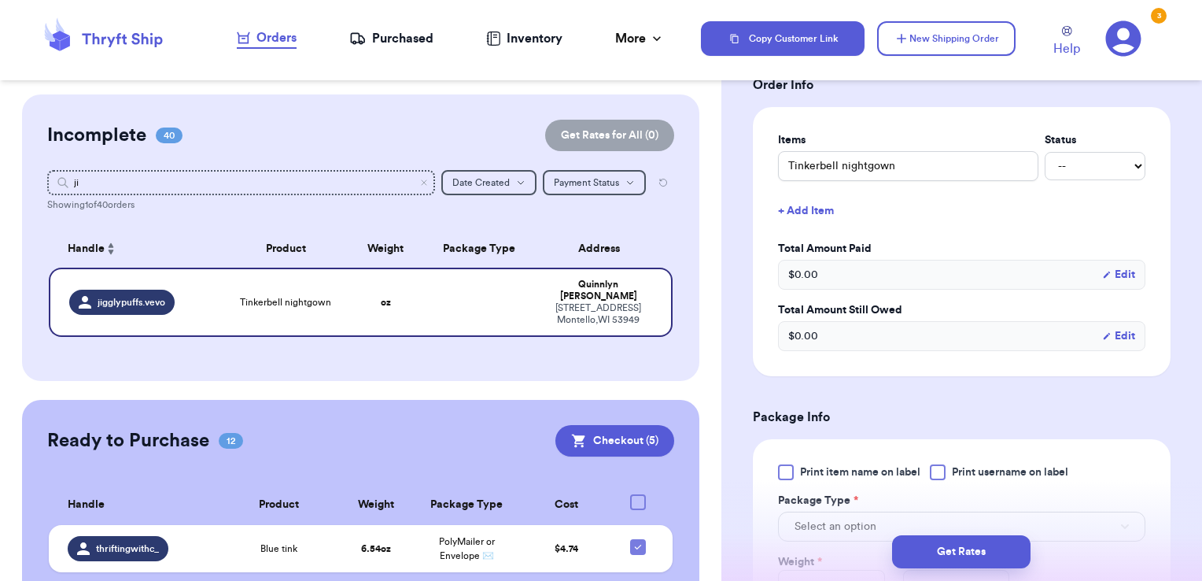
scroll to position [573, 0]
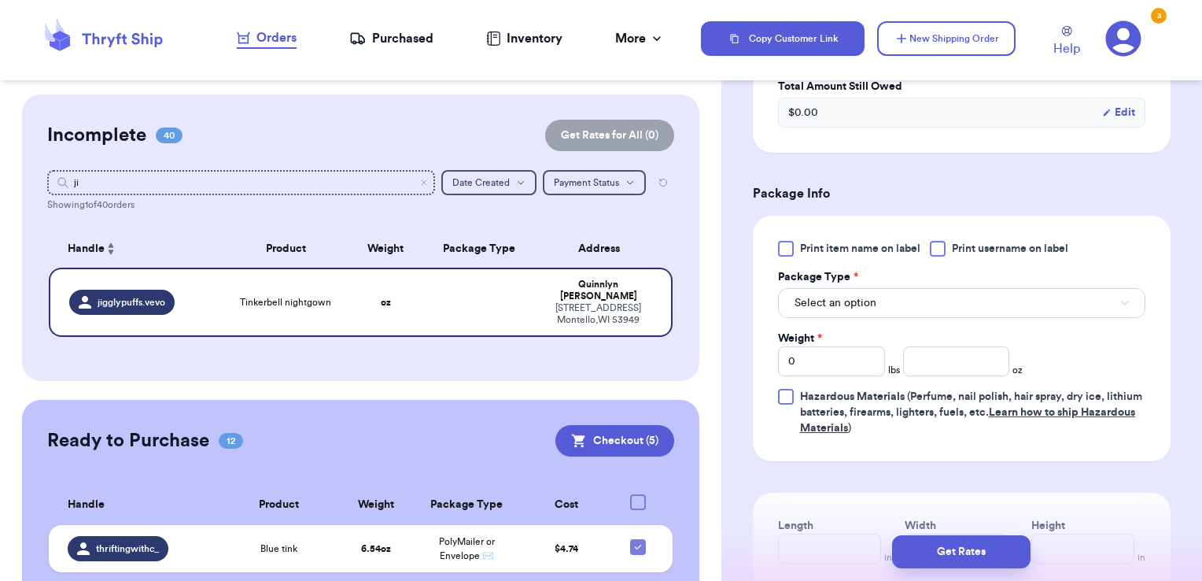
click at [964, 256] on div "Print item name on label Print username on label Package Type * Select an optio…" at bounding box center [961, 338] width 367 height 195
click at [941, 250] on div at bounding box center [938, 249] width 16 height 16
click at [0, 0] on input "Print username on label" at bounding box center [0, 0] width 0 height 0
click at [921, 297] on button "Select an option" at bounding box center [961, 303] width 367 height 30
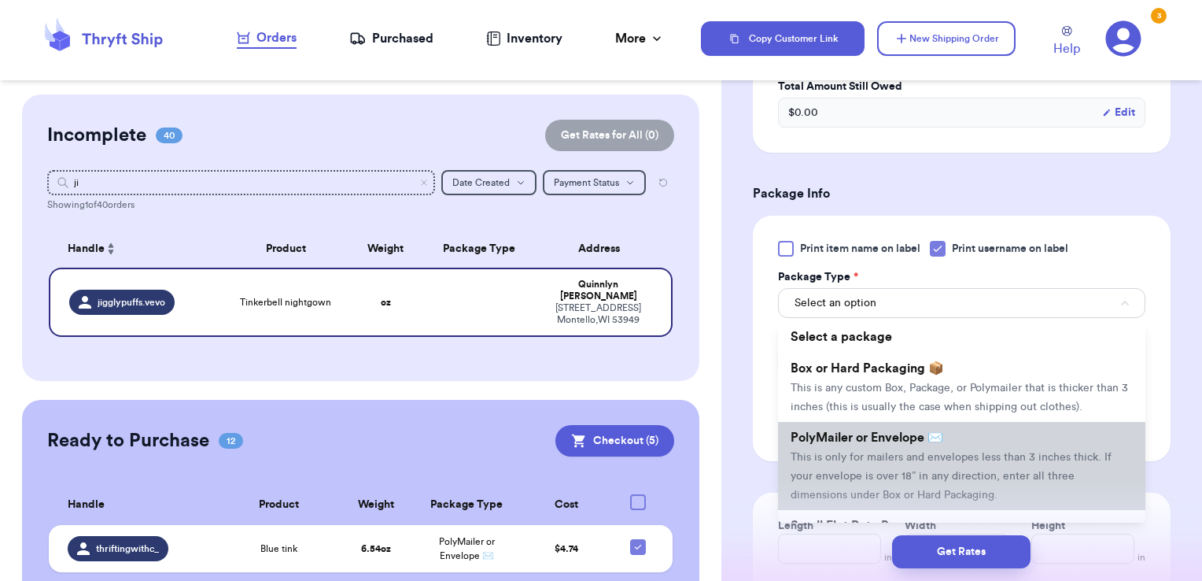
click at [878, 444] on span "PolyMailer or Envelope ✉️" at bounding box center [867, 437] width 153 height 13
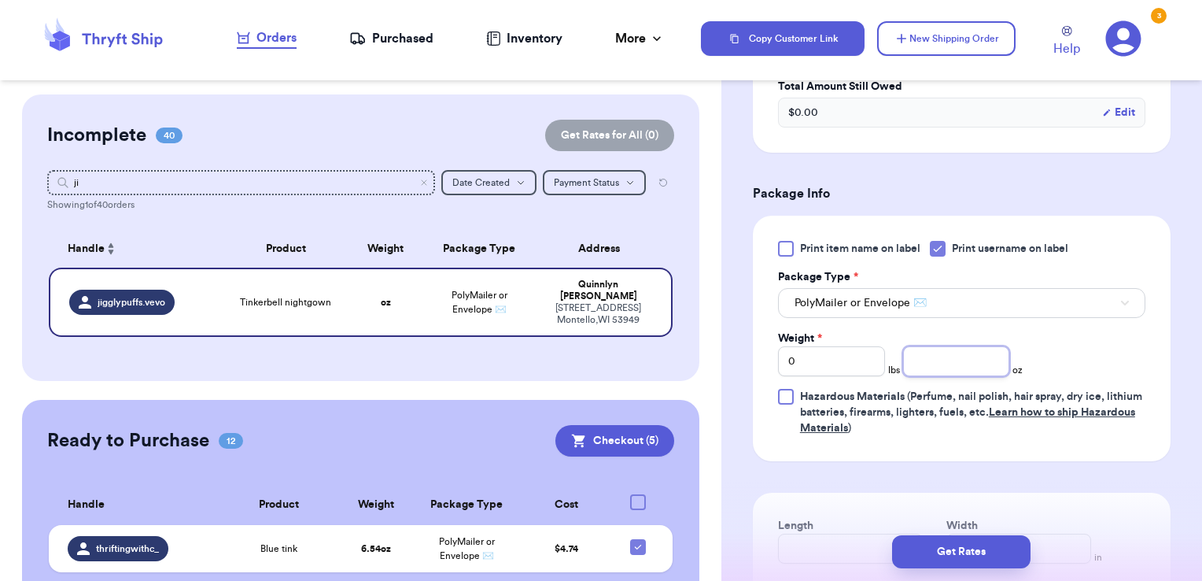
click at [951, 363] on input "number" at bounding box center [956, 361] width 107 height 30
type input "4.43"
click at [976, 546] on button "Get Rates" at bounding box center [961, 551] width 138 height 33
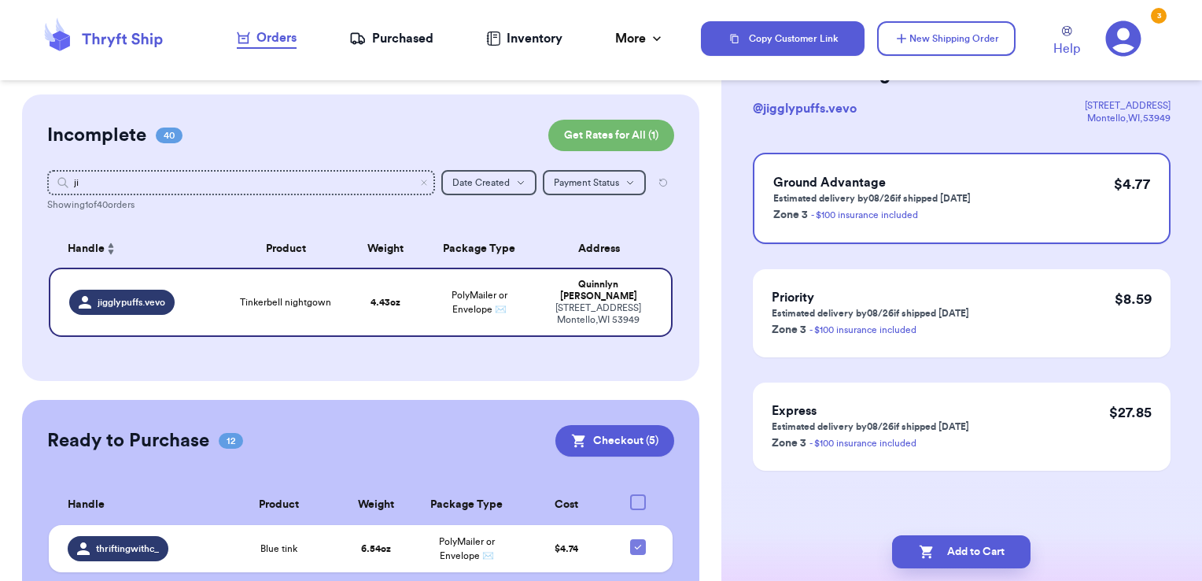
scroll to position [0, 0]
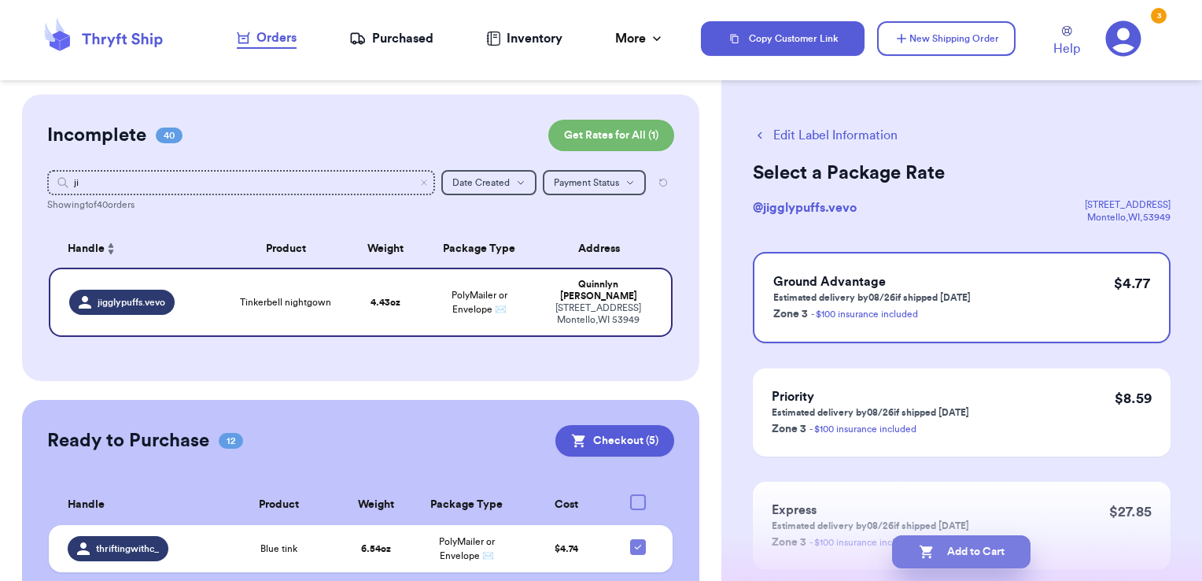
click at [1009, 548] on button "Add to Cart" at bounding box center [961, 551] width 138 height 33
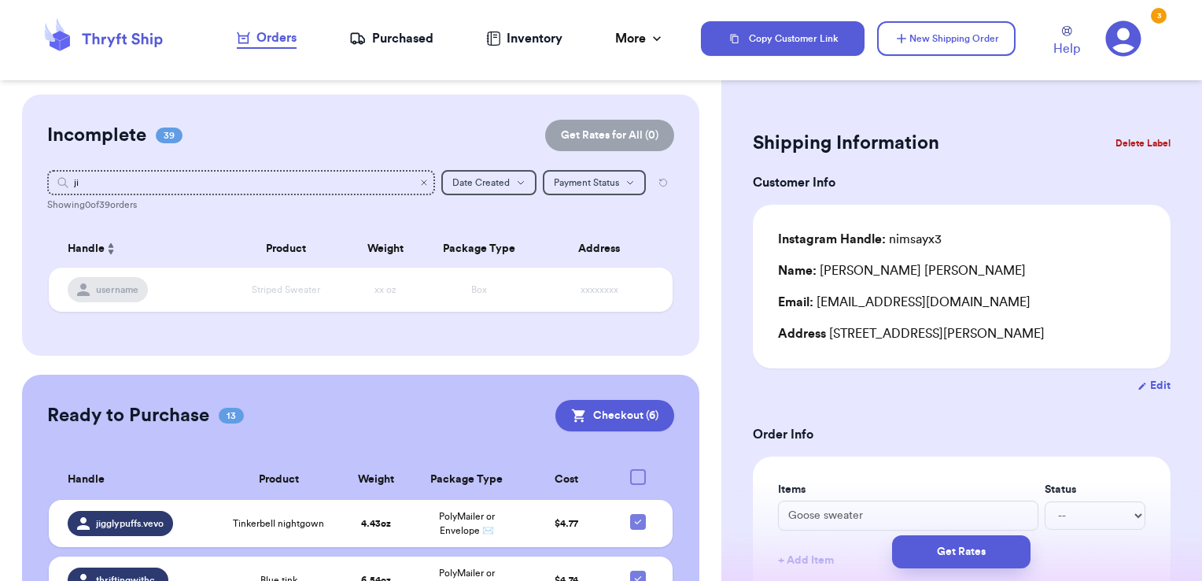
click at [422, 181] on icon "Clear search" at bounding box center [424, 182] width 5 height 5
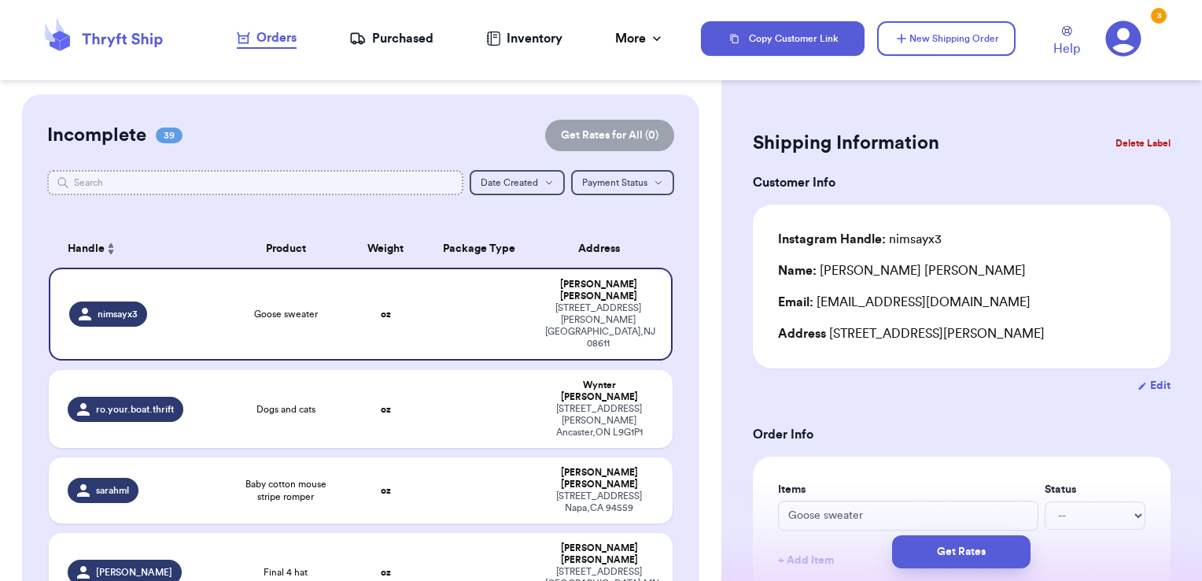
click at [342, 181] on input "text" at bounding box center [255, 182] width 417 height 25
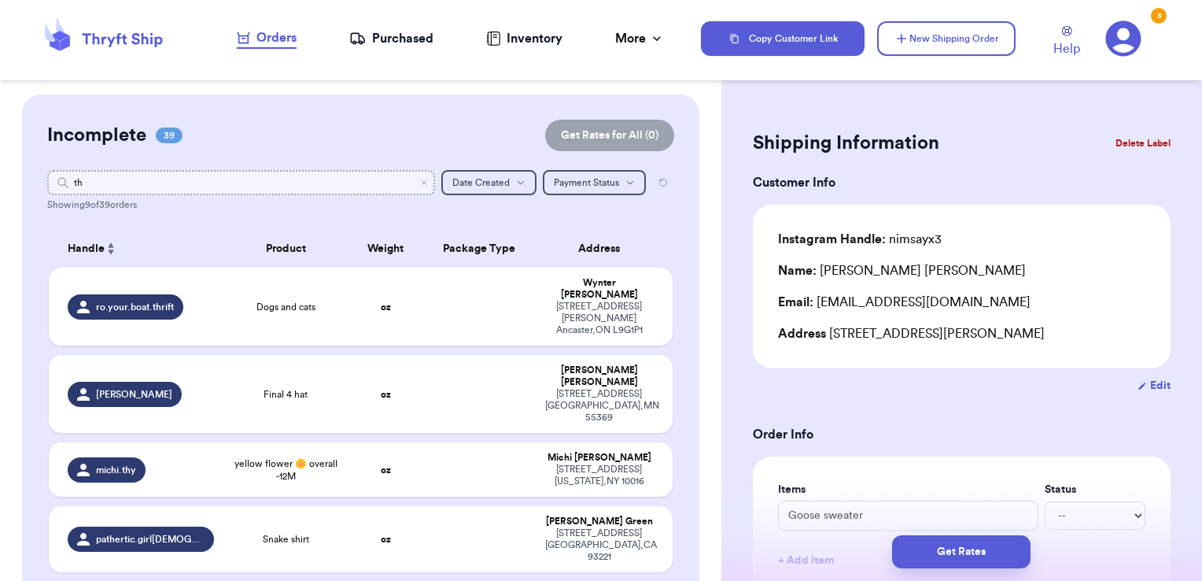
type input "t"
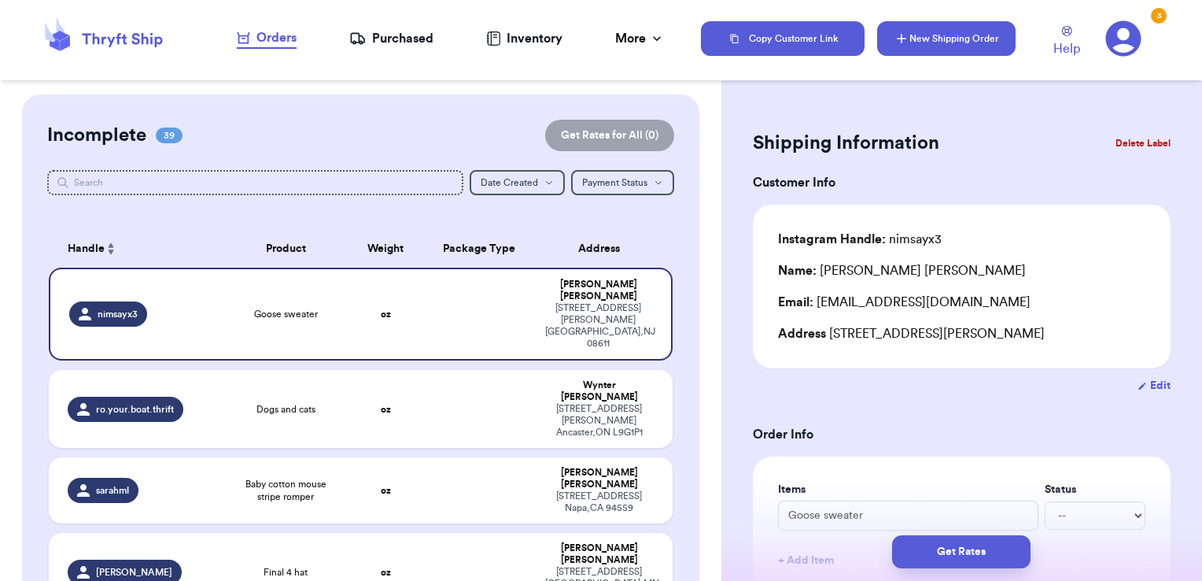
click at [914, 53] on button "New Shipping Order" at bounding box center [946, 38] width 138 height 35
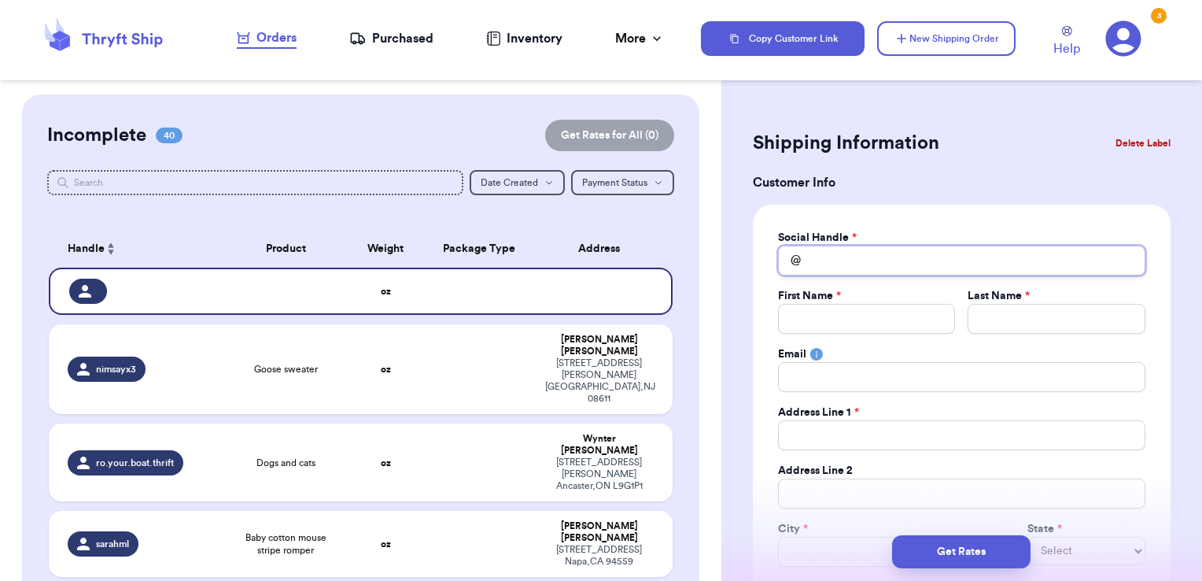
click at [879, 253] on input "Total Amount Paid" at bounding box center [961, 260] width 367 height 30
type input "t"
type input "th"
type input "thr"
type input "thri"
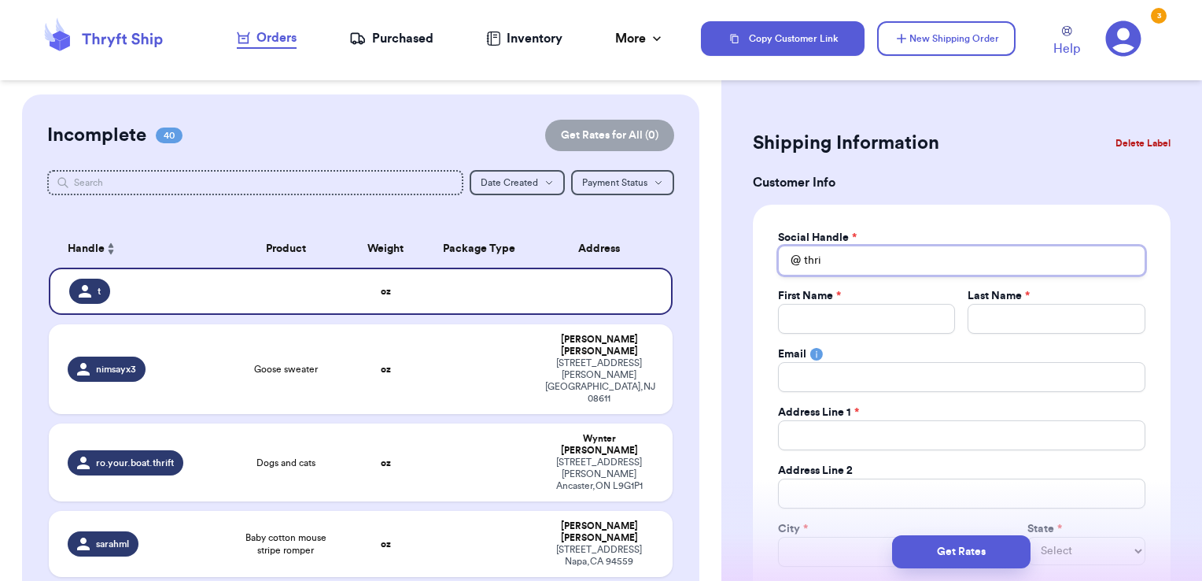
type input "thrif"
type input "thrift"
type input "thrifte"
type input "thrifted"
type input "thriftedg"
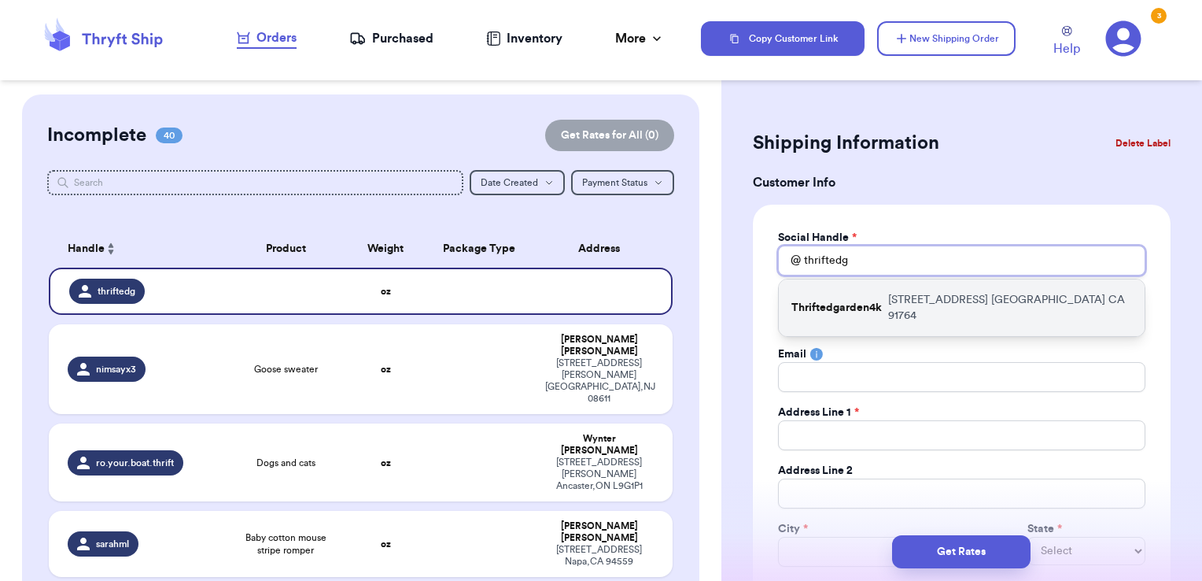
type input "thriftedg"
click at [890, 289] on div "Thriftedgarden4k [STREET_ADDRESS]" at bounding box center [962, 307] width 366 height 57
type input "Thriftedgarden4k"
type input "[PERSON_NAME]"
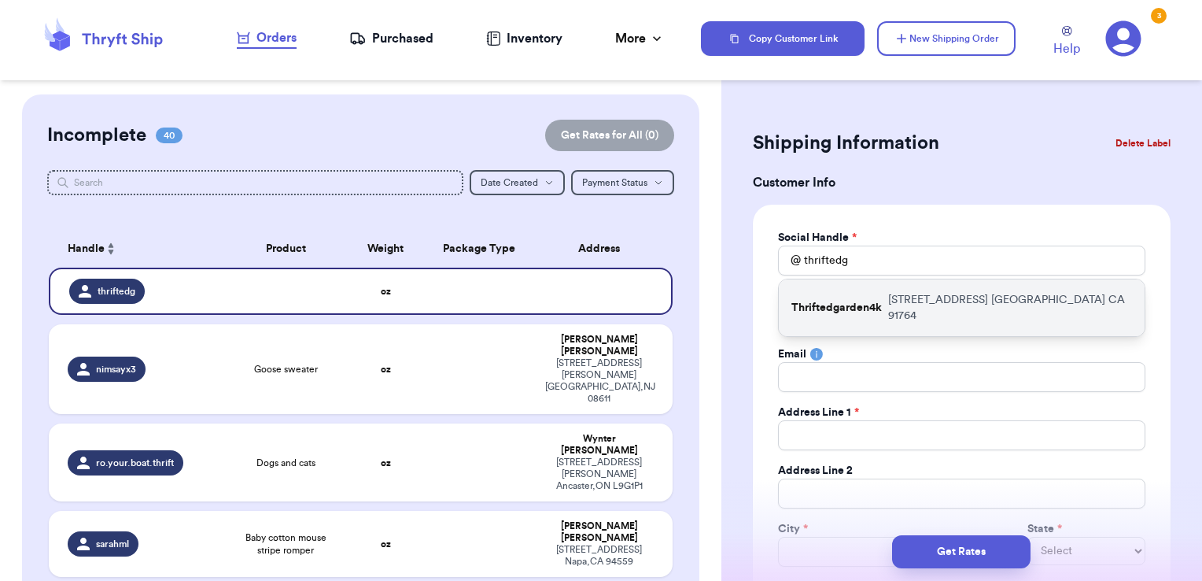
type input "[EMAIL_ADDRESS][DOMAIN_NAME]"
type input "[STREET_ADDRESS]"
type input "[GEOGRAPHIC_DATA]"
select select "CA"
type input "91764"
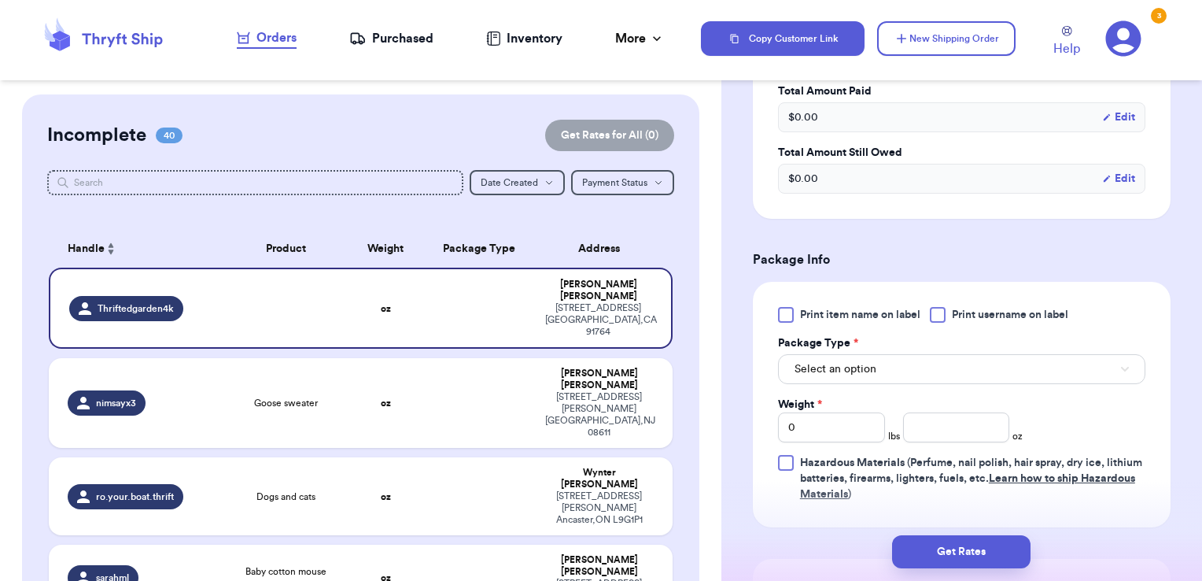
scroll to position [765, 0]
click at [953, 305] on label "Print username on label" at bounding box center [999, 313] width 138 height 16
click at [0, 0] on input "Print username on label" at bounding box center [0, 0] width 0 height 0
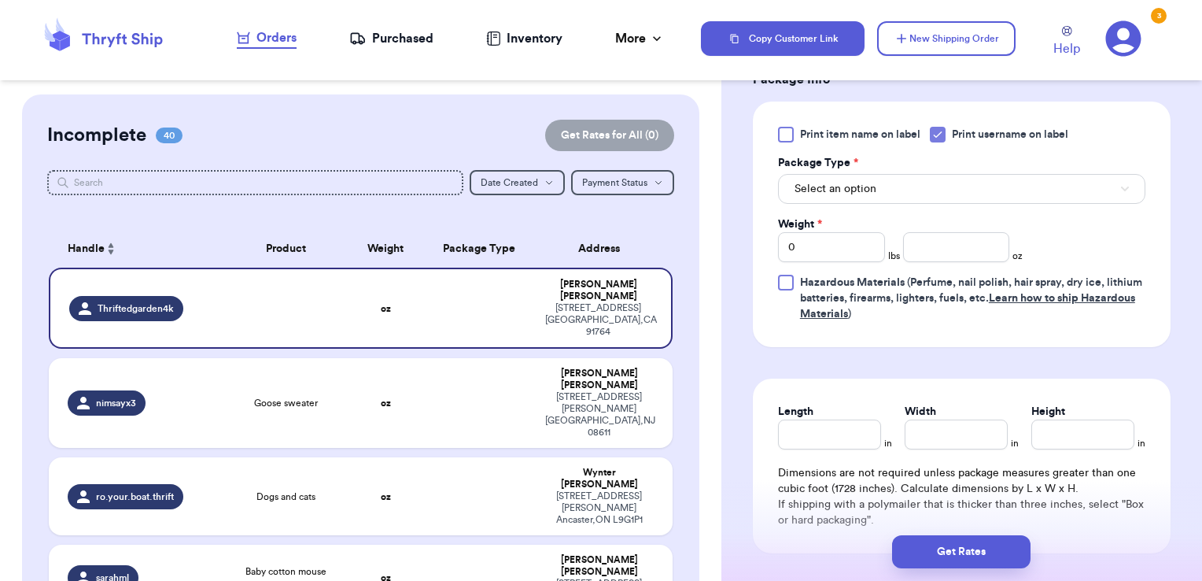
scroll to position [944, 0]
click at [884, 175] on button "Select an option" at bounding box center [961, 188] width 367 height 30
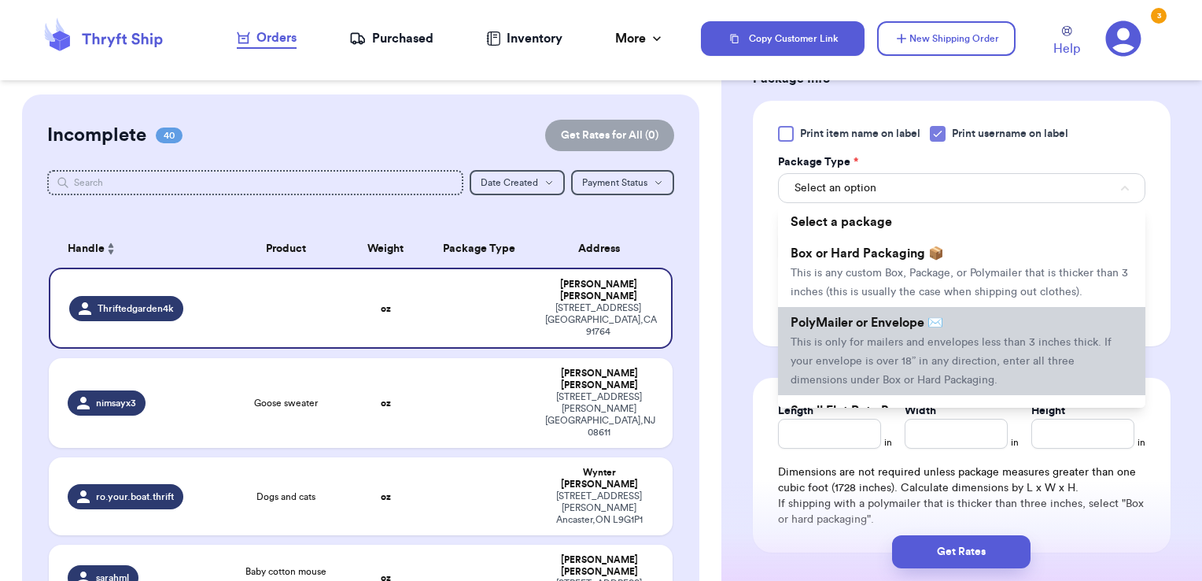
click at [870, 355] on span "This is only for mailers and envelopes less than 3 inches thick. If your envelo…" at bounding box center [951, 361] width 321 height 49
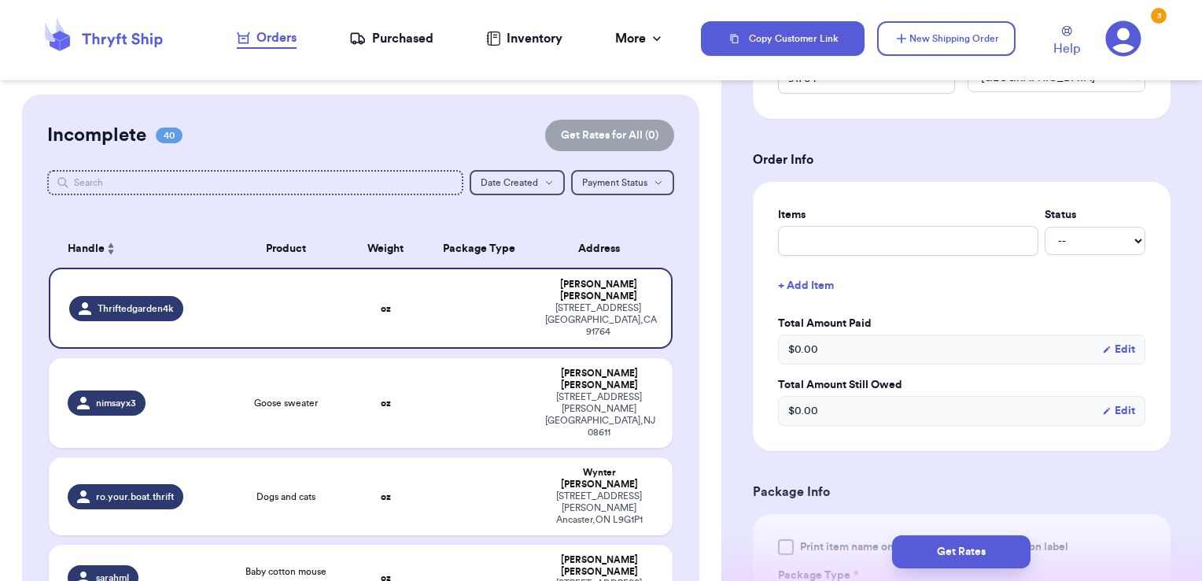
scroll to position [530, 0]
click at [826, 230] on input "text" at bounding box center [908, 242] width 260 height 30
type input "p"
type input "pu"
type input "puzzle - thank you!"
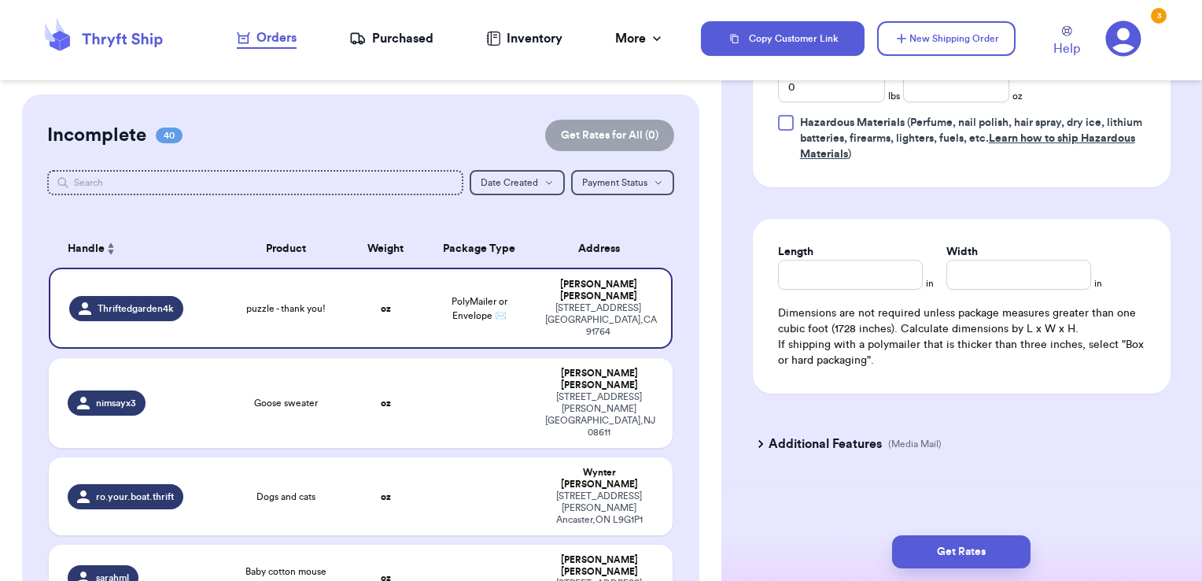
scroll to position [913, 0]
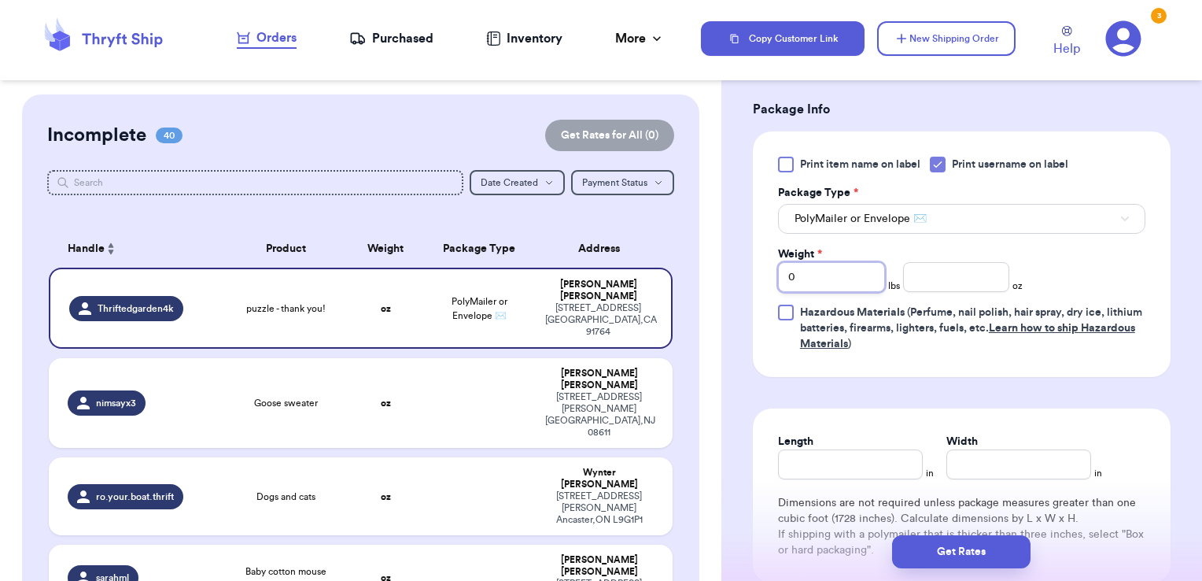
drag, startPoint x: 856, startPoint y: 274, endPoint x: 616, endPoint y: 241, distance: 242.2
click at [616, 241] on div "Customer Link New Order Incomplete 40 Get Rates for All ( 0 ) Get Rates for All…" at bounding box center [601, 290] width 1202 height 581
type input "2"
type input "2.82"
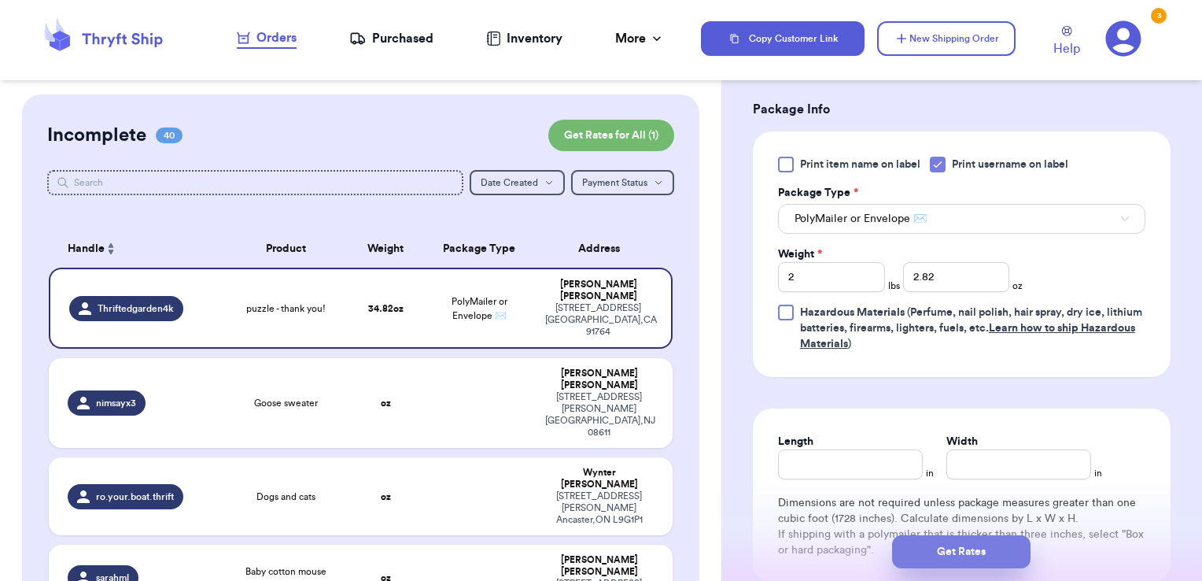
click at [947, 555] on button "Get Rates" at bounding box center [961, 551] width 138 height 33
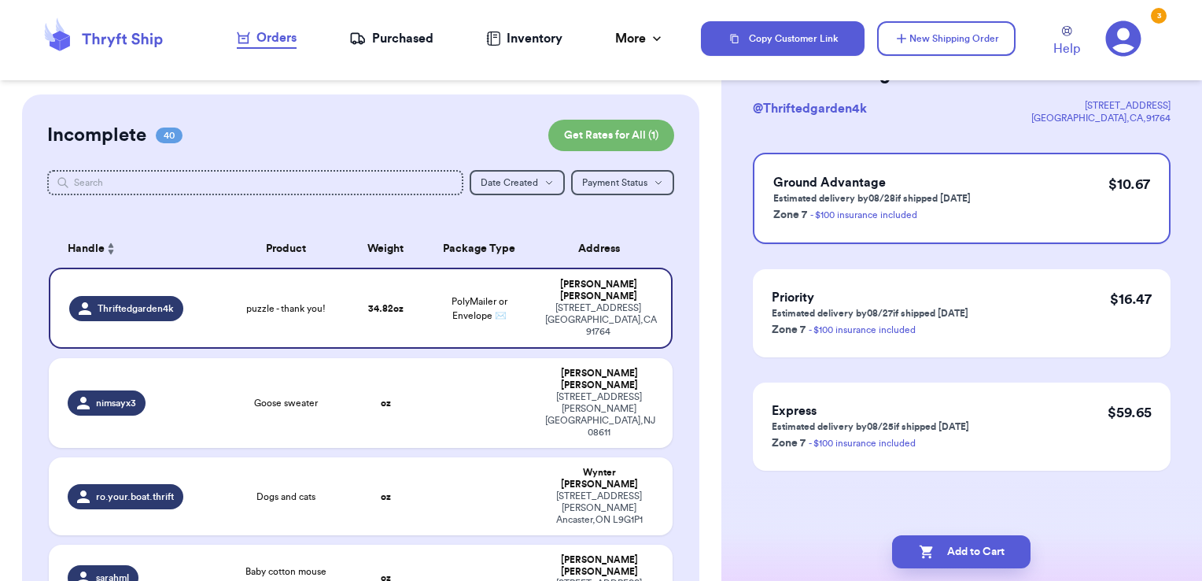
scroll to position [0, 0]
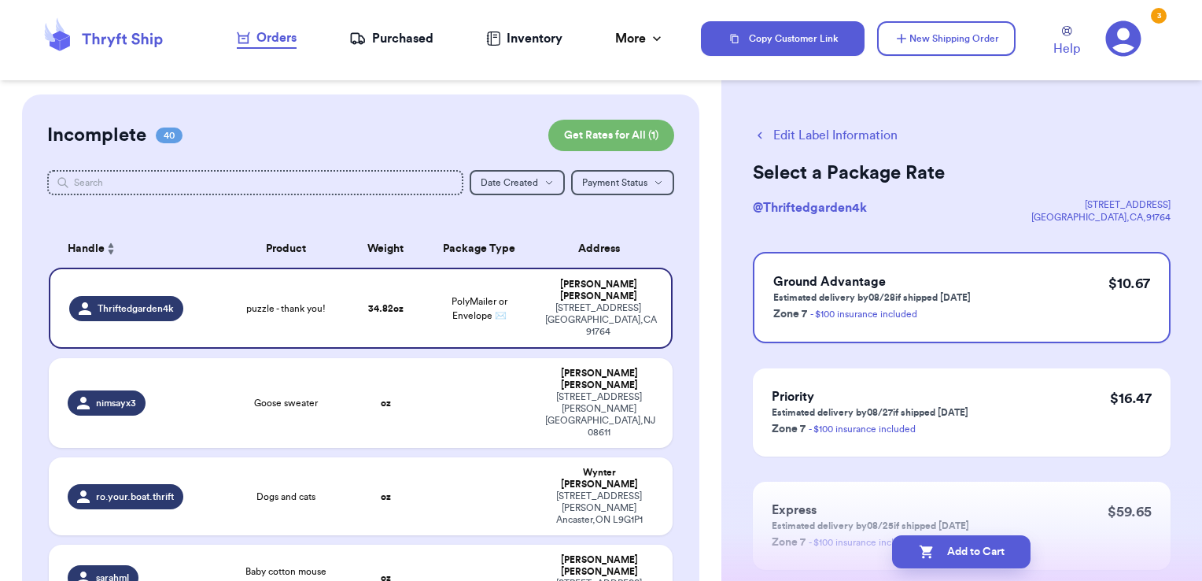
click at [876, 140] on button "Edit Label Information" at bounding box center [825, 135] width 145 height 19
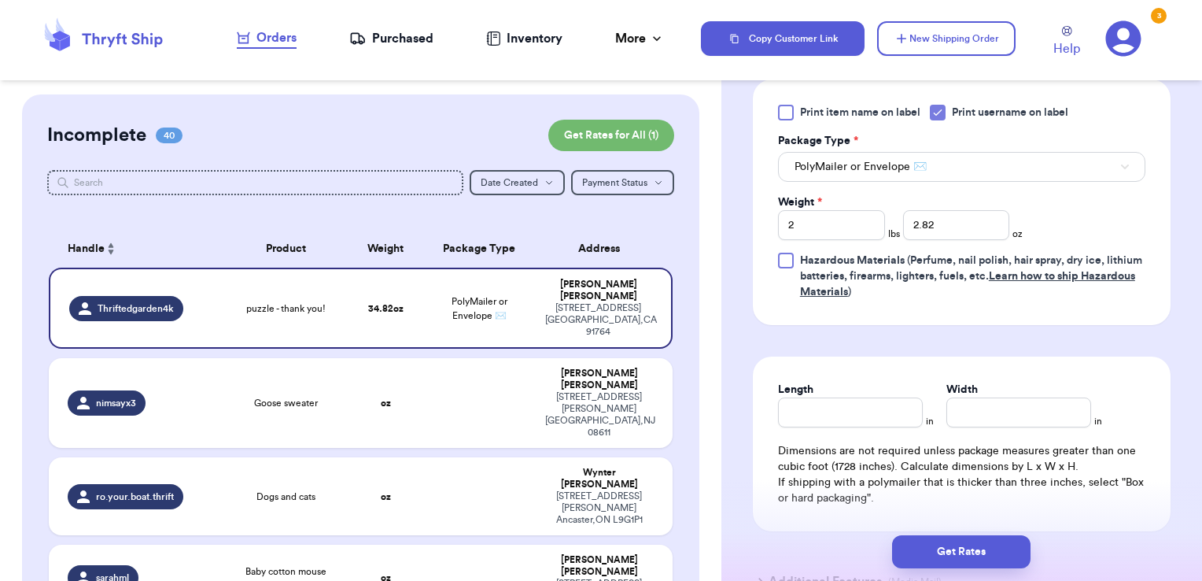
scroll to position [849, 0]
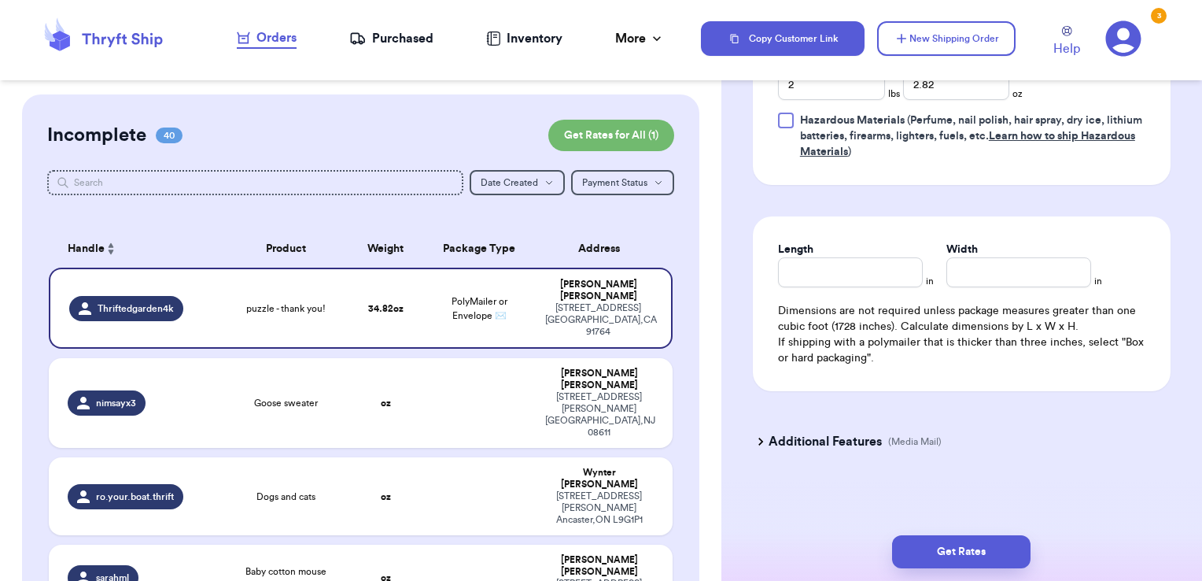
click at [848, 444] on h3 "Additional Features" at bounding box center [825, 441] width 113 height 19
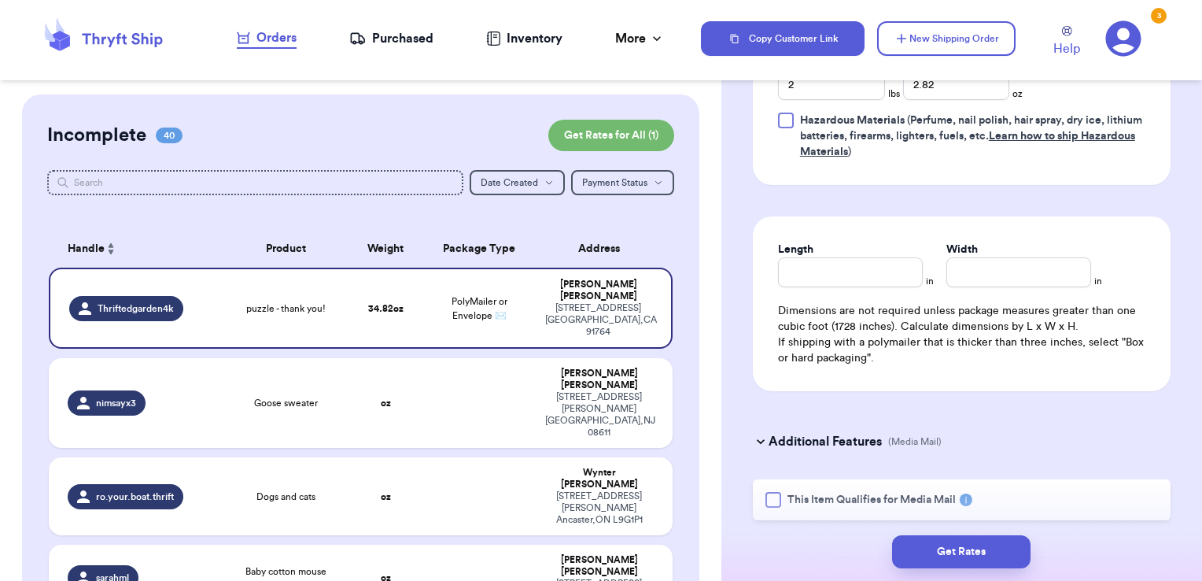
click at [844, 493] on span "This Item Qualifies for Media Mail" at bounding box center [872, 500] width 168 height 16
click at [0, 0] on input "This Item Qualifies for Media Mail" at bounding box center [0, 0] width 0 height 0
click at [954, 553] on button "Get Rates" at bounding box center [961, 551] width 138 height 33
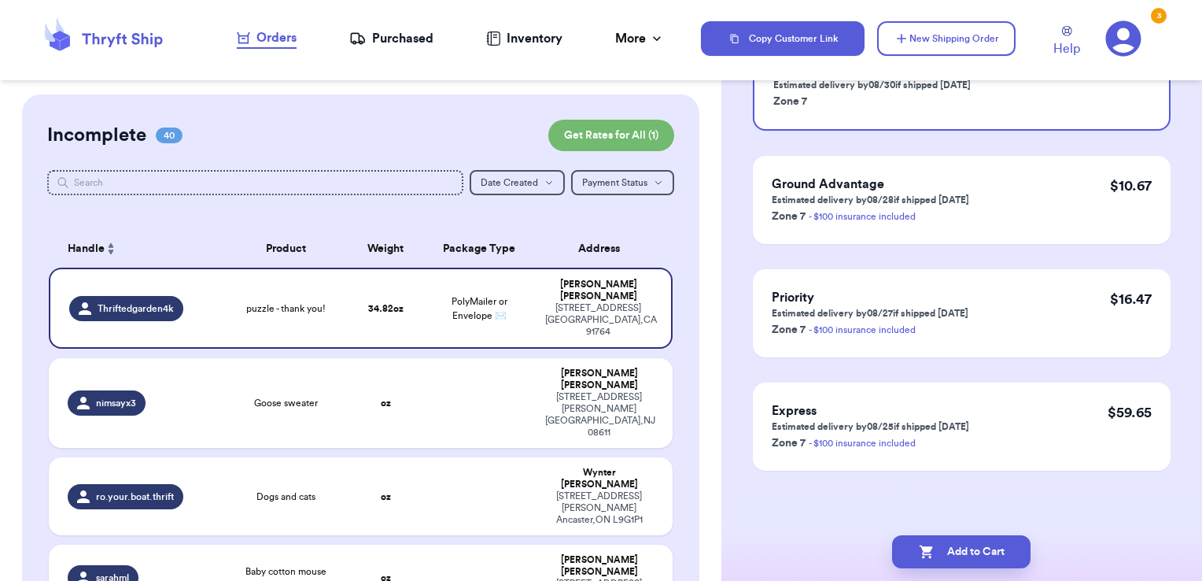
scroll to position [0, 0]
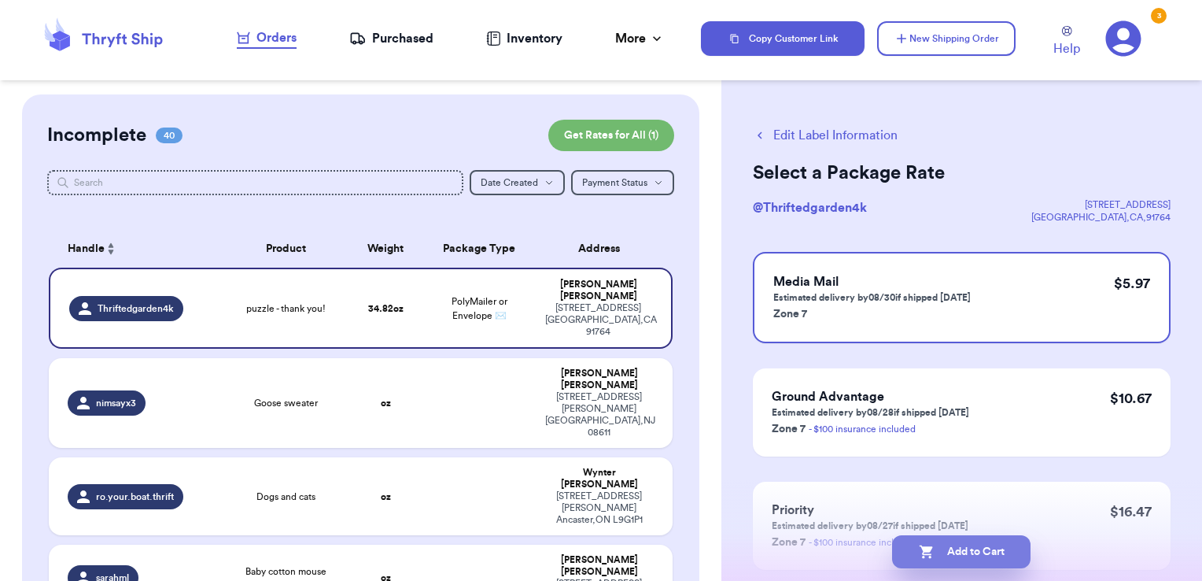
click at [1004, 547] on button "Add to Cart" at bounding box center [961, 551] width 138 height 33
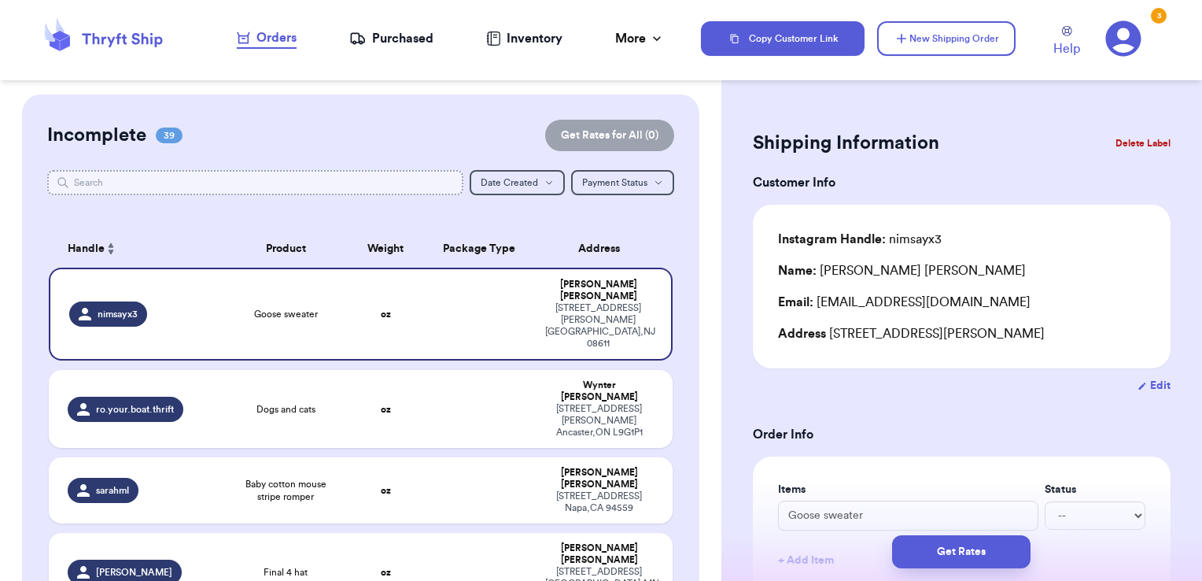
click at [399, 183] on input "text" at bounding box center [255, 182] width 417 height 25
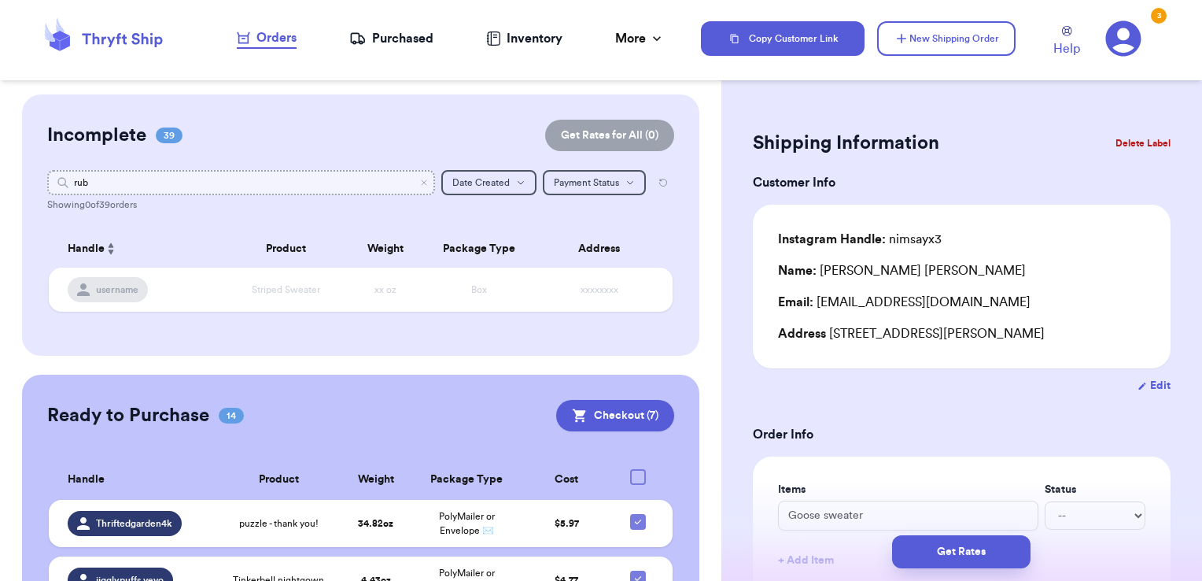
type input "ruby"
type input "r"
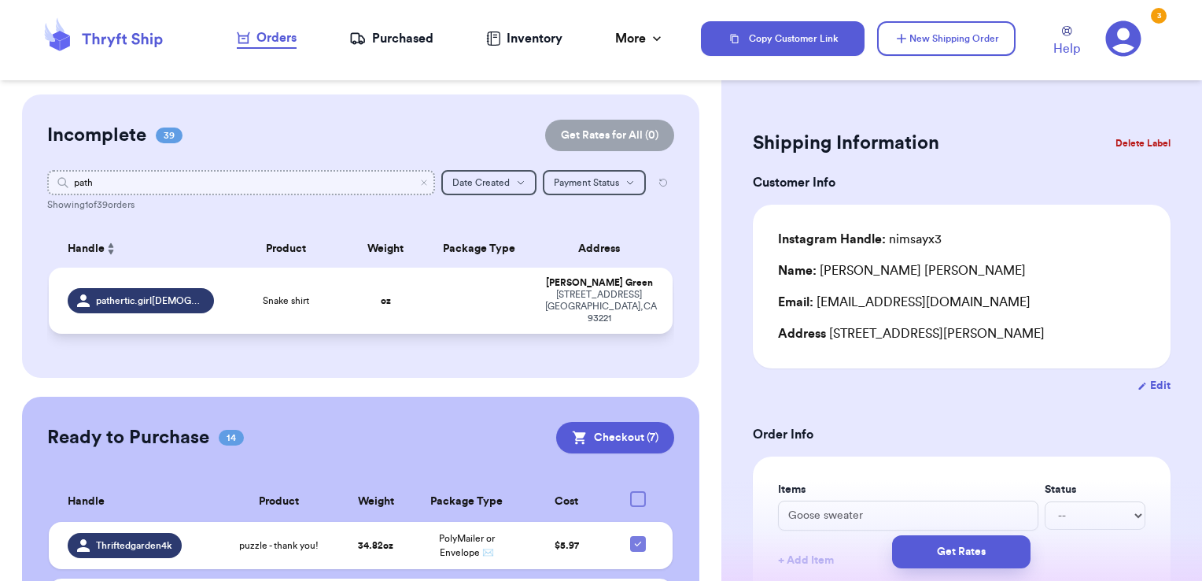
type input "path"
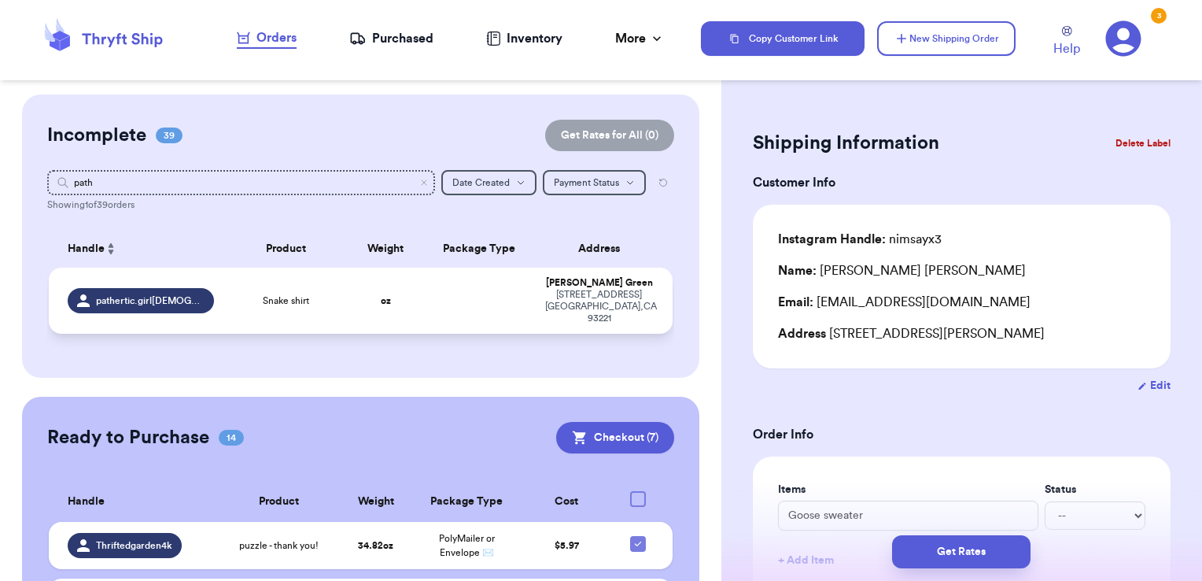
click at [500, 303] on td at bounding box center [479, 300] width 113 height 66
type input "Snake shirt"
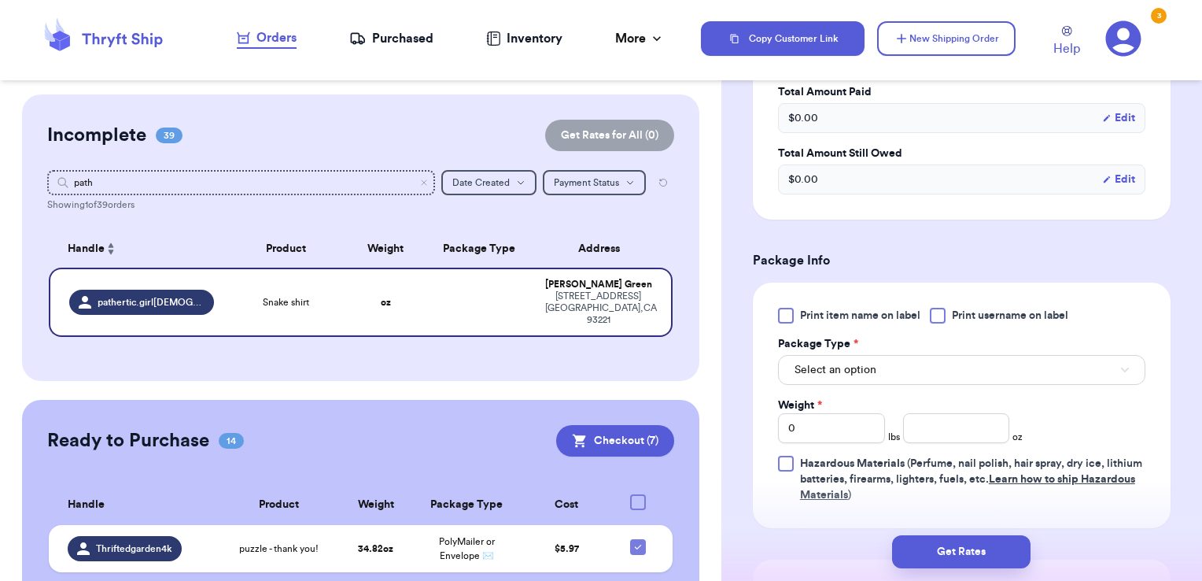
scroll to position [515, 0]
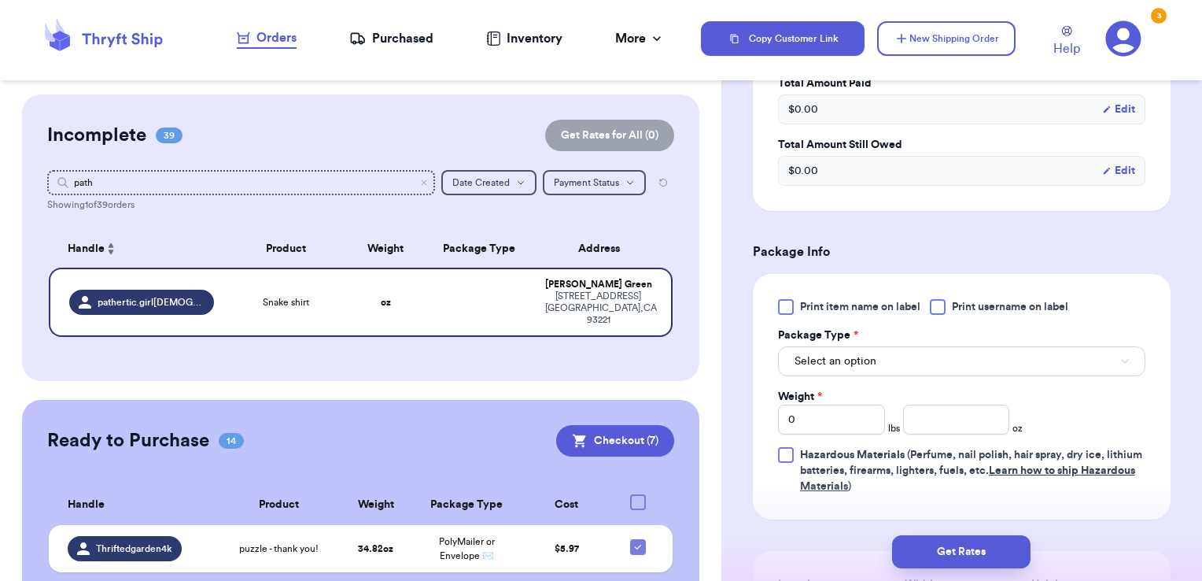
click at [937, 309] on div at bounding box center [938, 307] width 16 height 16
click at [0, 0] on input "Print username on label" at bounding box center [0, 0] width 0 height 0
click at [914, 364] on button "Select an option" at bounding box center [961, 361] width 367 height 30
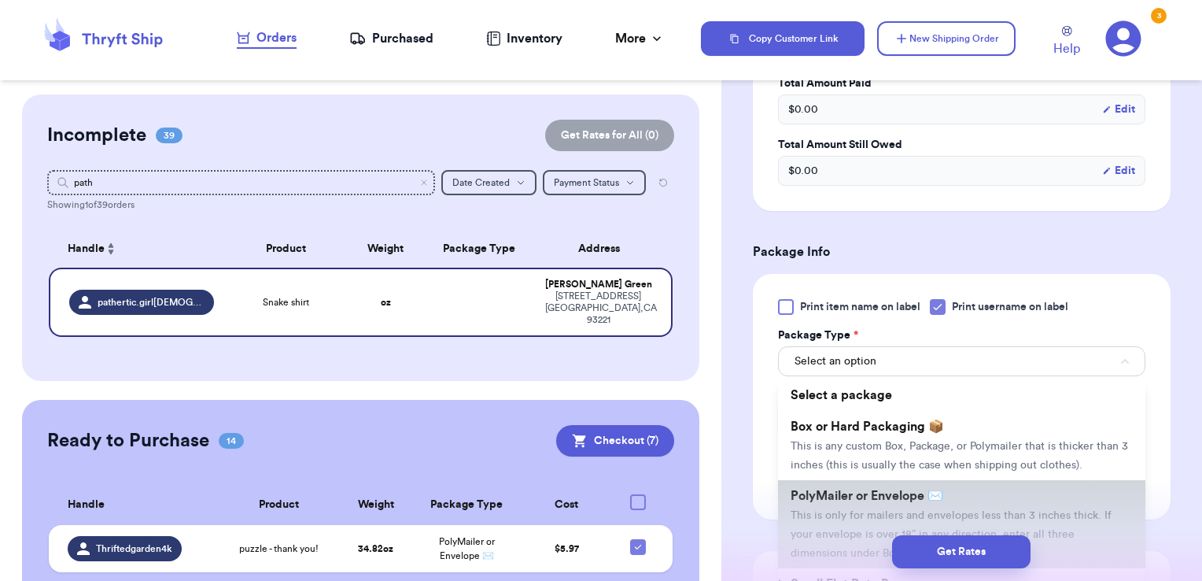
click at [866, 502] on span "PolyMailer or Envelope ✉️" at bounding box center [867, 495] width 153 height 13
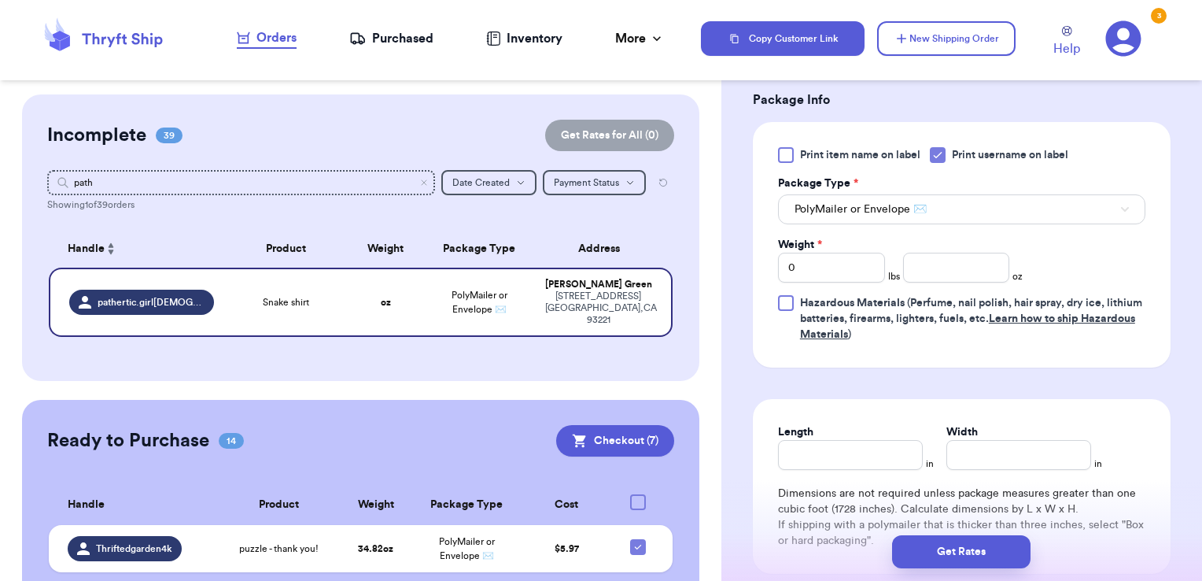
scroll to position [677, 0]
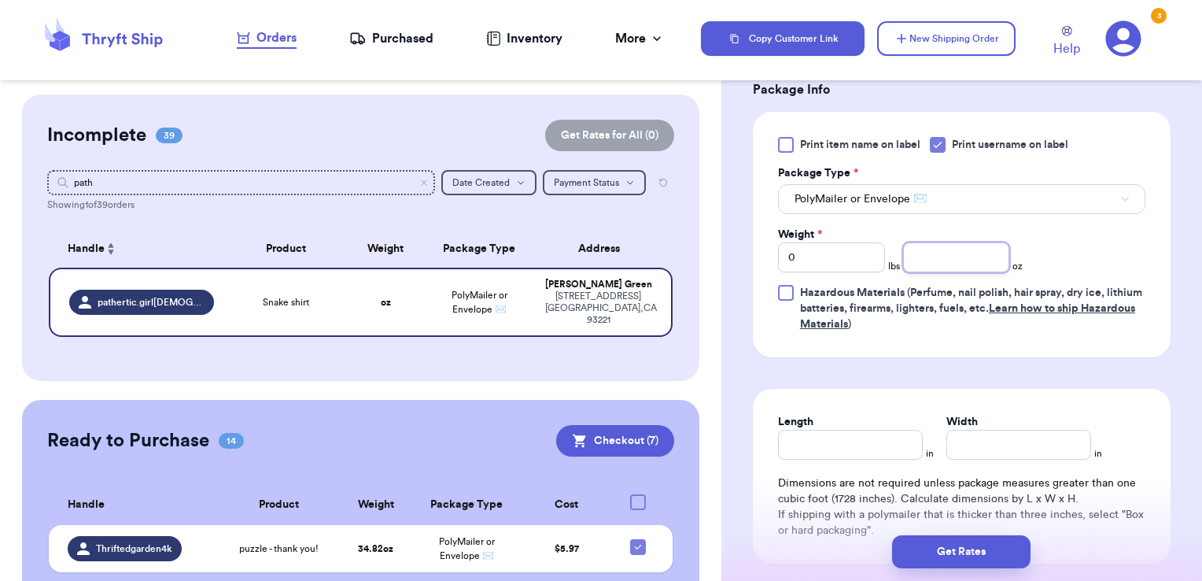
click at [943, 249] on input "number" at bounding box center [956, 257] width 107 height 30
type input "2.86"
click at [964, 557] on button "Get Rates" at bounding box center [961, 551] width 138 height 33
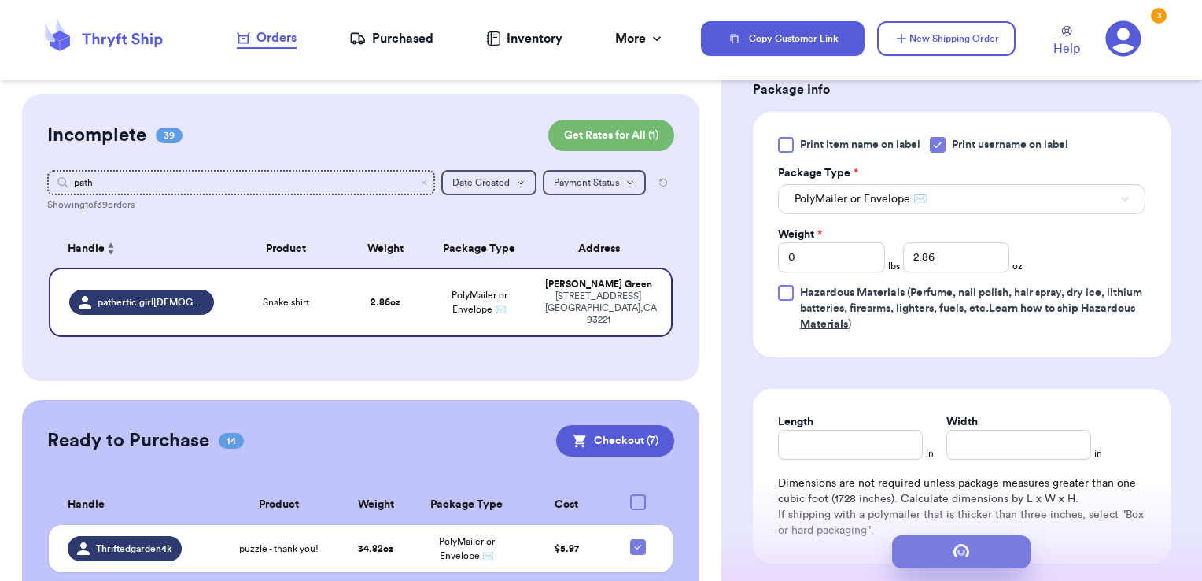
scroll to position [0, 0]
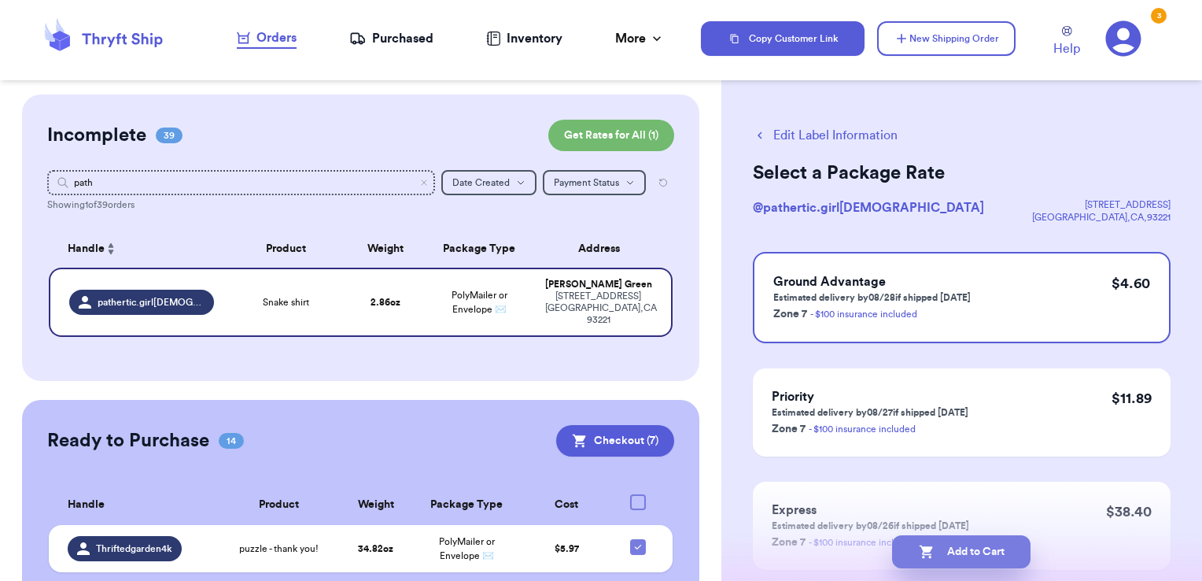
click at [1002, 549] on button "Add to Cart" at bounding box center [961, 551] width 138 height 33
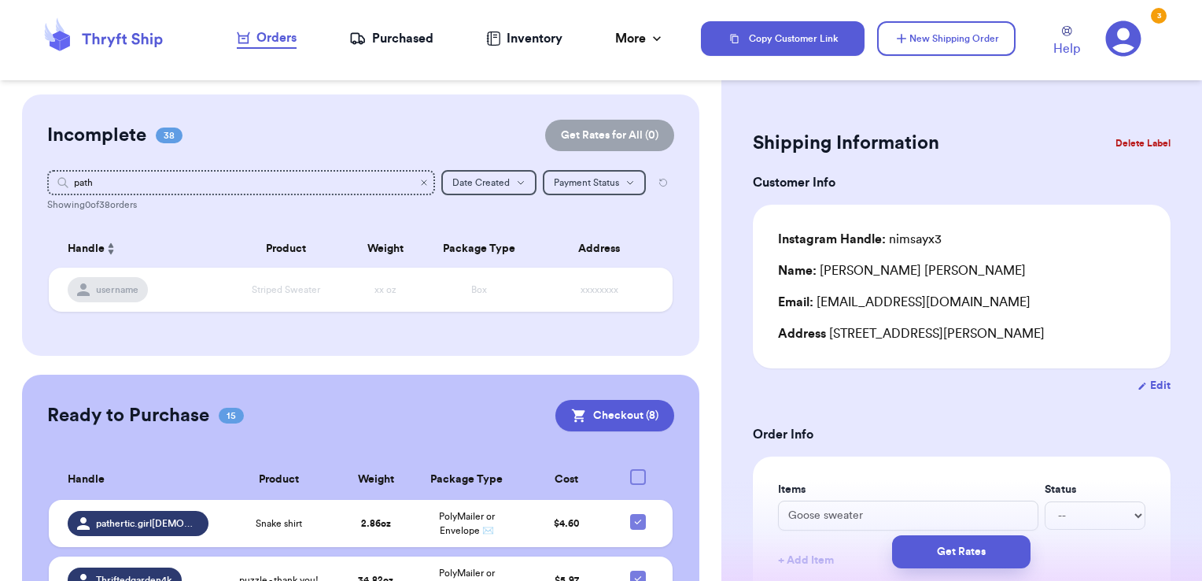
click at [419, 179] on icon "Clear search" at bounding box center [423, 182] width 9 height 9
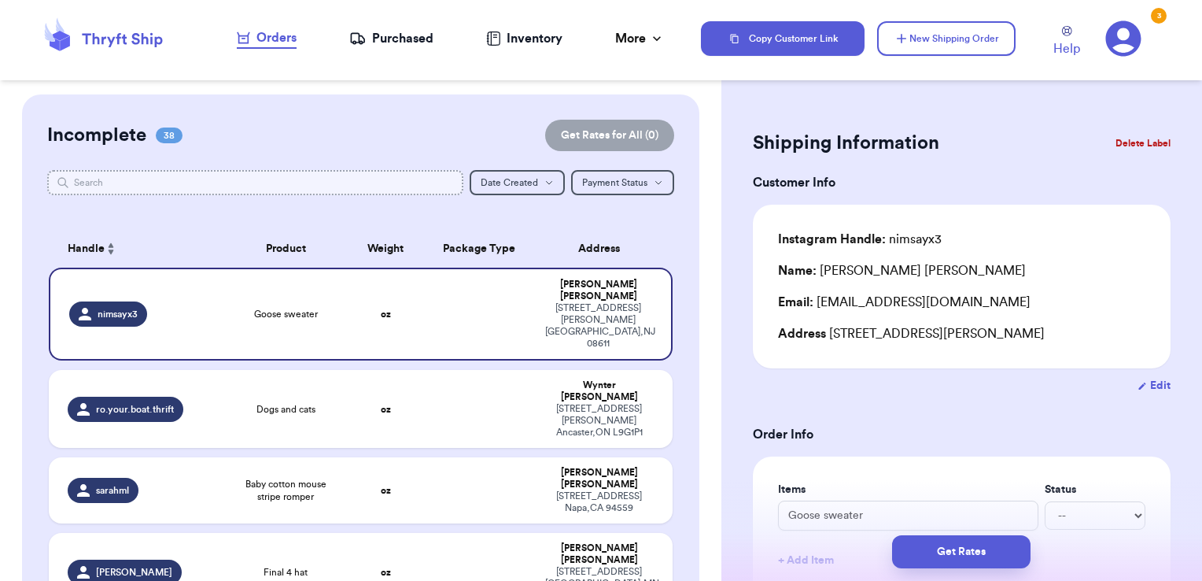
click at [330, 189] on input "text" at bounding box center [255, 182] width 417 height 25
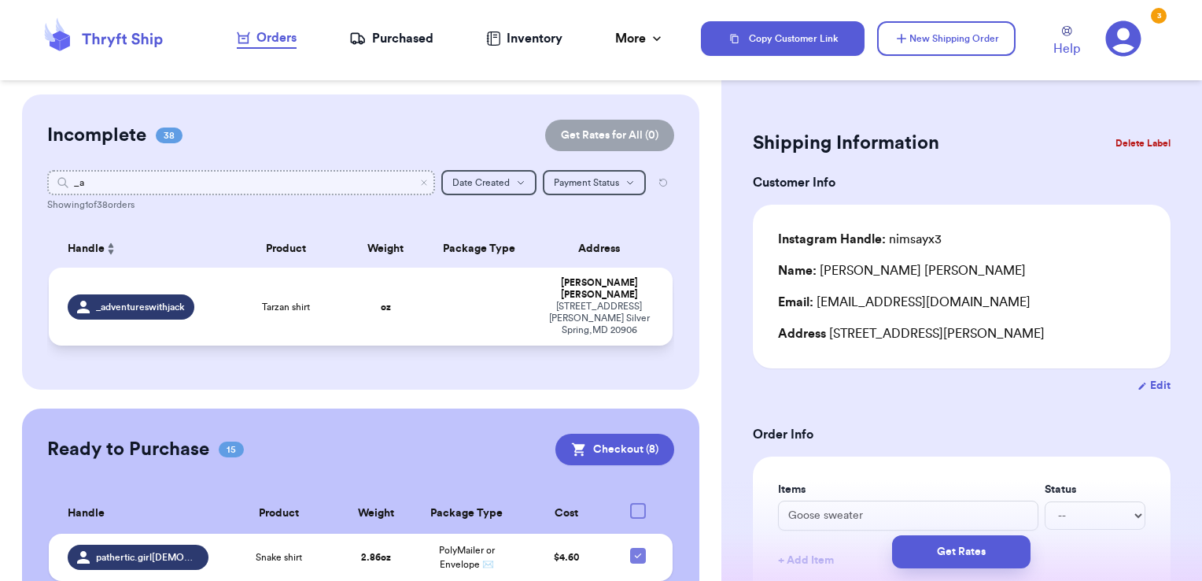
type input "_a"
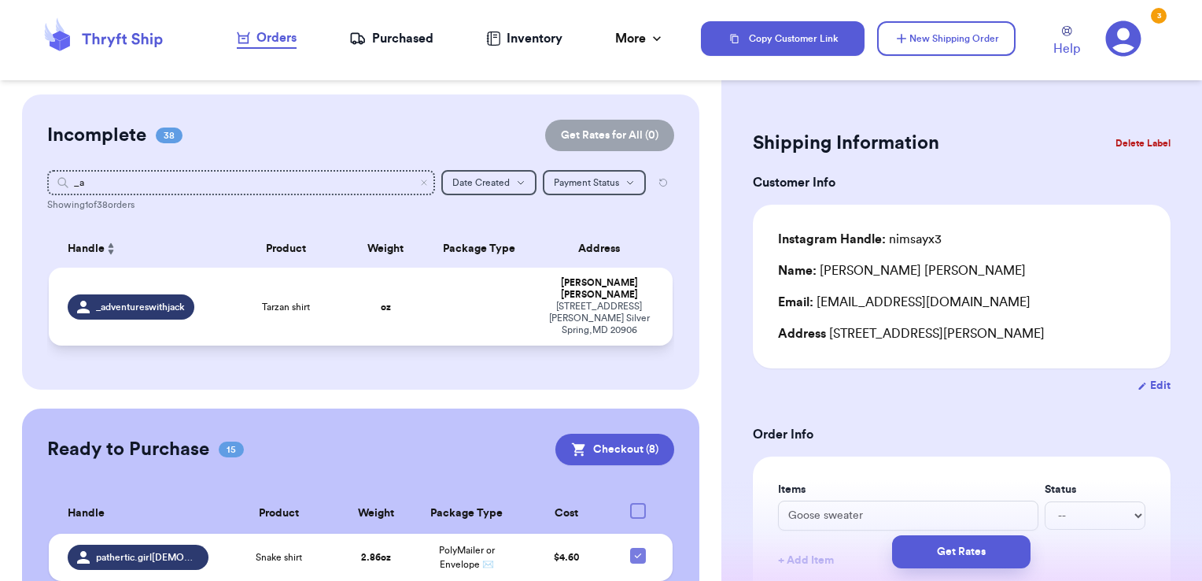
click at [430, 283] on td at bounding box center [479, 306] width 113 height 78
type input "Tarzan shirt"
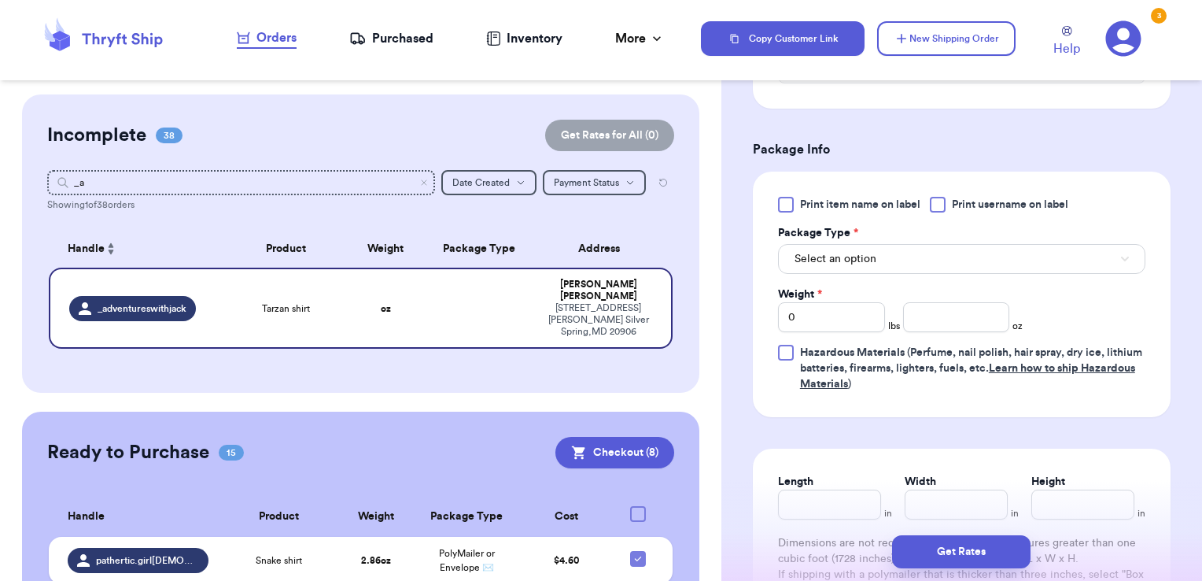
scroll to position [617, 0]
click at [945, 206] on div at bounding box center [938, 205] width 16 height 16
click at [0, 0] on input "Print username on label" at bounding box center [0, 0] width 0 height 0
click at [932, 256] on button "Select an option" at bounding box center [961, 259] width 367 height 30
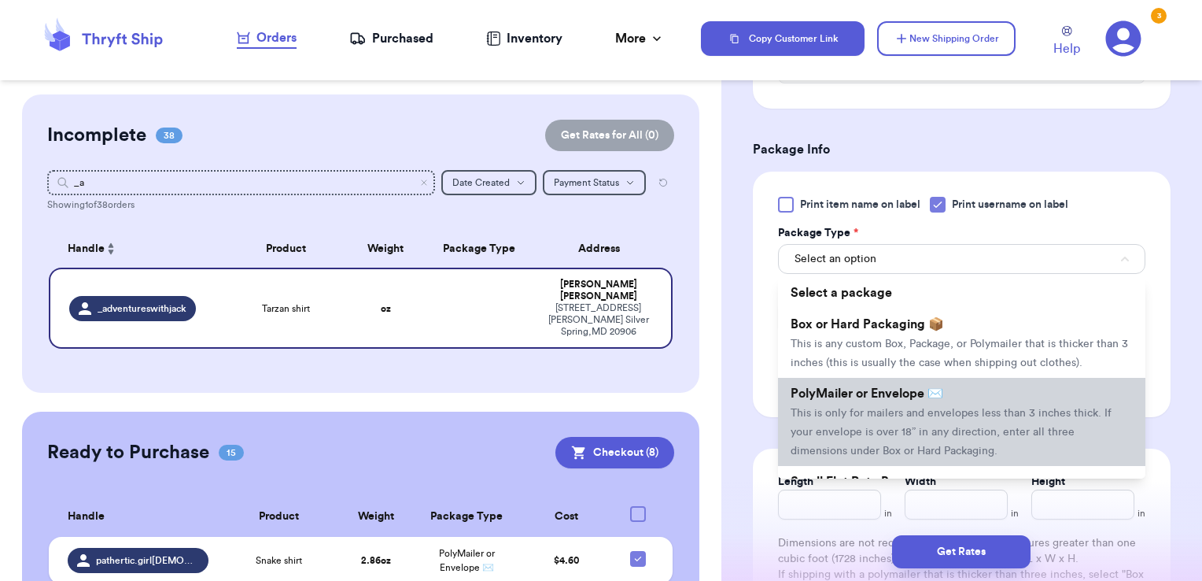
click at [902, 400] on span "PolyMailer or Envelope ✉️" at bounding box center [867, 393] width 153 height 13
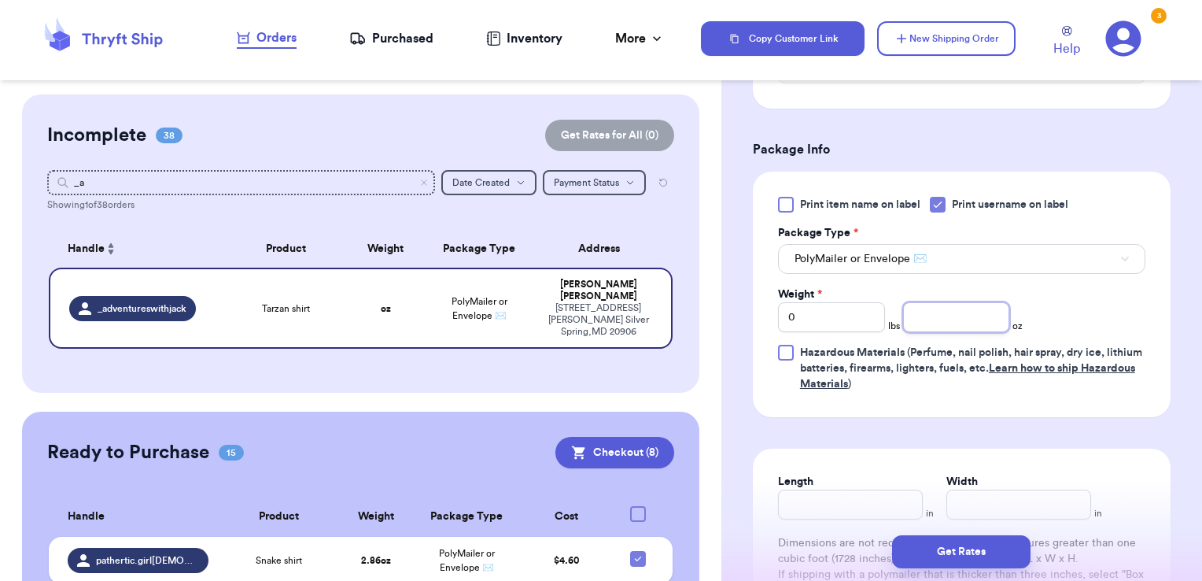
click at [974, 319] on input "number" at bounding box center [956, 317] width 107 height 30
type input "3.53"
click at [996, 546] on button "Get Rates" at bounding box center [961, 551] width 138 height 33
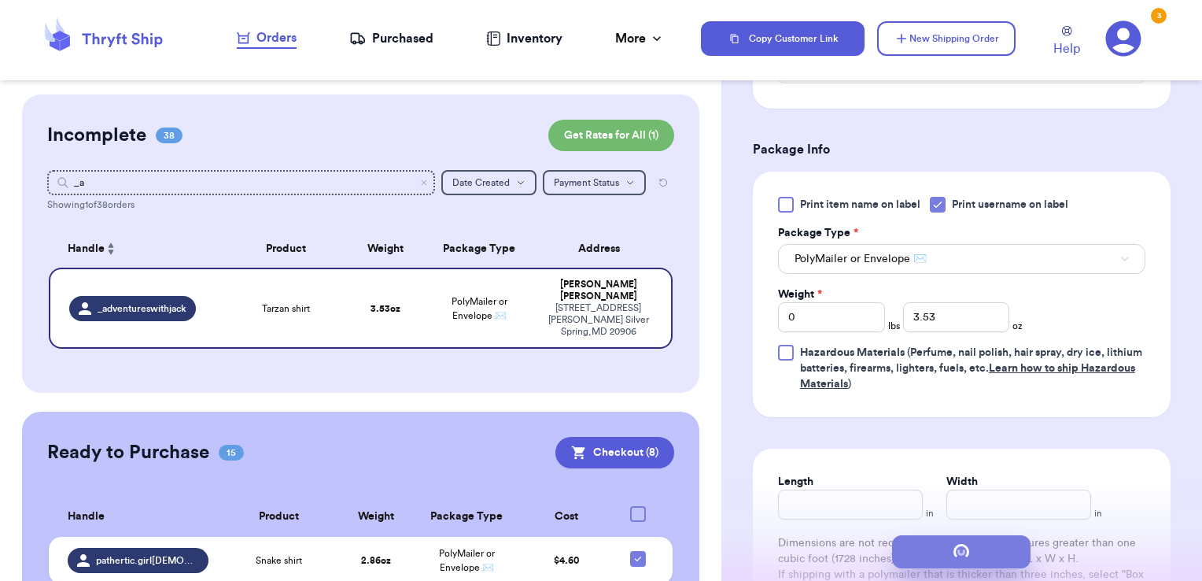
scroll to position [0, 0]
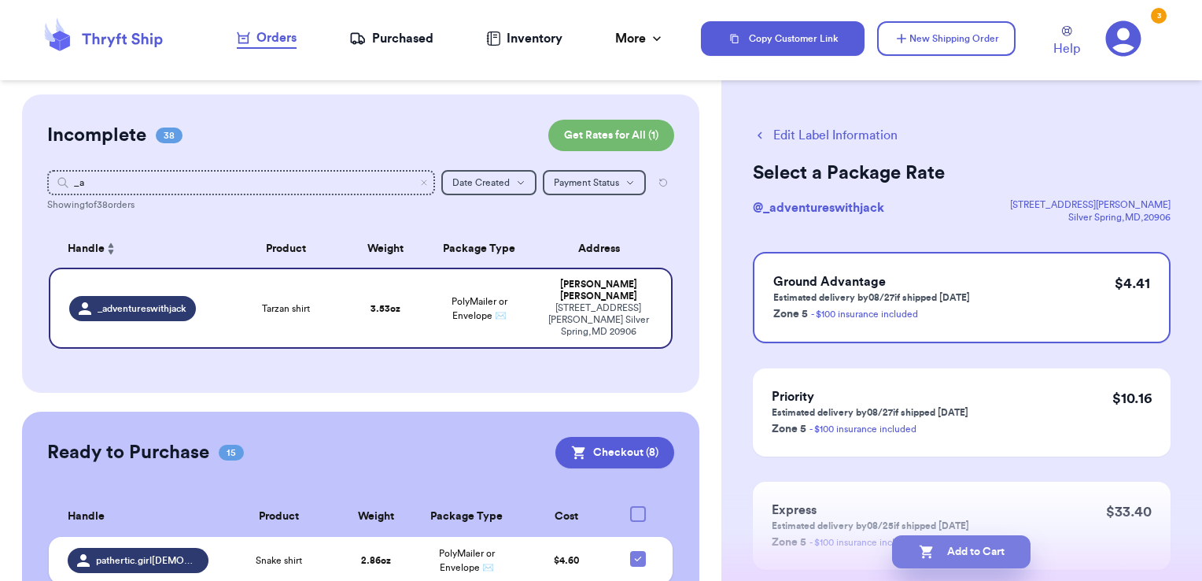
click at [1001, 551] on button "Add to Cart" at bounding box center [961, 551] width 138 height 33
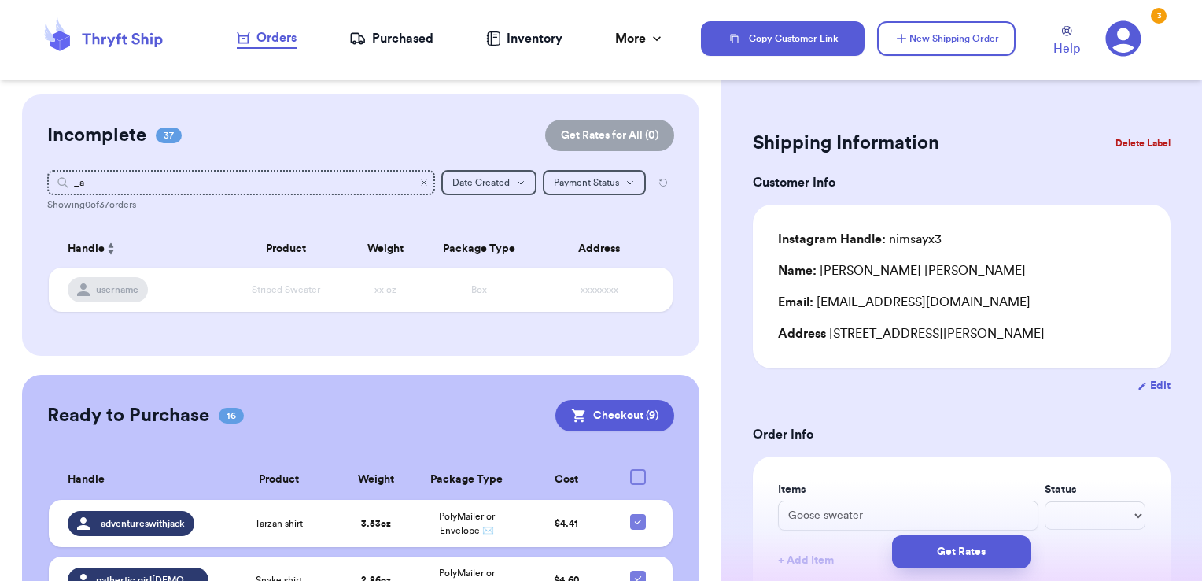
click at [419, 179] on icon "Clear search" at bounding box center [423, 182] width 9 height 9
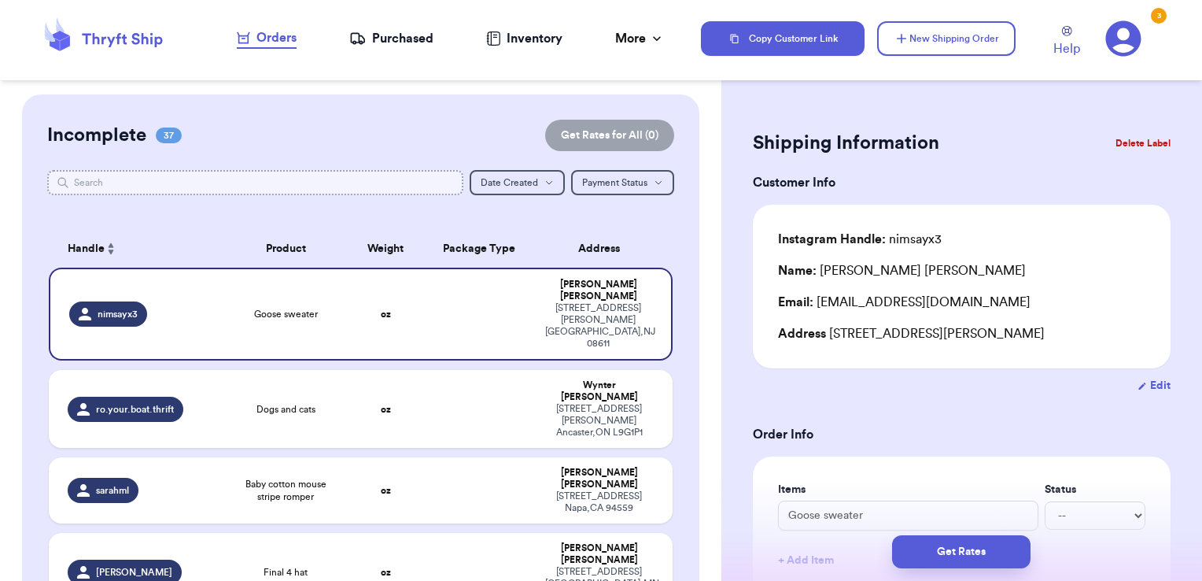
click at [396, 181] on input "text" at bounding box center [255, 182] width 417 height 25
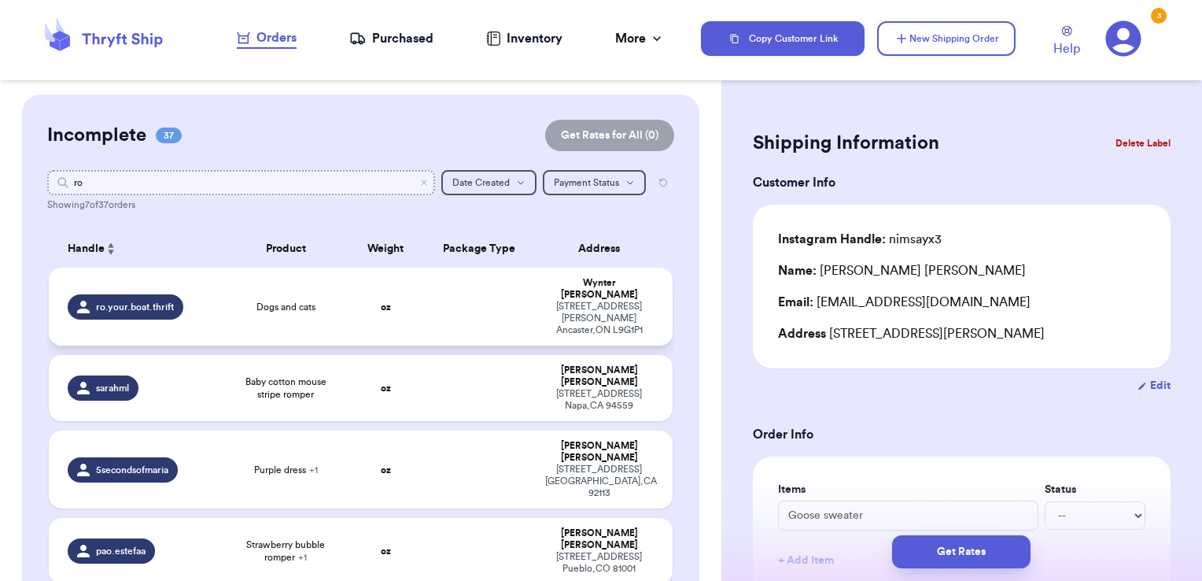
type input "ro"
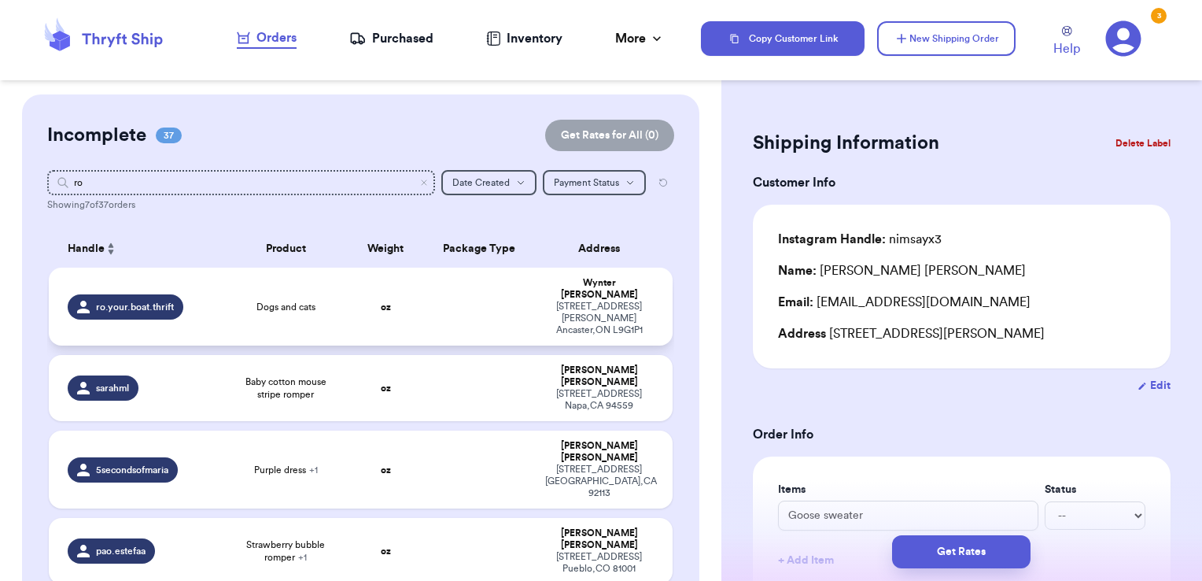
click at [481, 309] on td at bounding box center [479, 306] width 113 height 78
type input "Dogs and cats"
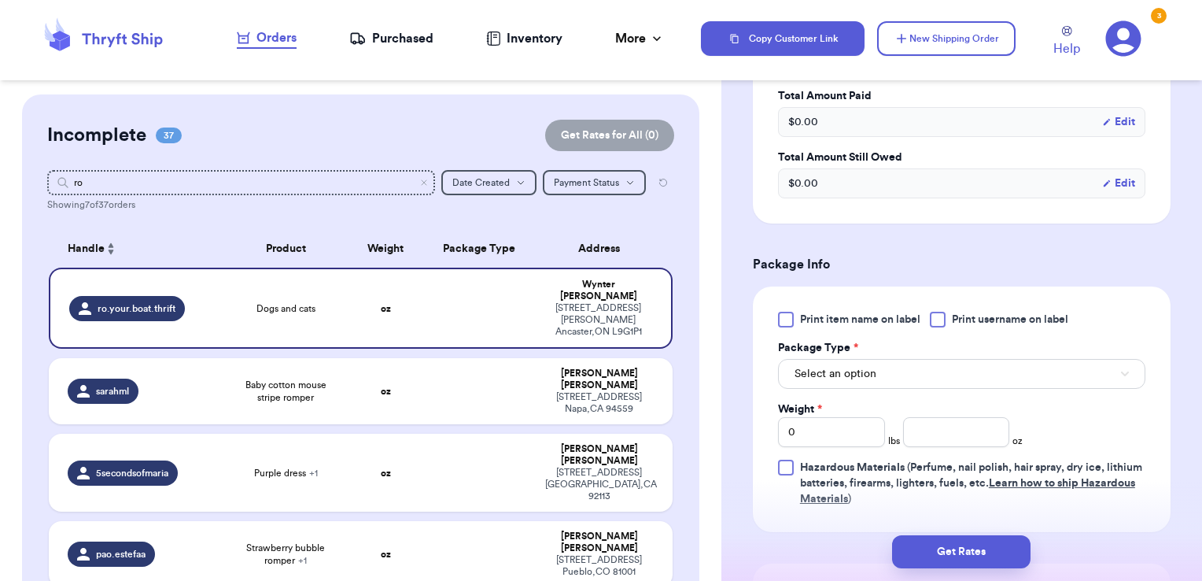
scroll to position [536, 0]
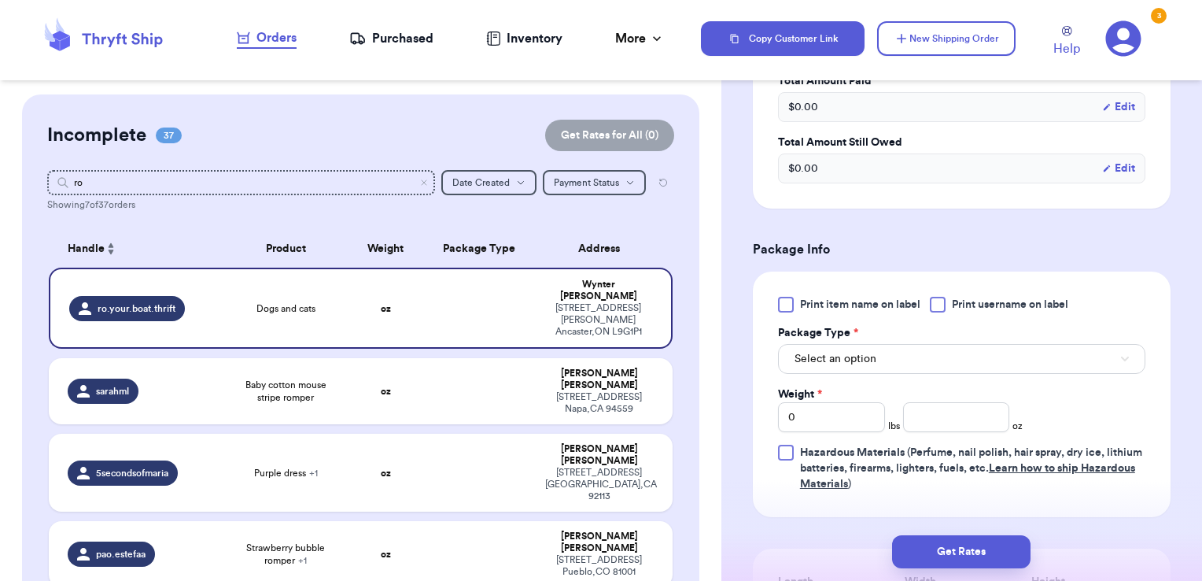
click at [939, 297] on div at bounding box center [938, 305] width 16 height 16
click at [0, 0] on input "Print username on label" at bounding box center [0, 0] width 0 height 0
click at [917, 345] on button "Select an option" at bounding box center [961, 359] width 367 height 30
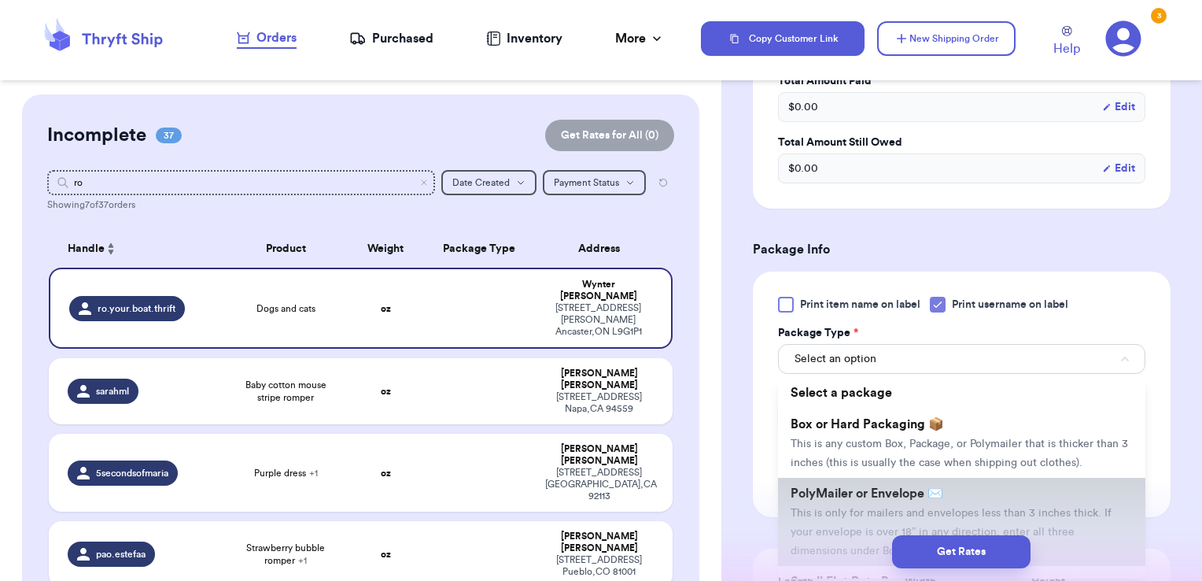
click at [887, 487] on span "PolyMailer or Envelope ✉️" at bounding box center [867, 493] width 153 height 13
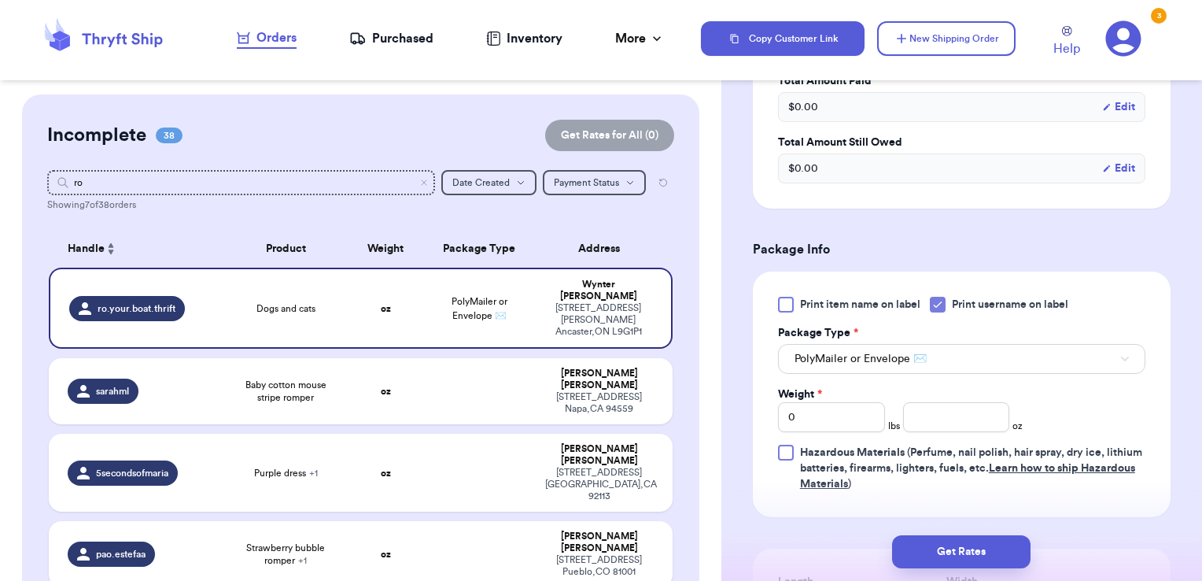
drag, startPoint x: 929, startPoint y: 380, endPoint x: 859, endPoint y: 225, distance: 170.1
click at [859, 240] on h3 "Package Info" at bounding box center [962, 249] width 418 height 19
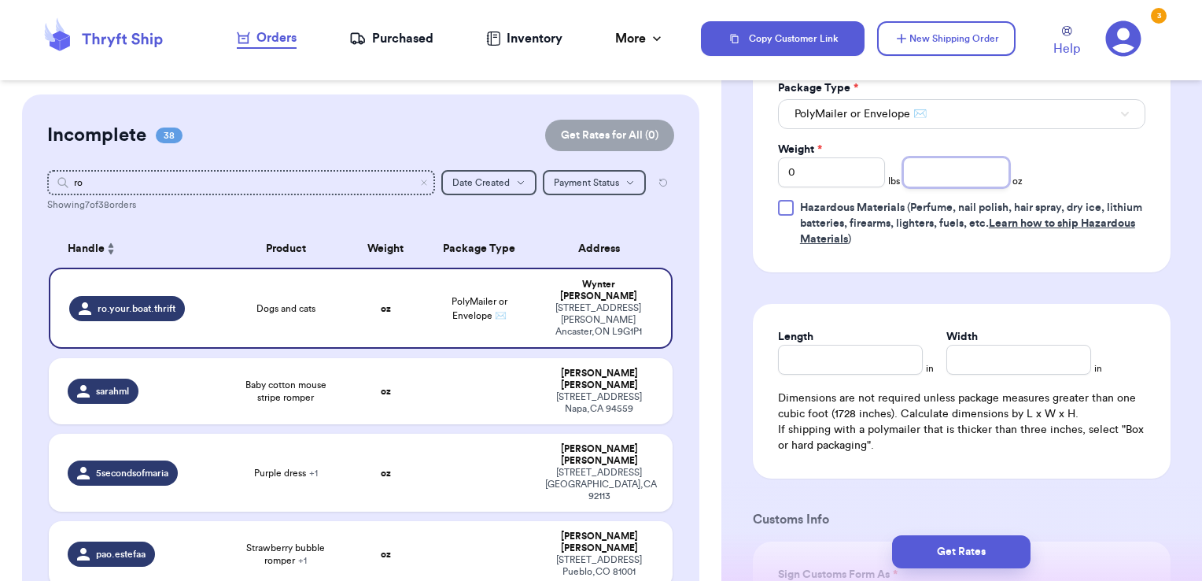
click at [970, 157] on input "number" at bounding box center [956, 172] width 107 height 30
type input "7.27"
click at [1080, 281] on form "Shipping Information Delete Label Customer Info Instagram Handle: ro.your.boat.…" at bounding box center [962, 294] width 418 height 1899
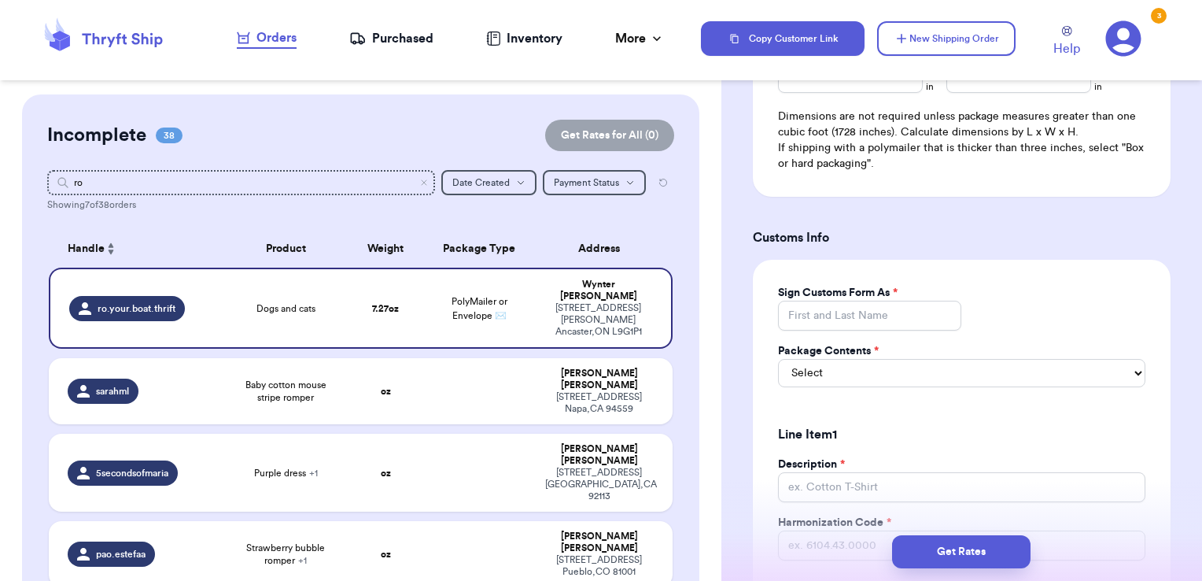
scroll to position [1086, 0]
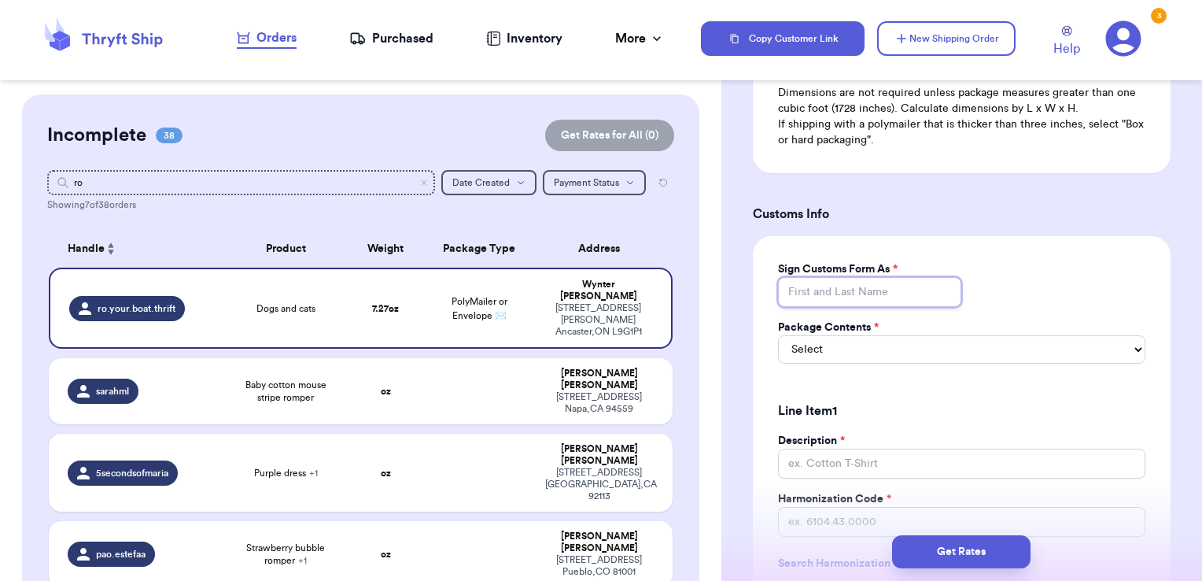
click at [938, 277] on input "Sign Customs Form As *" at bounding box center [870, 292] width 184 height 30
type input "[PERSON_NAME]"
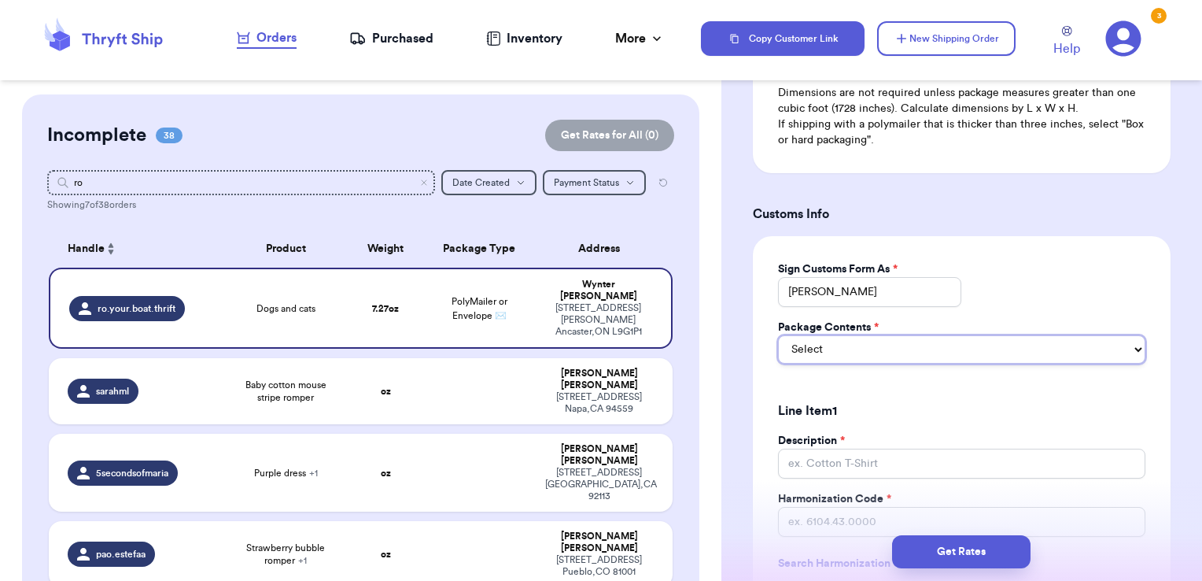
click at [900, 335] on select "Select Merchandise Gift Documents" at bounding box center [961, 349] width 367 height 28
click at [778, 335] on select "Select Merchandise Gift Documents" at bounding box center [961, 349] width 367 height 28
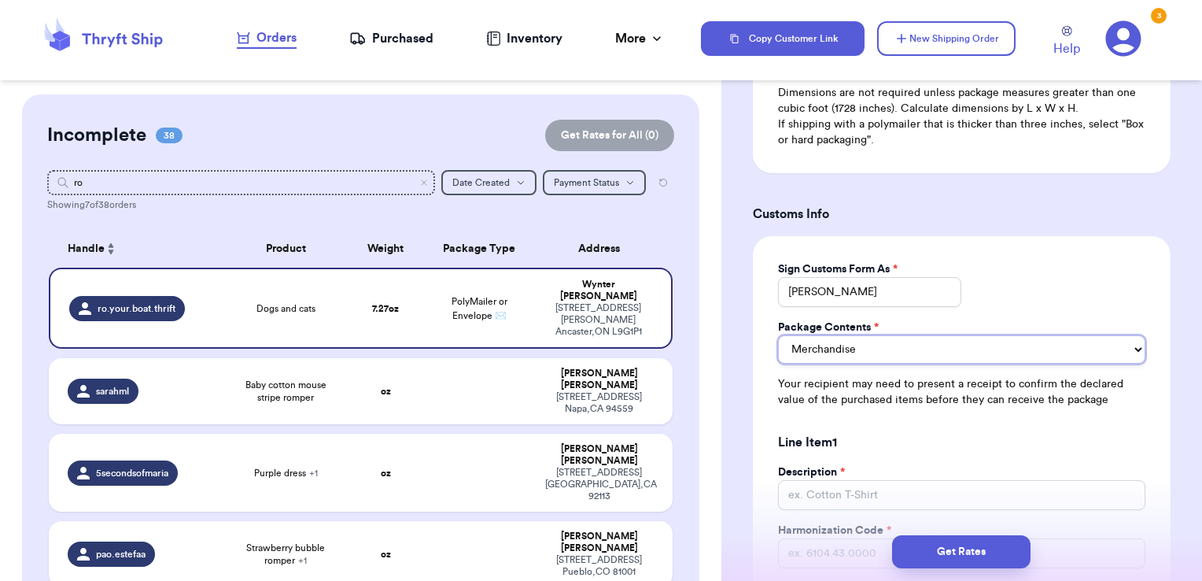
click at [874, 335] on select "Merchandise Gift Documents" at bounding box center [961, 349] width 367 height 28
click at [778, 335] on select "Merchandise Gift Documents" at bounding box center [961, 349] width 367 height 28
click at [872, 340] on select "Merchandise Gift Documents" at bounding box center [961, 349] width 367 height 28
select select "MERCHANDISE"
click at [778, 335] on select "Merchandise Gift Documents" at bounding box center [961, 349] width 367 height 28
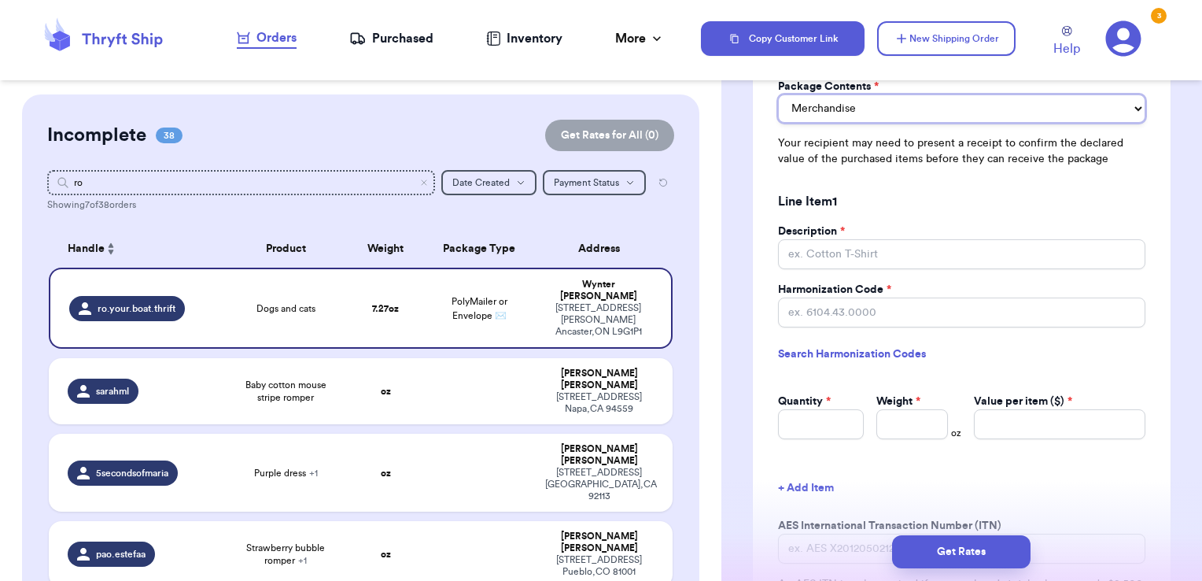
scroll to position [1330, 0]
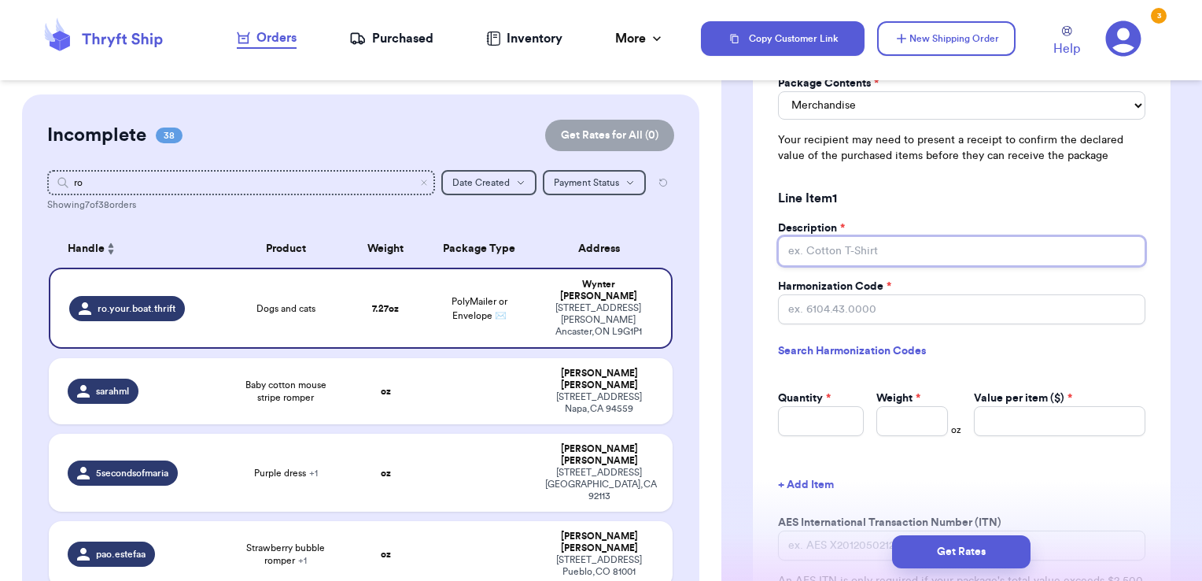
click at [883, 236] on input "Description *" at bounding box center [961, 251] width 367 height 30
type input "secondhand shirts"
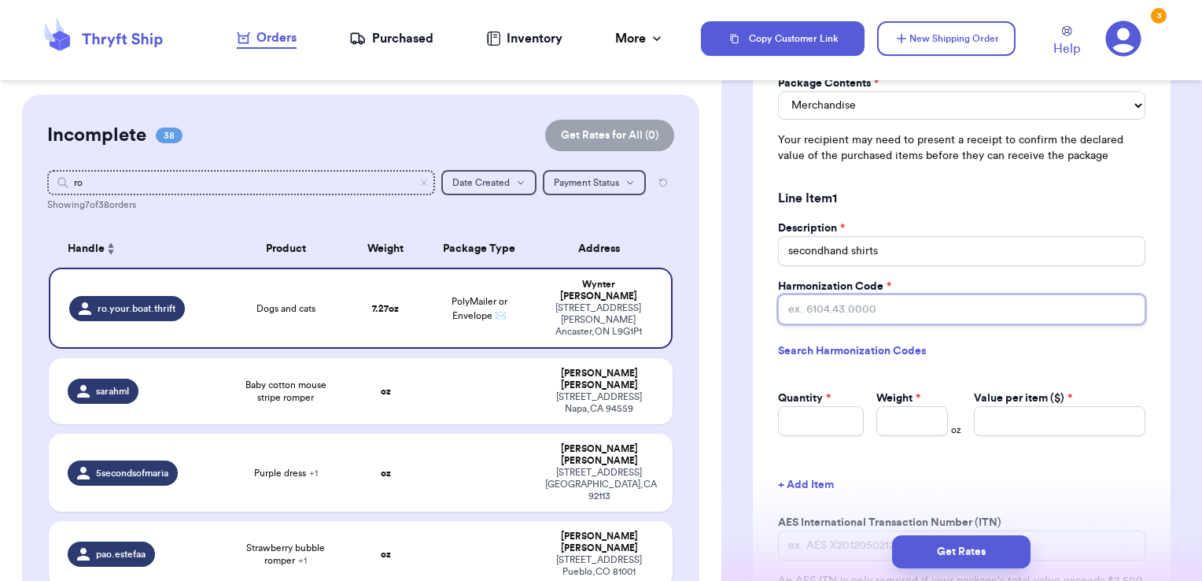
click at [878, 294] on input "Harmonization Code *" at bounding box center [961, 309] width 367 height 30
click at [775, 330] on div "Sign Customs Form As * [PERSON_NAME] Package Contents * Merchandise Gift Docume…" at bounding box center [962, 318] width 418 height 653
click at [831, 337] on link "Search Harmonization Codes" at bounding box center [961, 351] width 367 height 28
click at [825, 294] on input "Harmonization Code *" at bounding box center [961, 309] width 367 height 30
paste input "6309.00.0000"
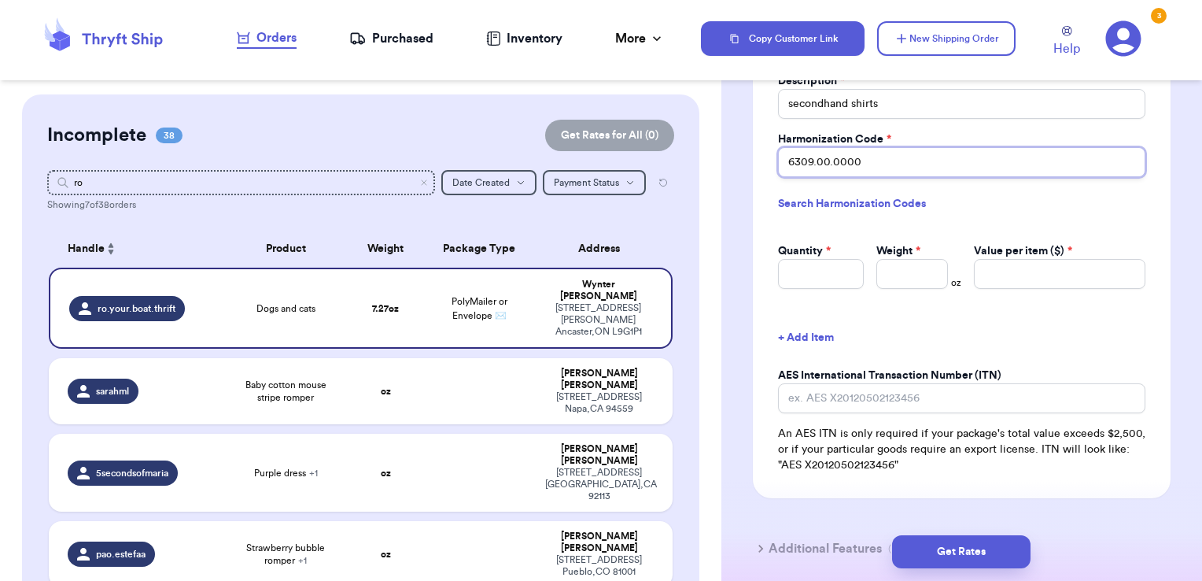
scroll to position [1478, 0]
type input "6309.00.0000"
click at [790, 258] on input "Quantity *" at bounding box center [821, 273] width 86 height 30
type input "2"
type input "7"
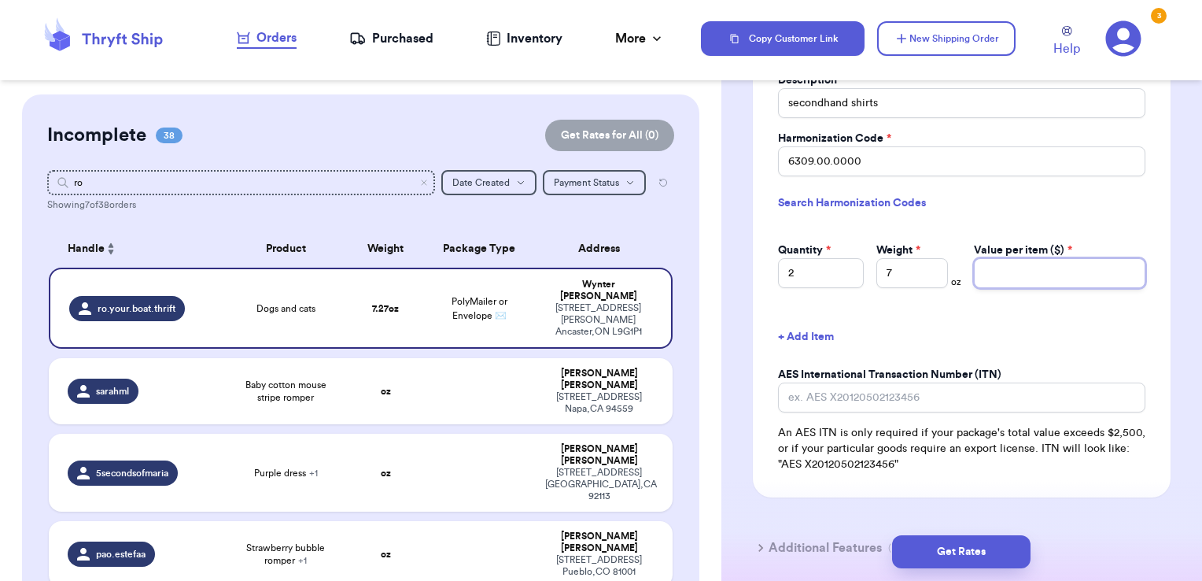
click at [1011, 258] on input "Value per item ($) *" at bounding box center [1060, 273] width 172 height 30
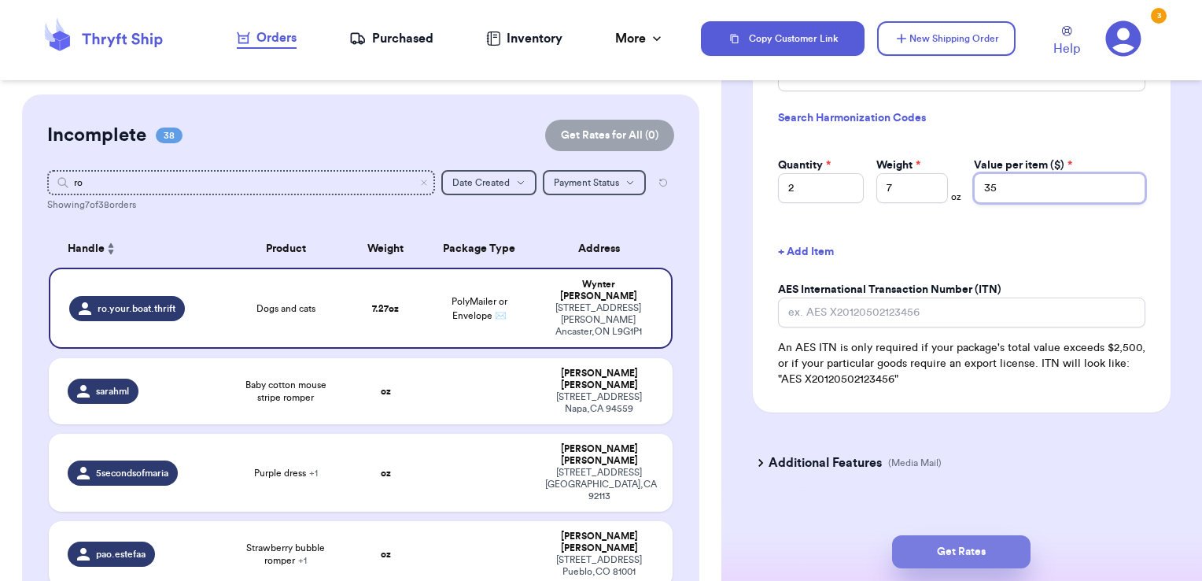
type input "35"
click at [932, 558] on button "Get Rates" at bounding box center [961, 551] width 138 height 33
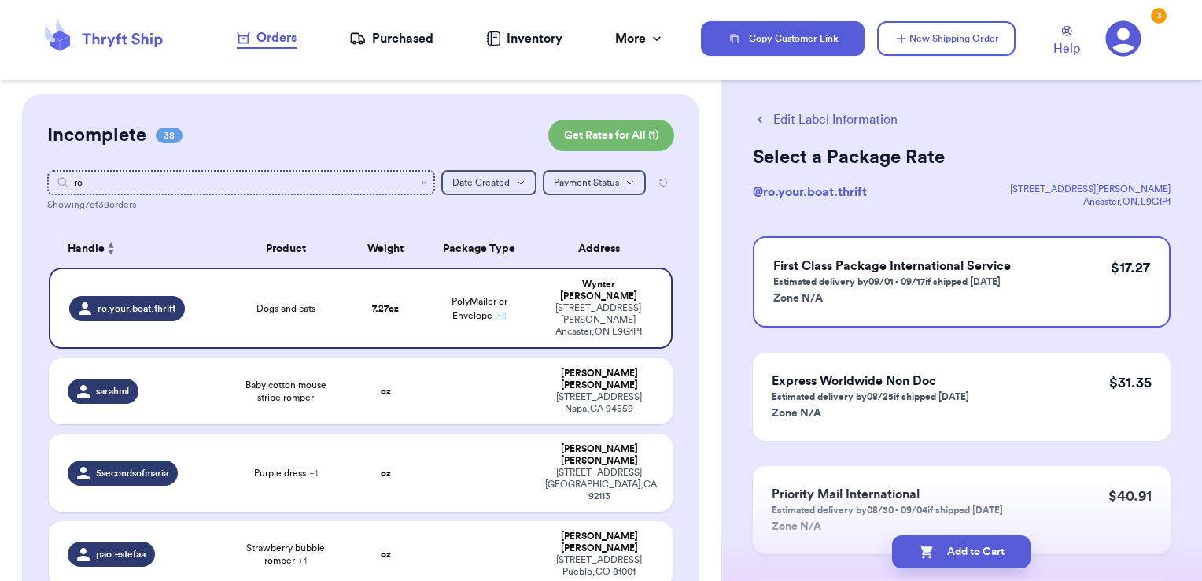
scroll to position [0, 0]
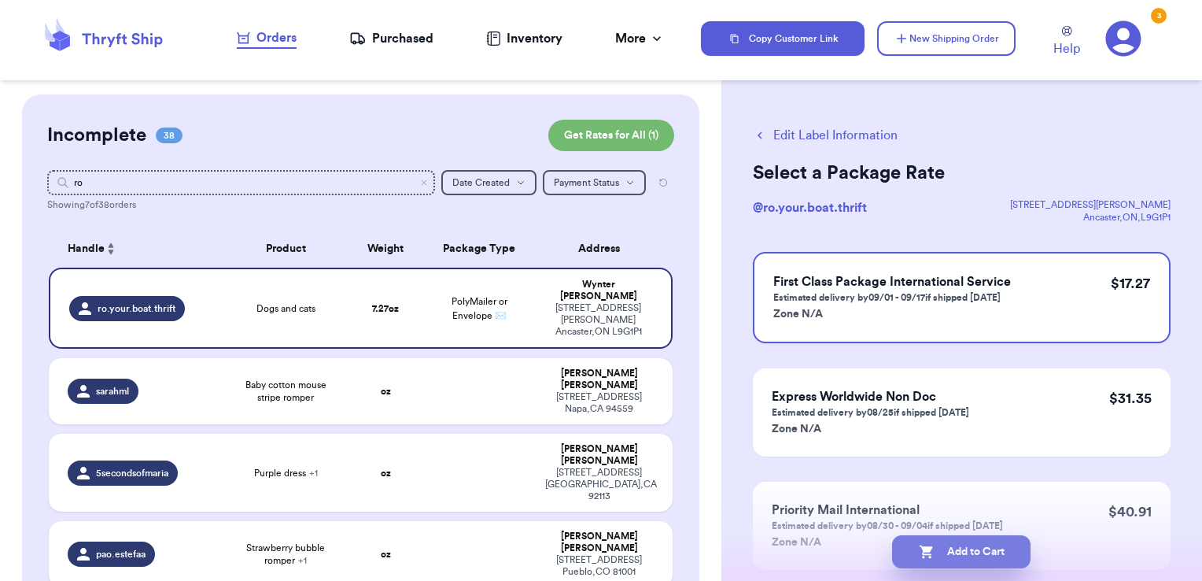
click at [1007, 548] on button "Add to Cart" at bounding box center [961, 551] width 138 height 33
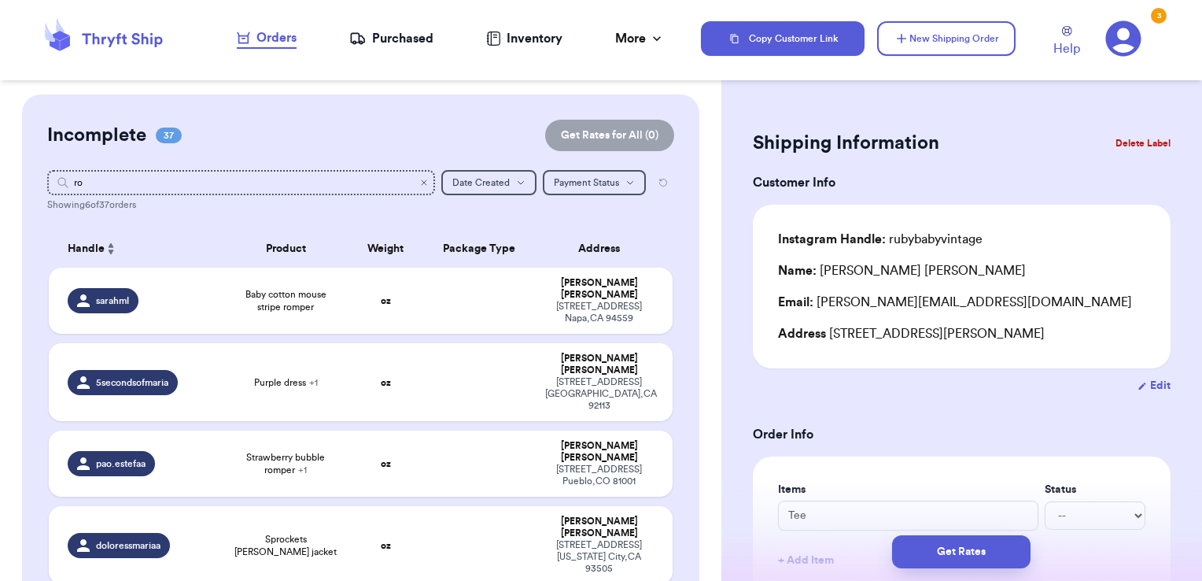
click at [419, 178] on icon "Clear search" at bounding box center [423, 182] width 9 height 9
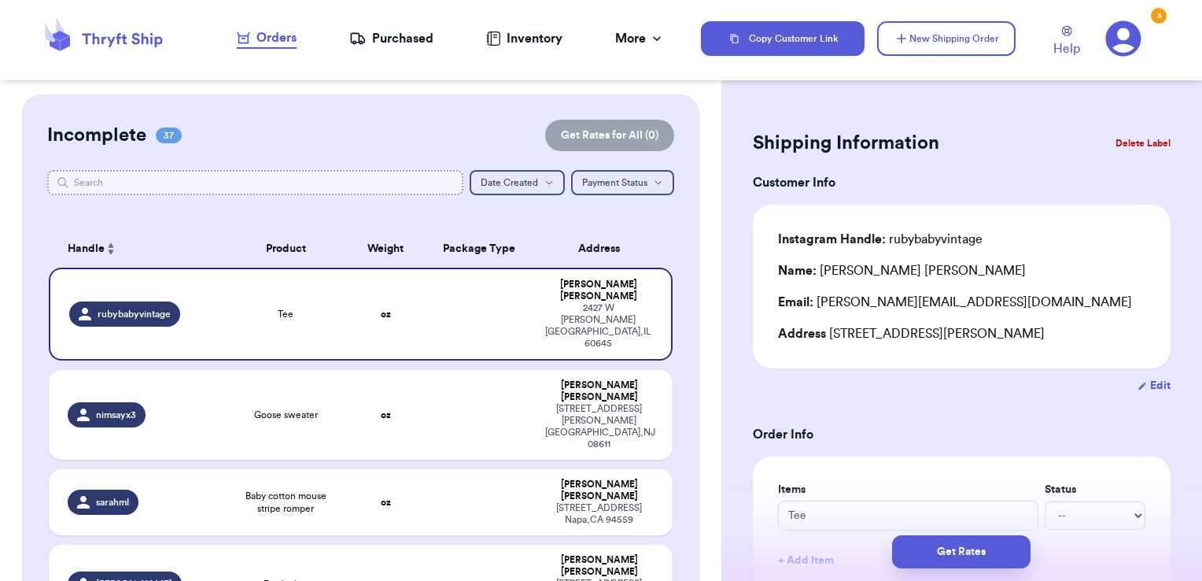
click at [349, 183] on input "text" at bounding box center [255, 182] width 417 height 25
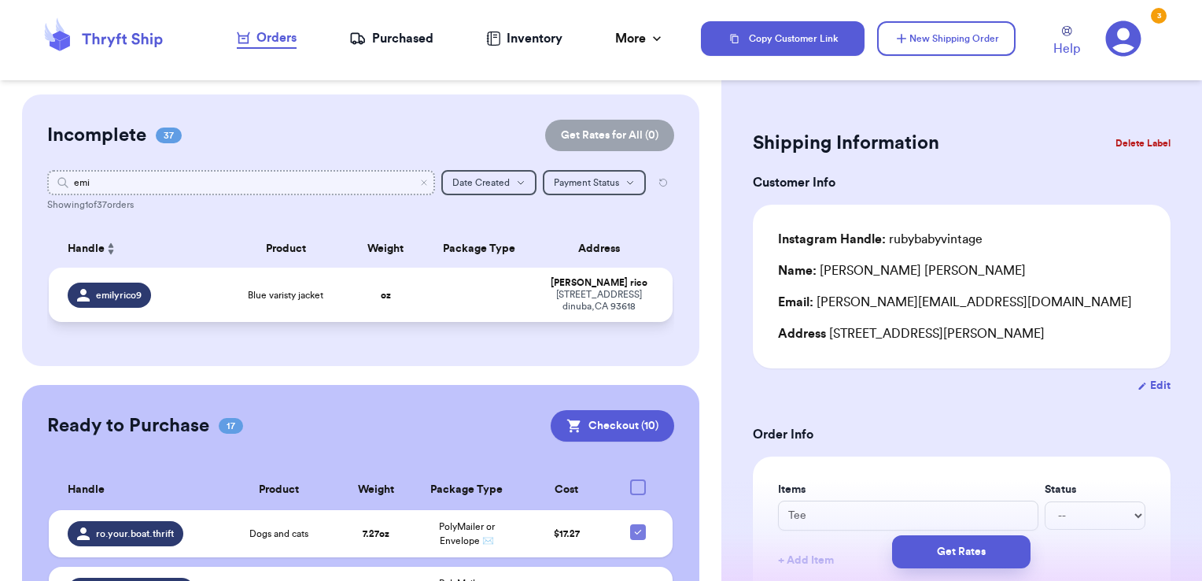
type input "emi"
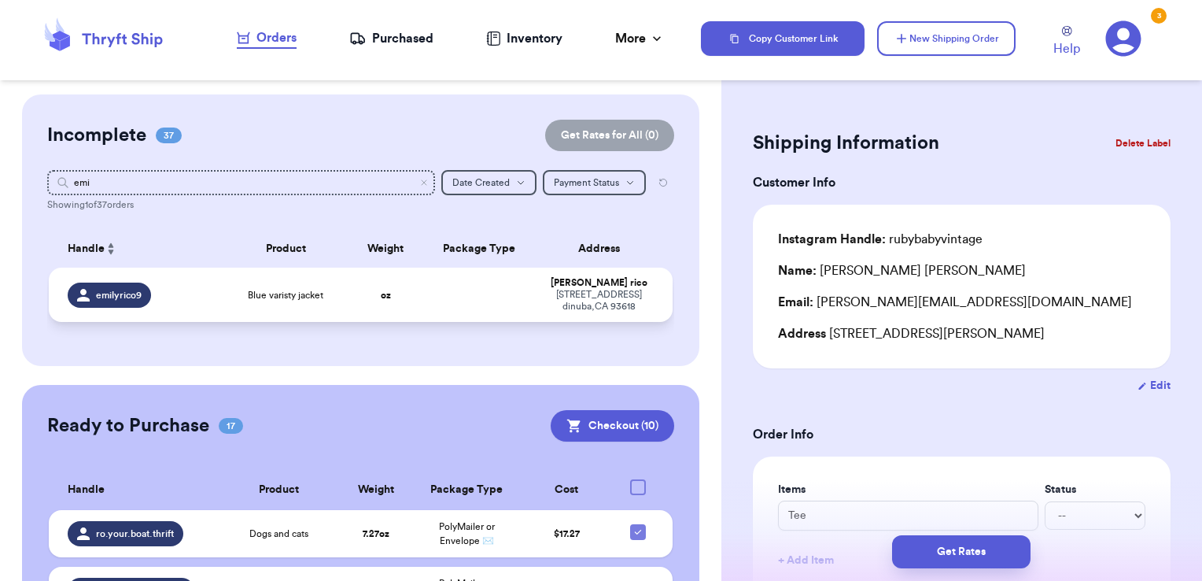
click at [467, 301] on td at bounding box center [479, 294] width 113 height 54
type input "Blue varisty jacket"
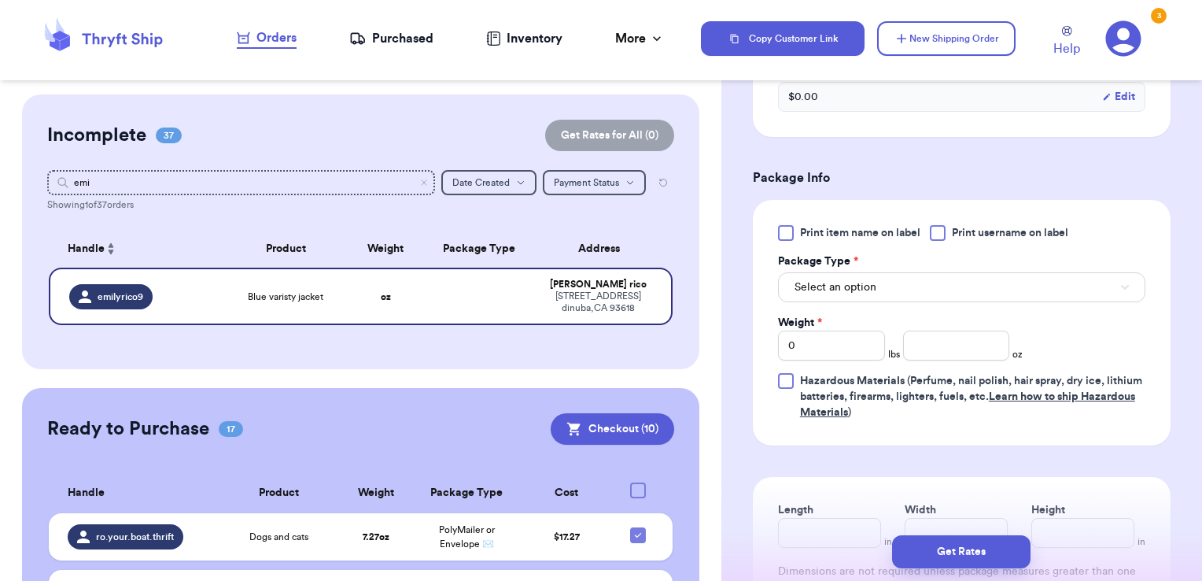
scroll to position [600, 0]
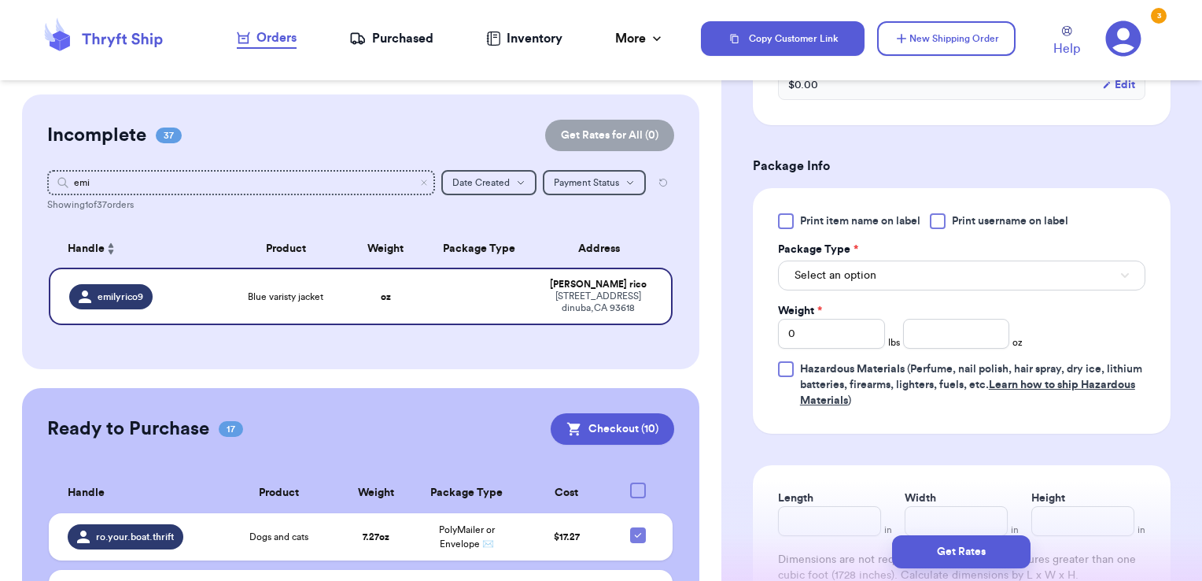
click at [950, 222] on label "Print username on label" at bounding box center [999, 221] width 138 height 16
click at [0, 0] on input "Print username on label" at bounding box center [0, 0] width 0 height 0
click at [922, 272] on button "Select an option" at bounding box center [961, 275] width 367 height 30
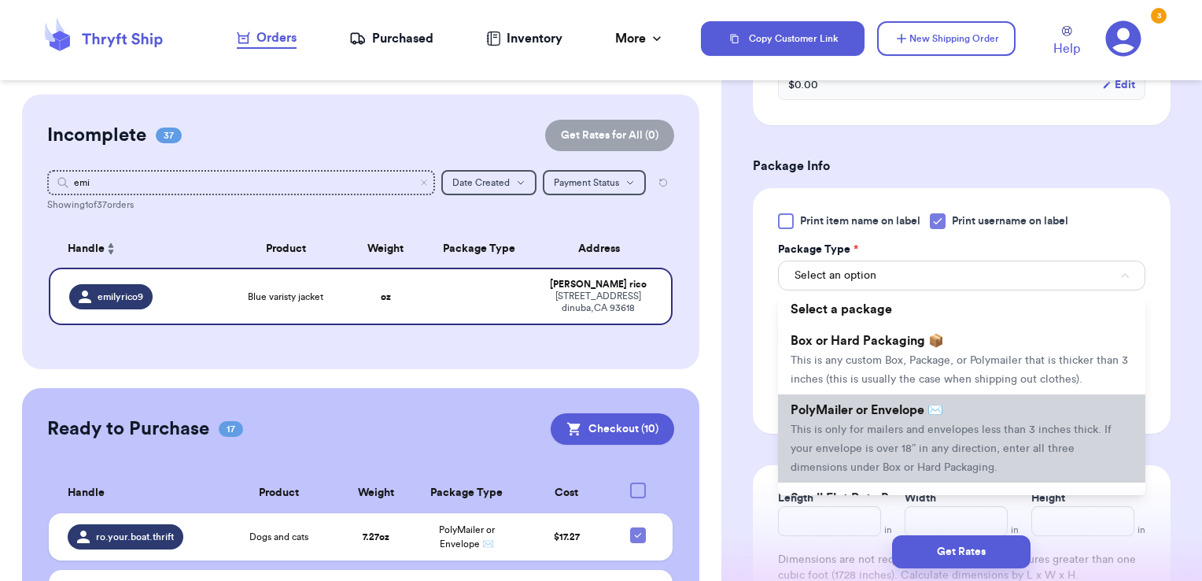
click at [878, 416] on span "PolyMailer or Envelope ✉️" at bounding box center [867, 410] width 153 height 13
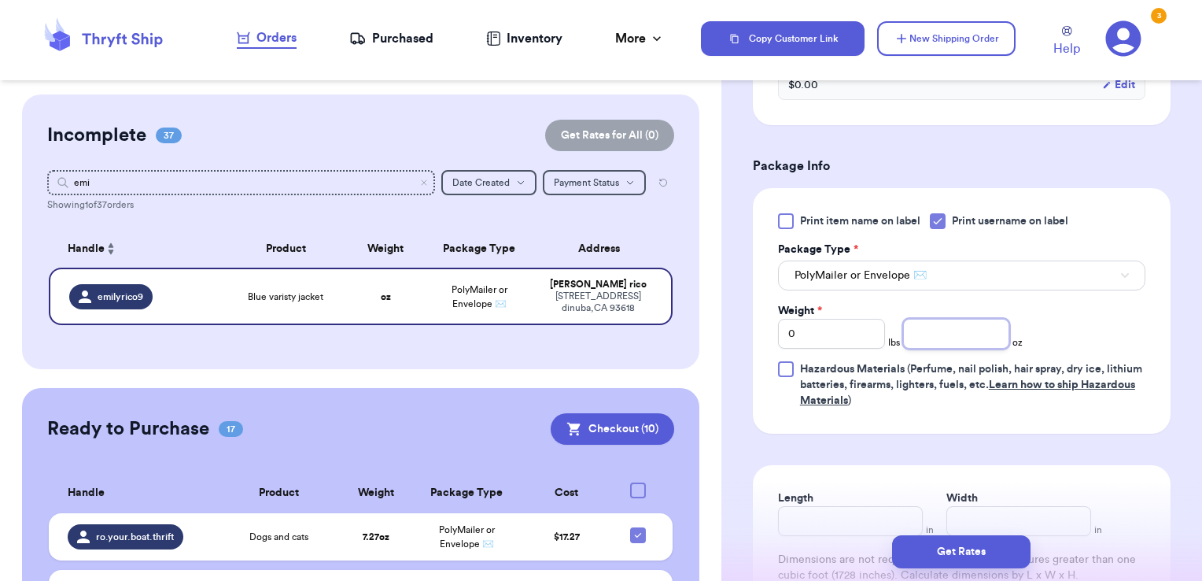
click at [950, 338] on input "number" at bounding box center [956, 334] width 107 height 30
type input "7.37"
click at [967, 567] on button "Get Rates" at bounding box center [961, 551] width 138 height 33
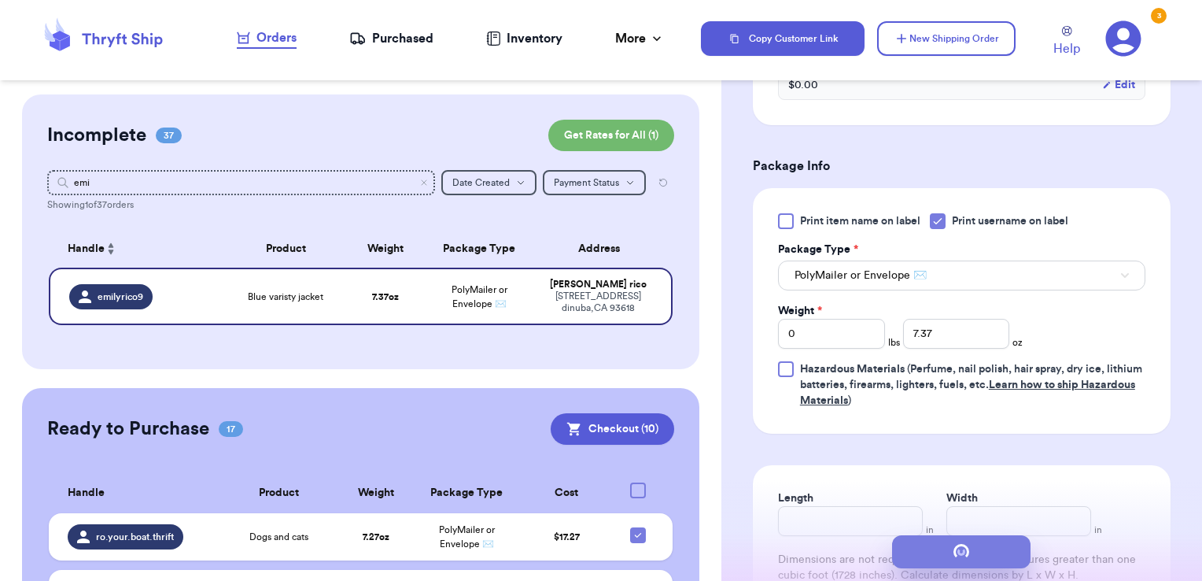
scroll to position [0, 0]
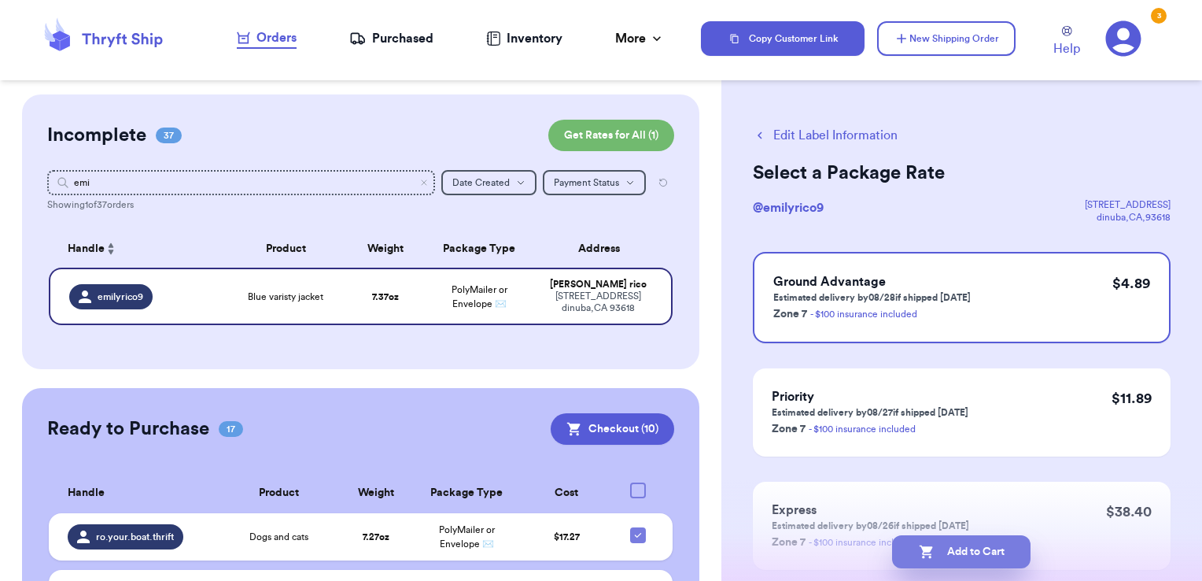
click at [1009, 551] on button "Add to Cart" at bounding box center [961, 551] width 138 height 33
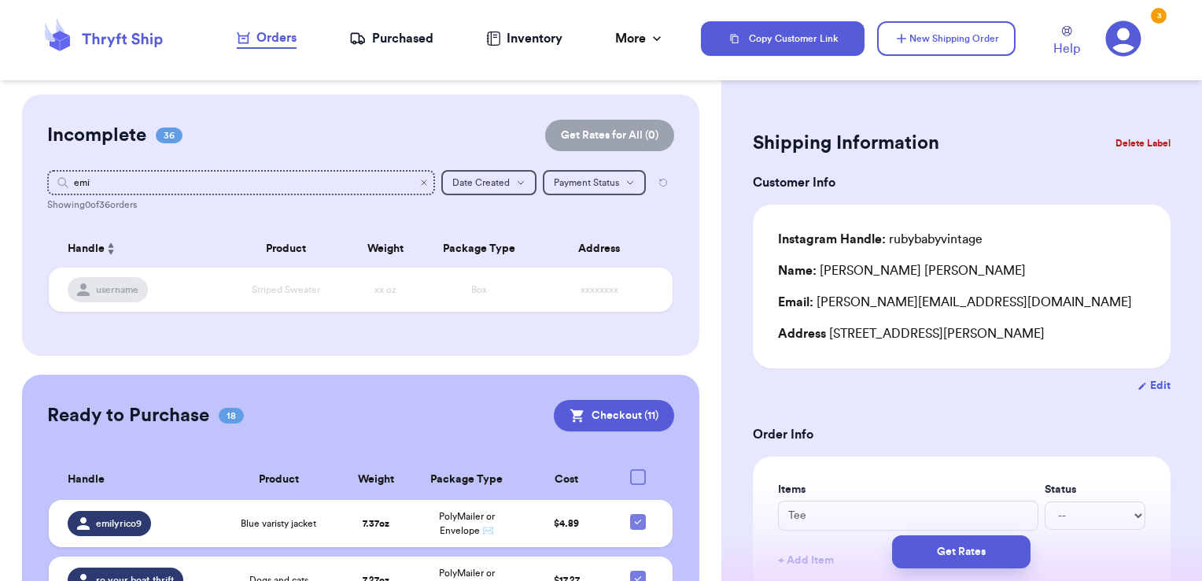
click at [422, 183] on icon "Clear search" at bounding box center [424, 182] width 5 height 5
